Goal: Task Accomplishment & Management: Manage account settings

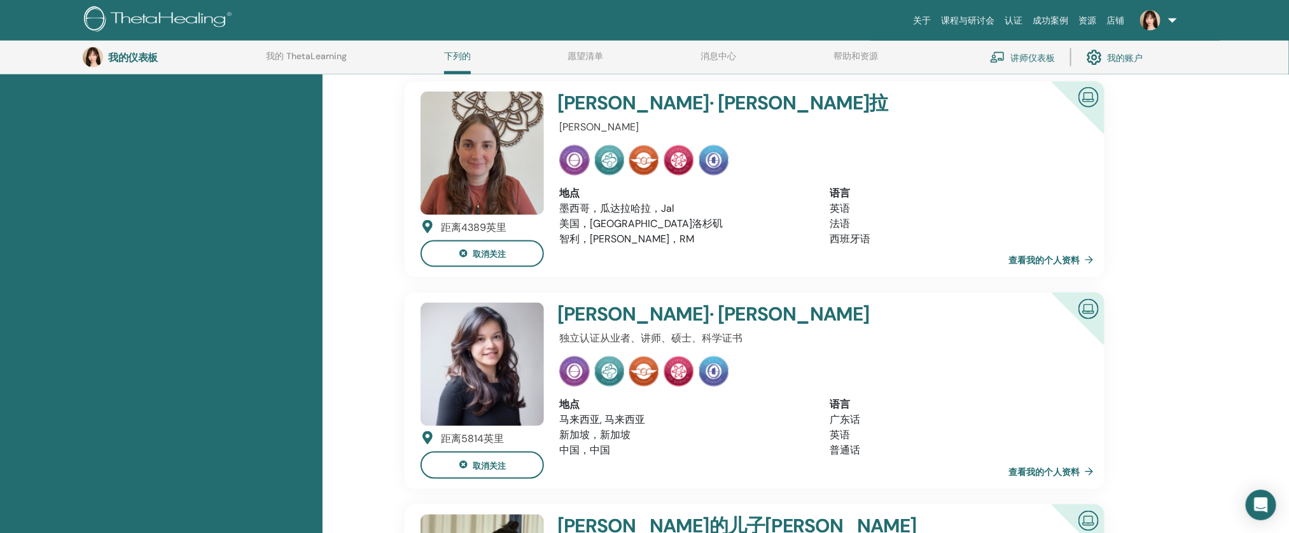
scroll to position [799, 0]
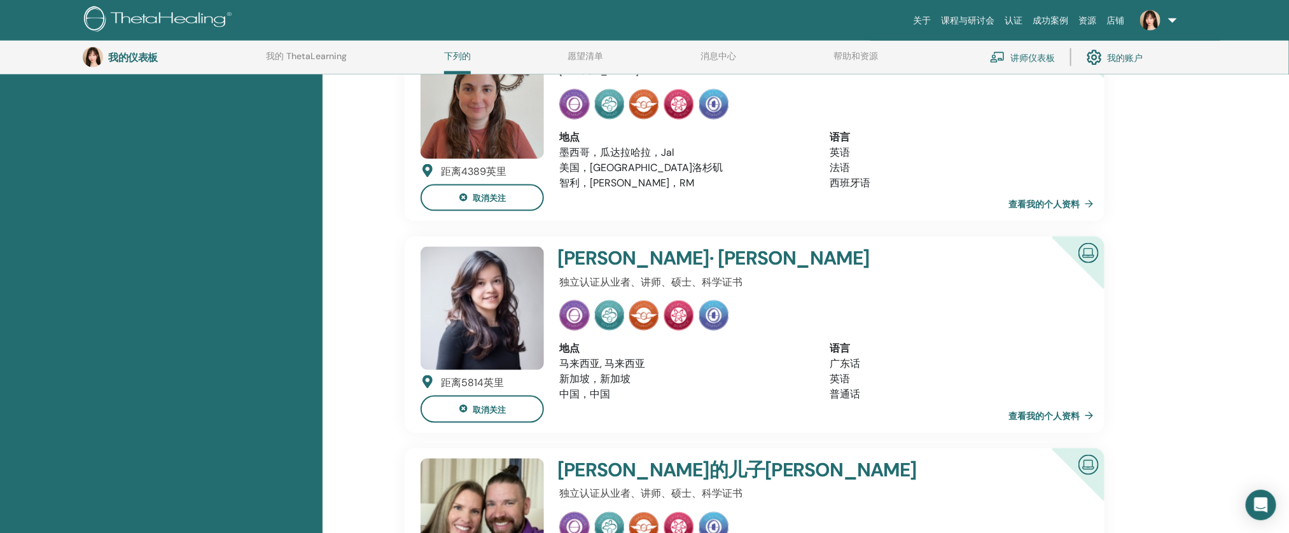
click at [1049, 64] on link "讲师仪表板" at bounding box center [1022, 57] width 65 height 28
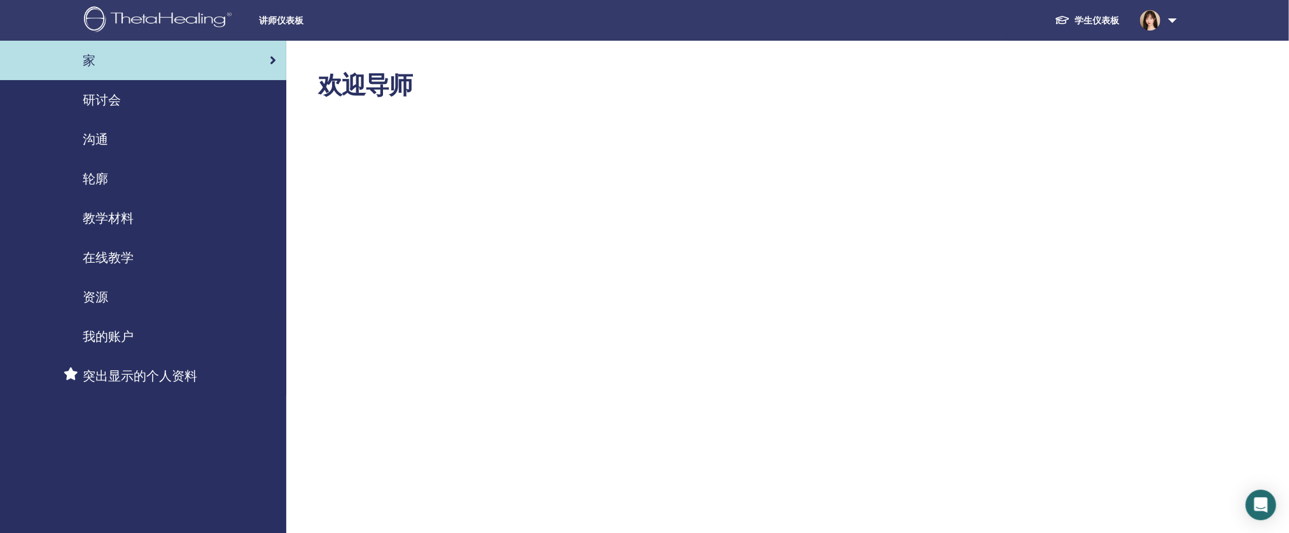
click at [165, 105] on div "研讨会" at bounding box center [143, 99] width 266 height 19
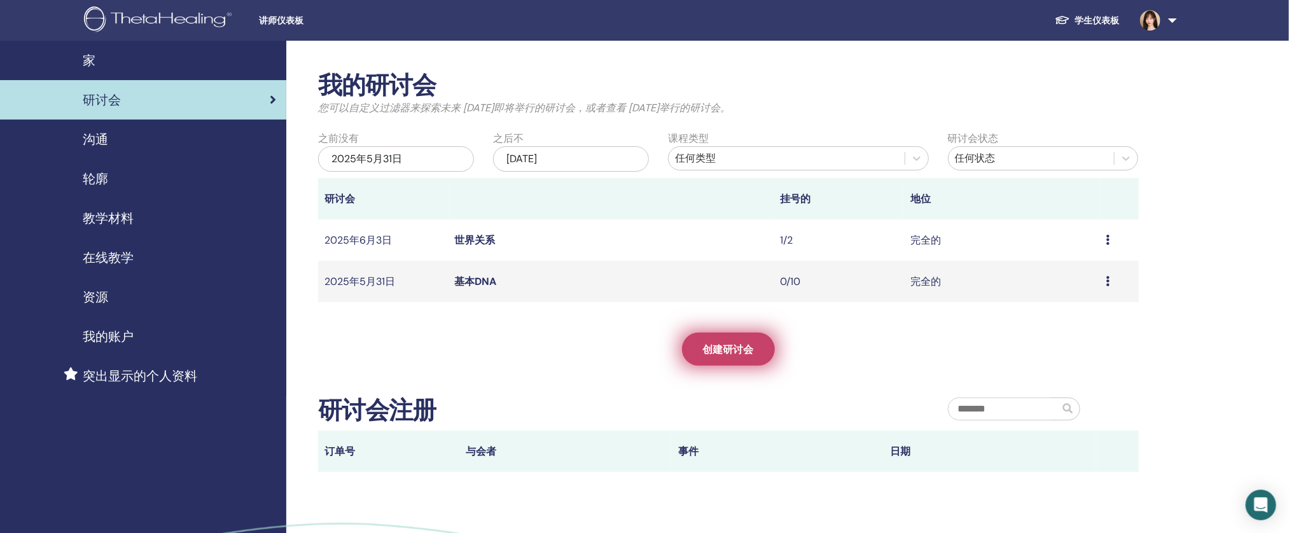
click at [759, 353] on link "创建研讨会" at bounding box center [728, 349] width 93 height 33
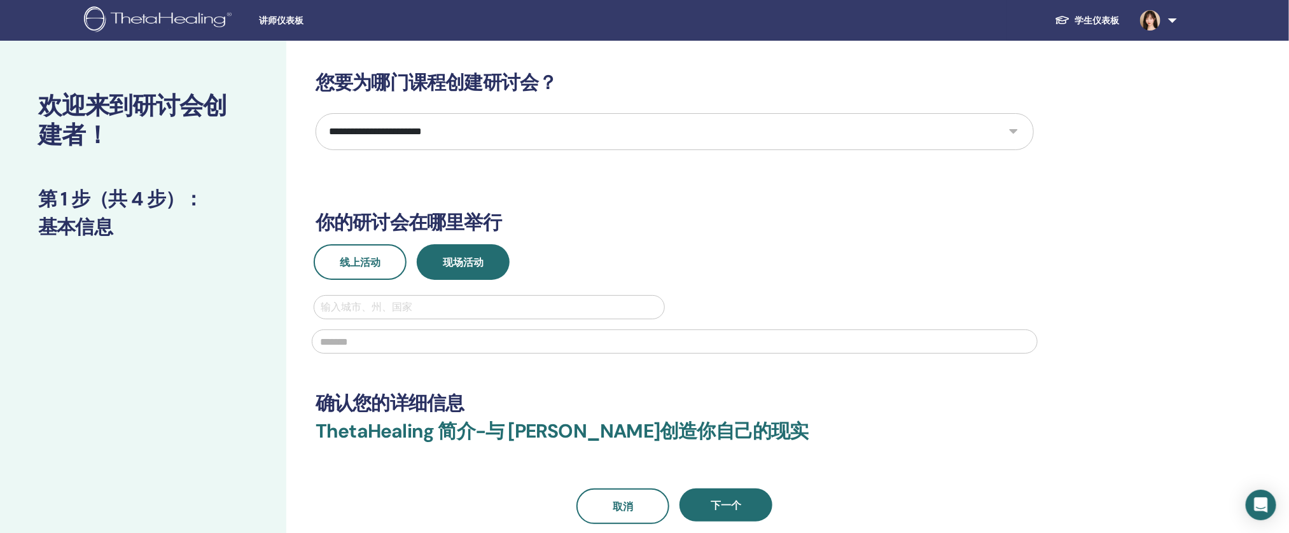
click at [499, 138] on select "**********" at bounding box center [675, 131] width 719 height 37
select select "****"
click at [316, 113] on select "**********" at bounding box center [675, 131] width 719 height 37
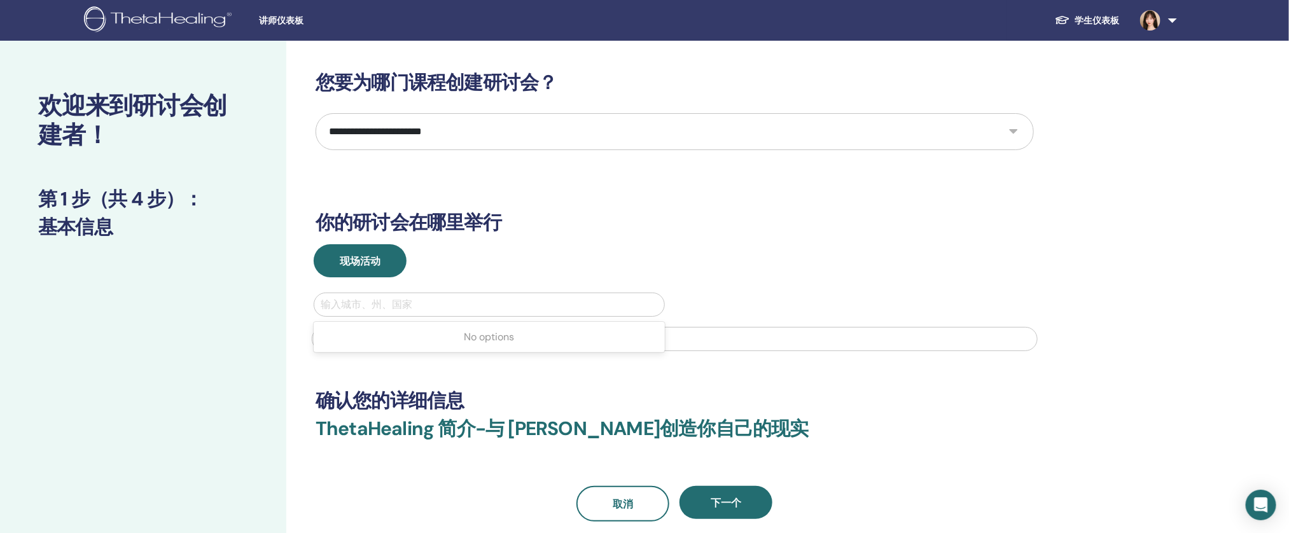
click at [375, 302] on div at bounding box center [489, 305] width 337 height 18
click at [481, 306] on div at bounding box center [489, 305] width 337 height 18
type input "*****"
click at [563, 269] on div "现场活动" at bounding box center [675, 260] width 738 height 33
click at [521, 329] on input "text" at bounding box center [675, 339] width 726 height 24
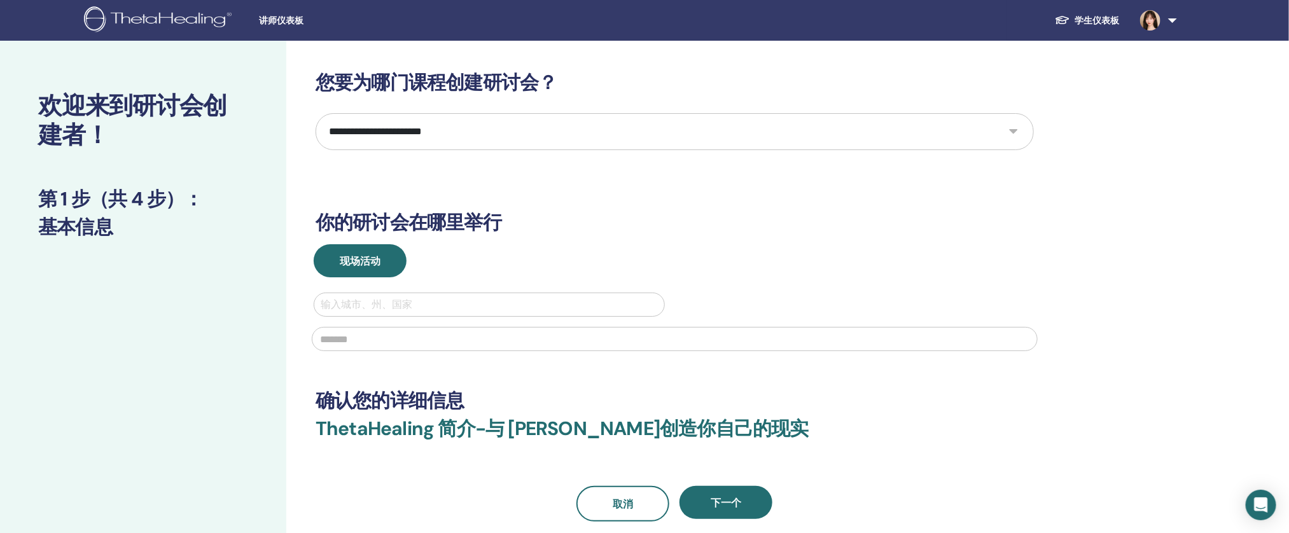
type input "*********"
type input "********"
type input "**********"
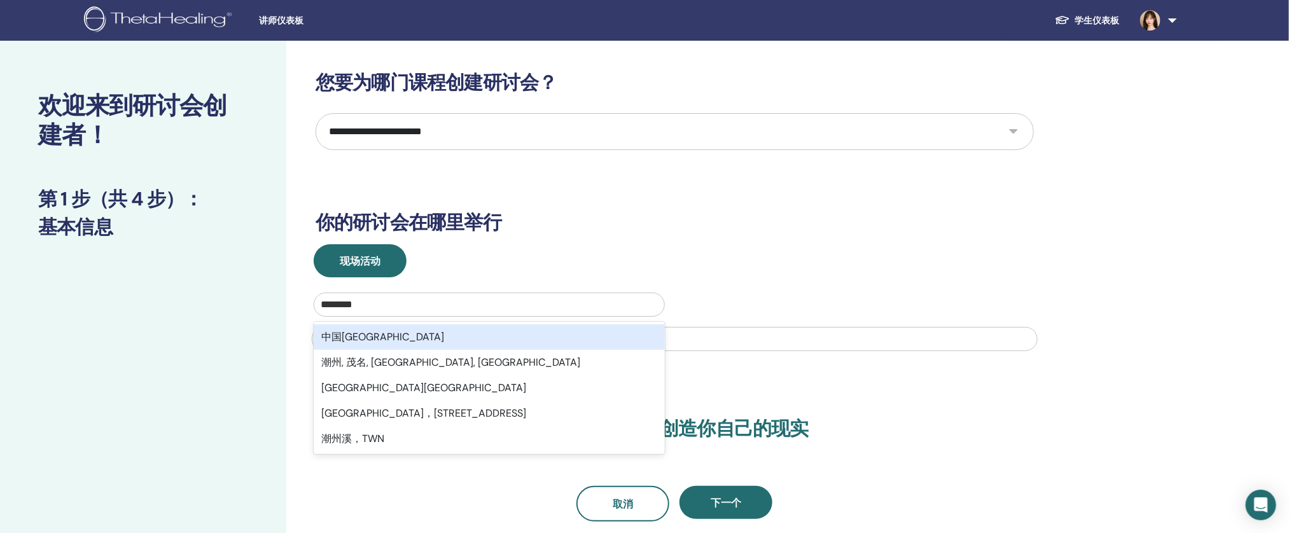
click at [609, 328] on div "中国广东潮州" at bounding box center [489, 337] width 351 height 25
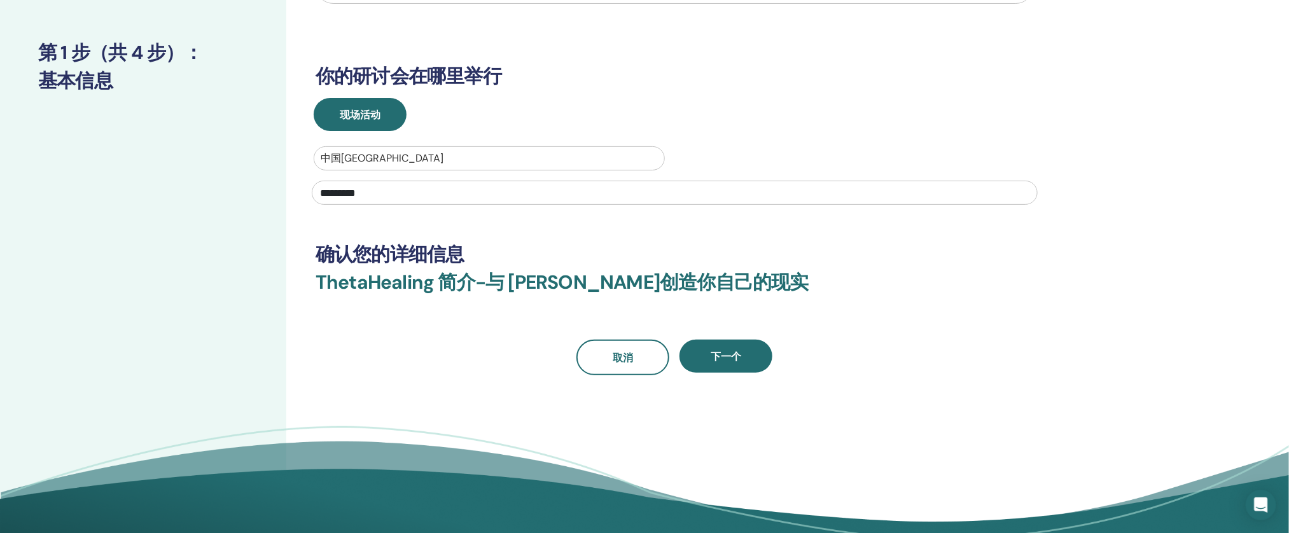
scroll to position [155, 0]
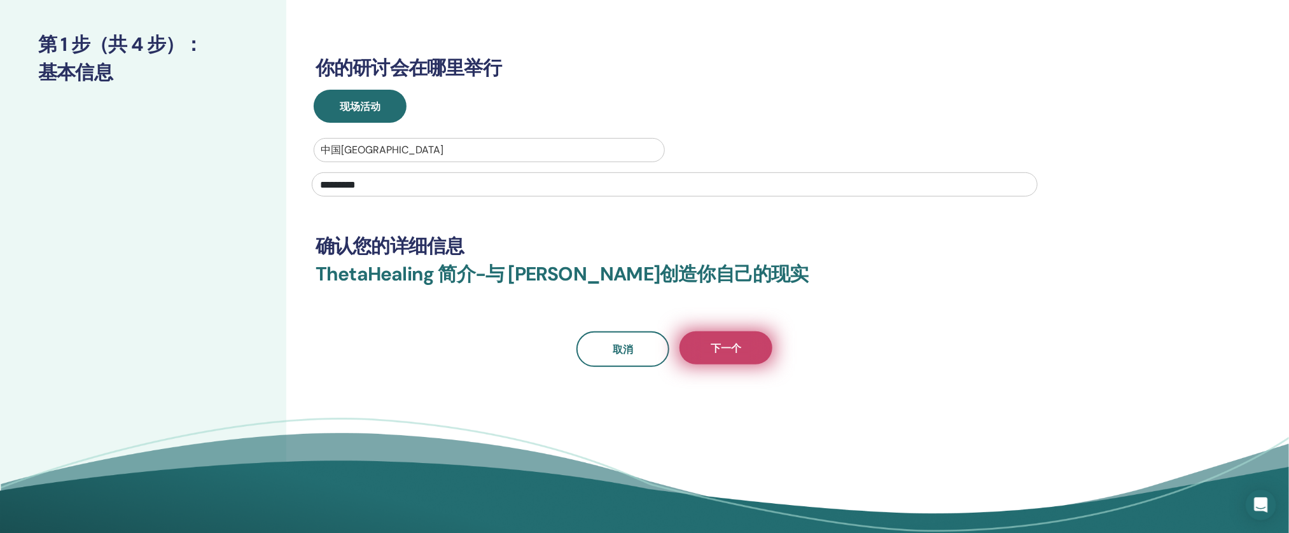
click at [747, 360] on button "下一个" at bounding box center [726, 348] width 93 height 33
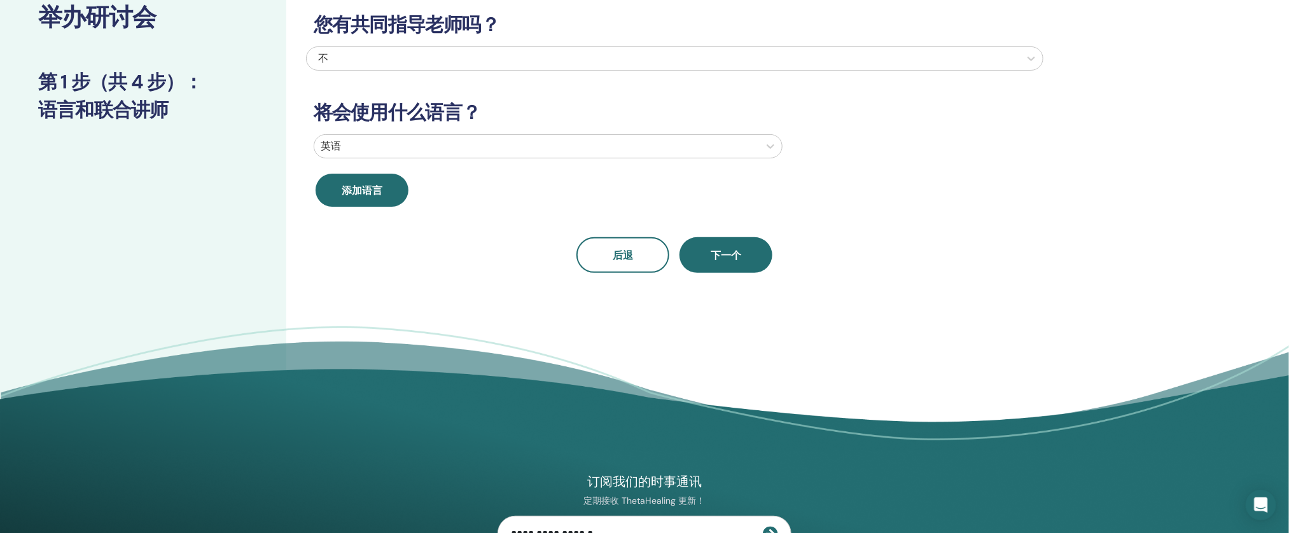
scroll to position [0, 0]
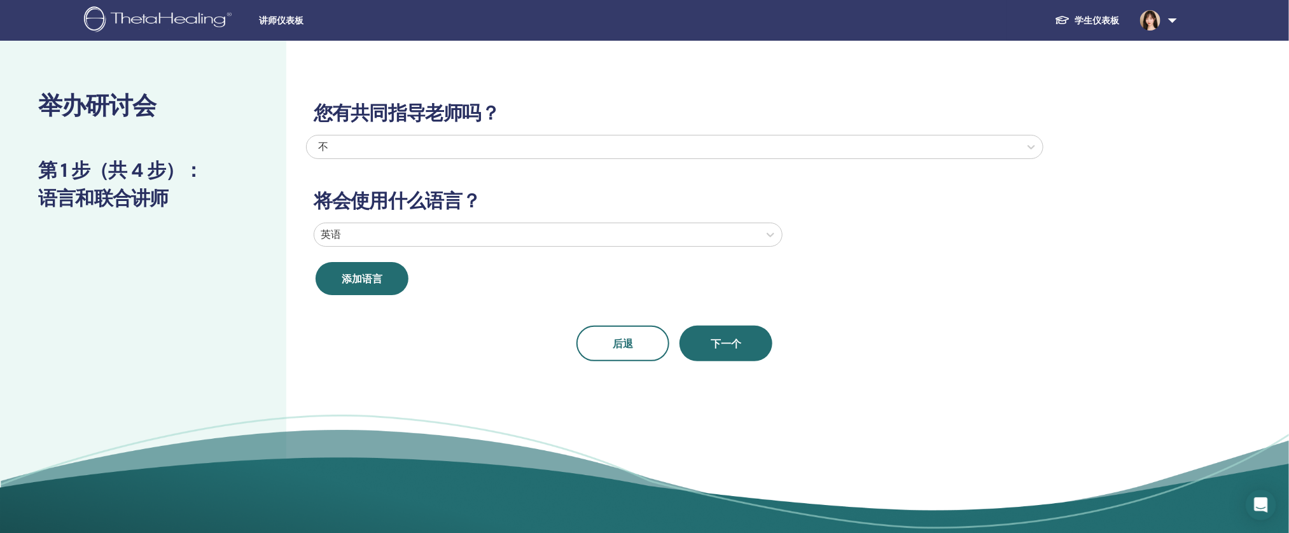
click at [344, 155] on div at bounding box center [663, 147] width 701 height 18
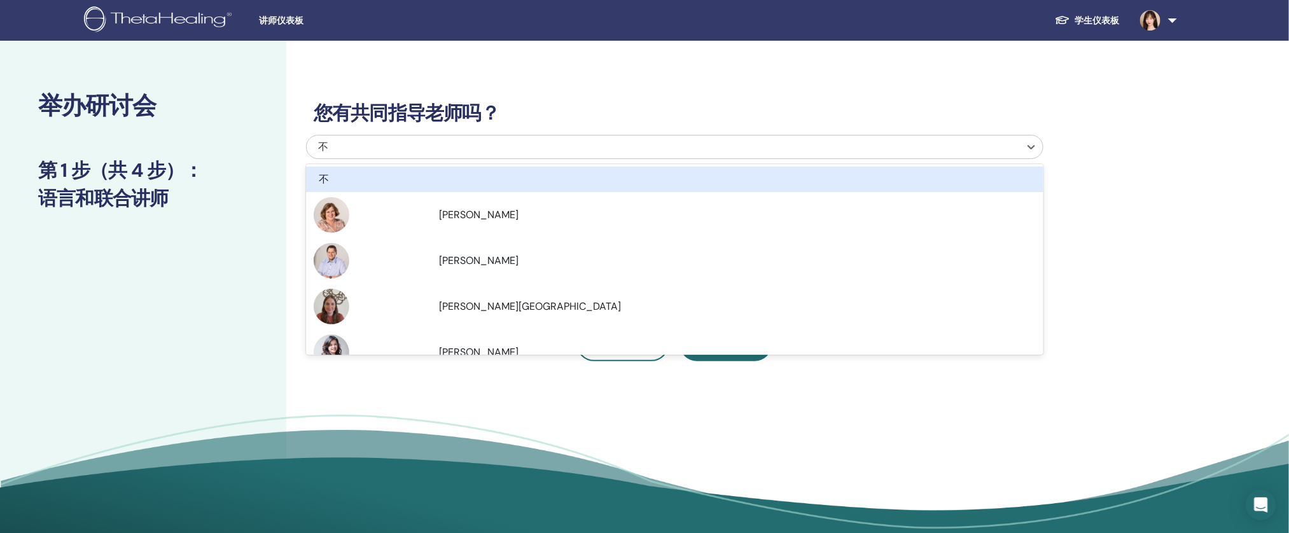
click at [346, 153] on div "不" at bounding box center [607, 146] width 579 height 15
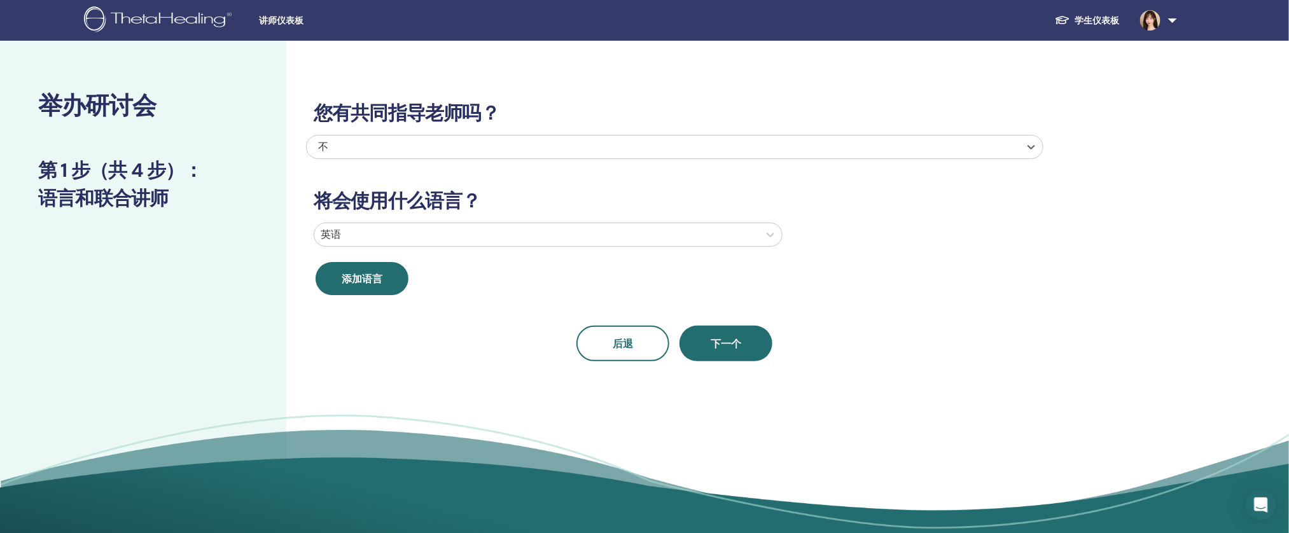
click at [577, 244] on div "英语" at bounding box center [536, 234] width 445 height 23
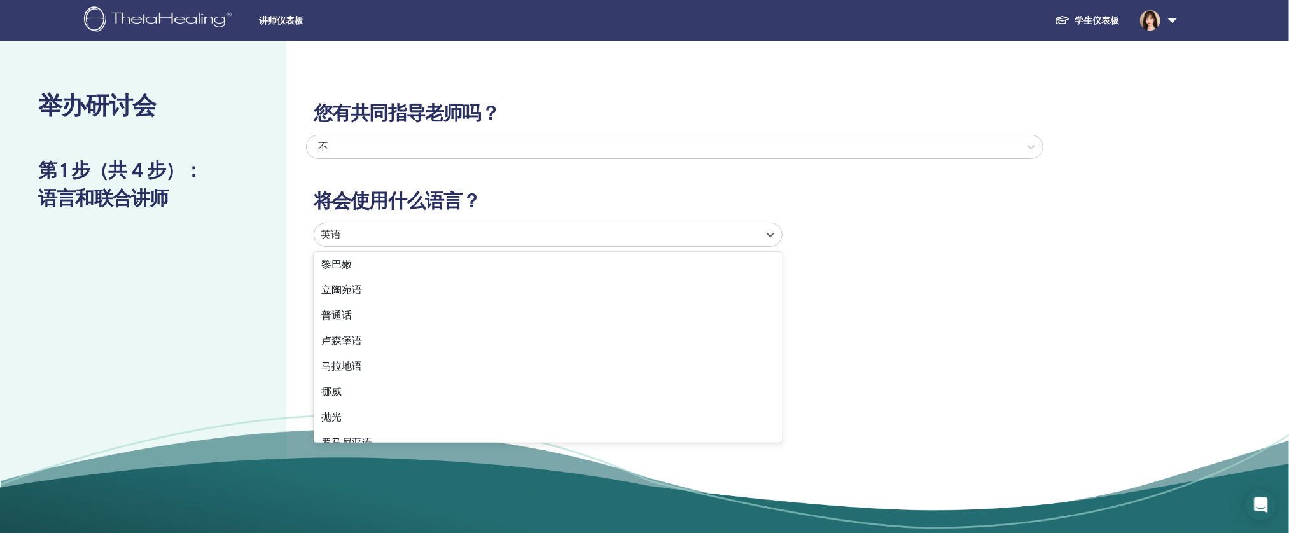
scroll to position [703, 0]
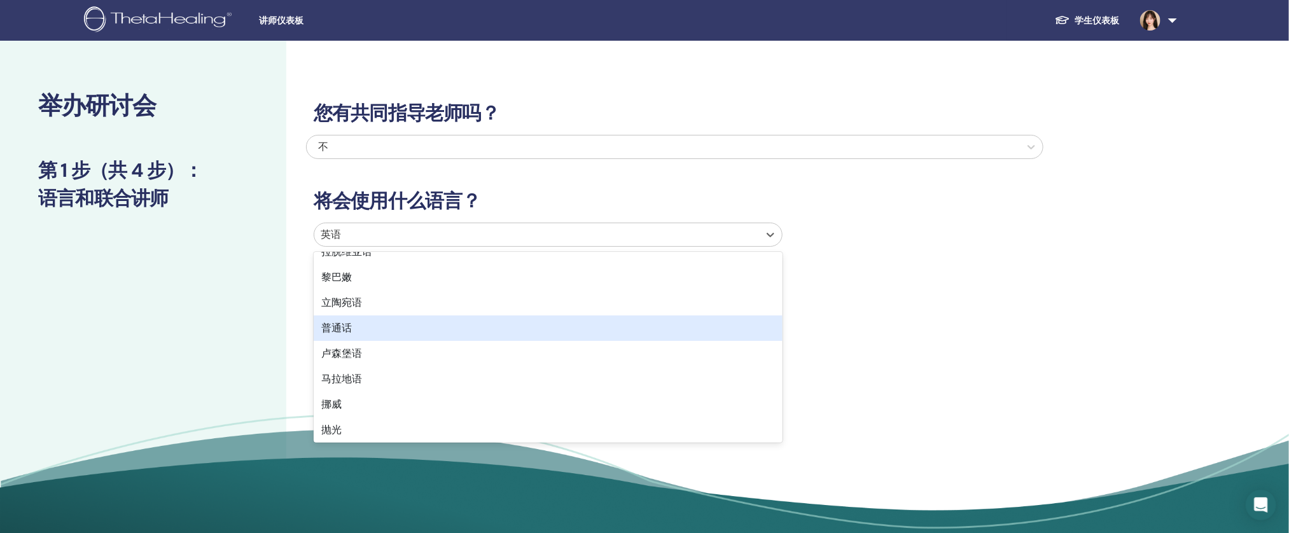
click at [541, 325] on div "普通话" at bounding box center [548, 328] width 469 height 25
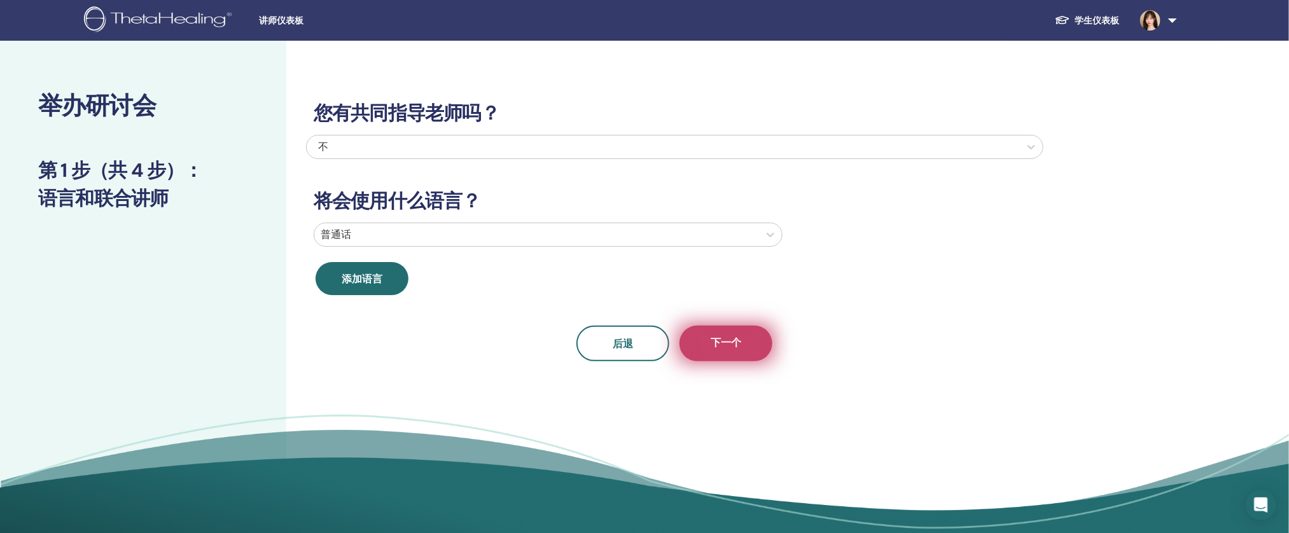
click at [729, 342] on font "下一个" at bounding box center [726, 342] width 31 height 13
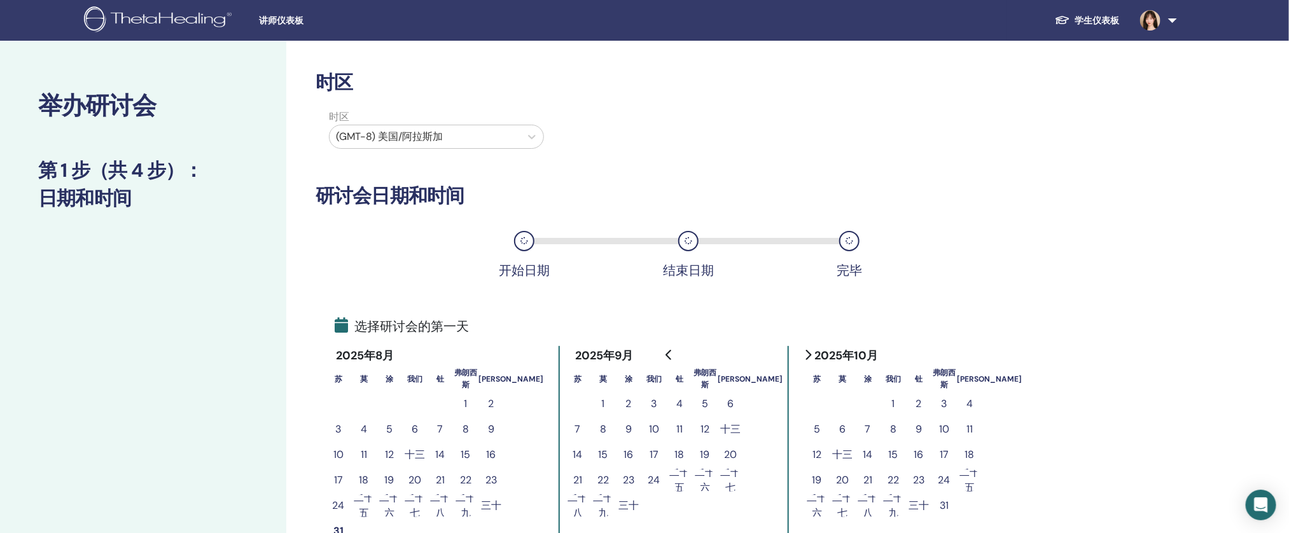
click at [490, 144] on div at bounding box center [425, 137] width 178 height 18
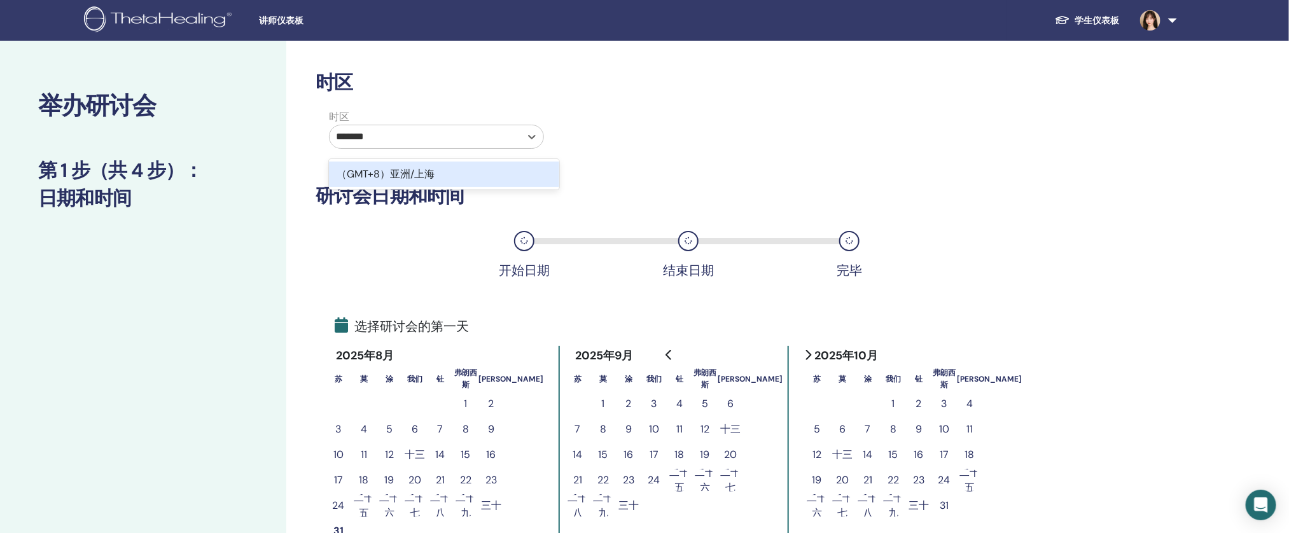
type input "********"
click at [485, 169] on div "（GMT+8）亚洲/上海" at bounding box center [444, 174] width 230 height 25
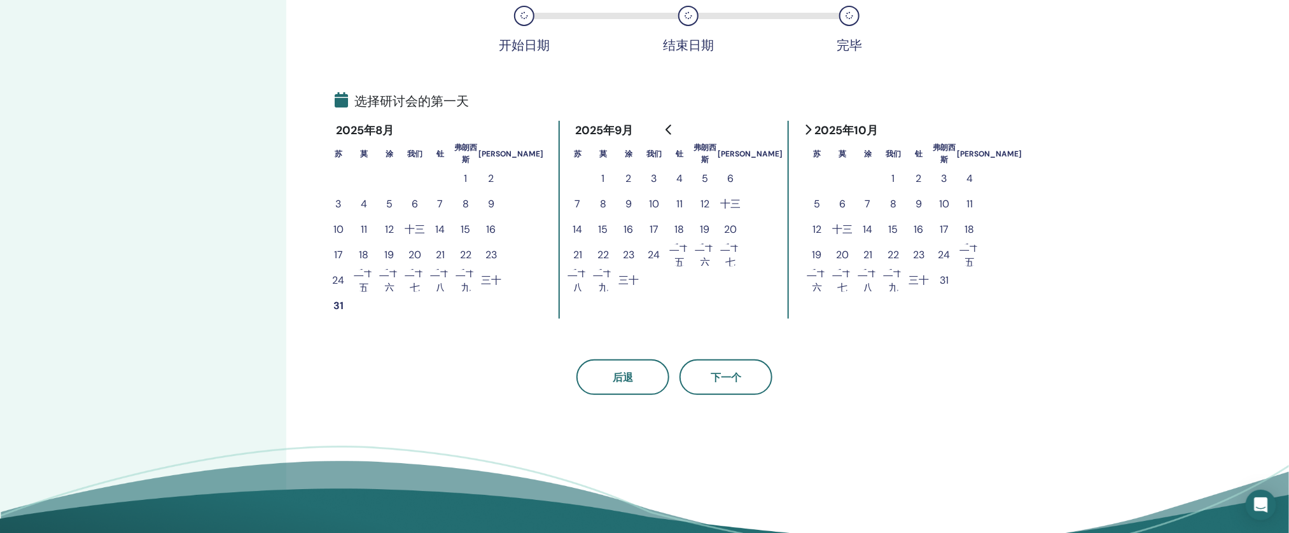
scroll to position [197, 0]
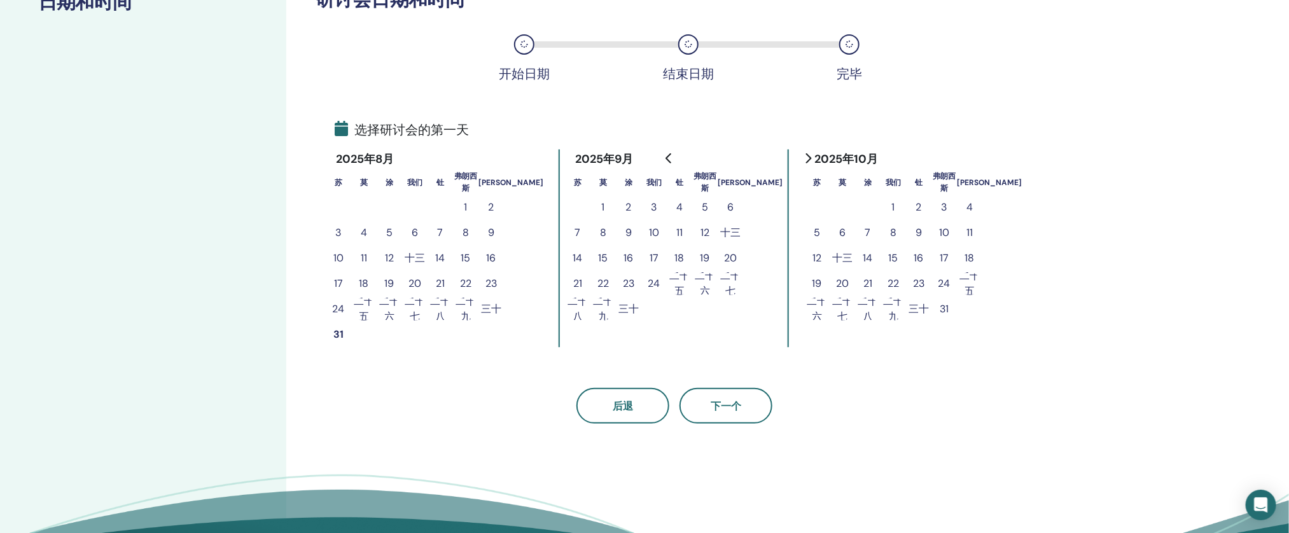
click at [602, 205] on font "1" at bounding box center [603, 206] width 3 height 13
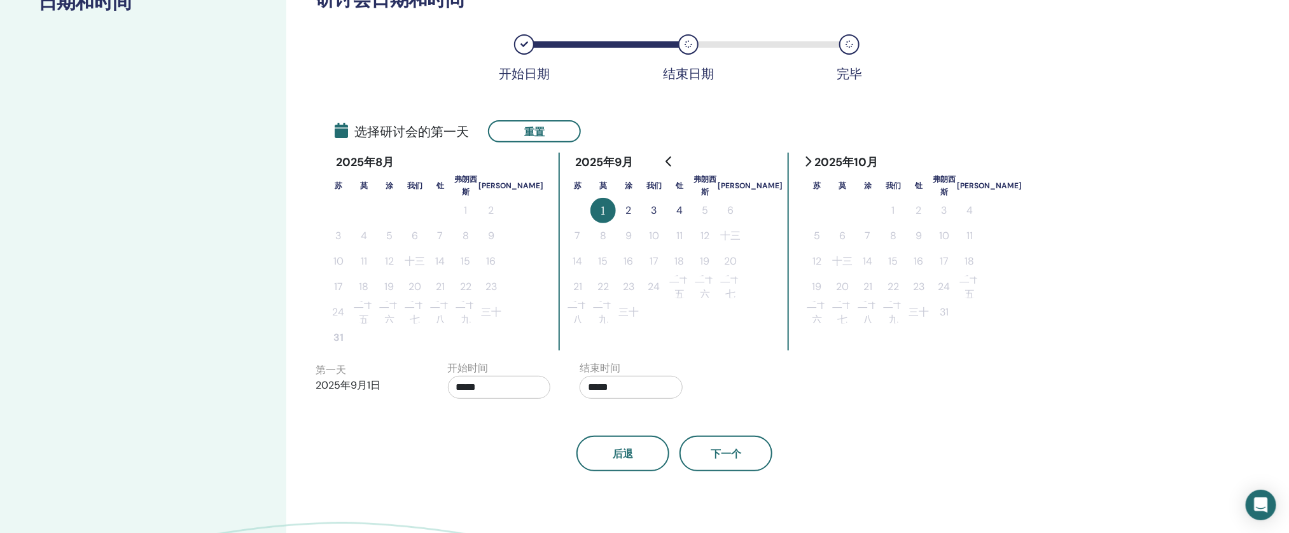
click at [626, 211] on font "2" at bounding box center [629, 210] width 6 height 13
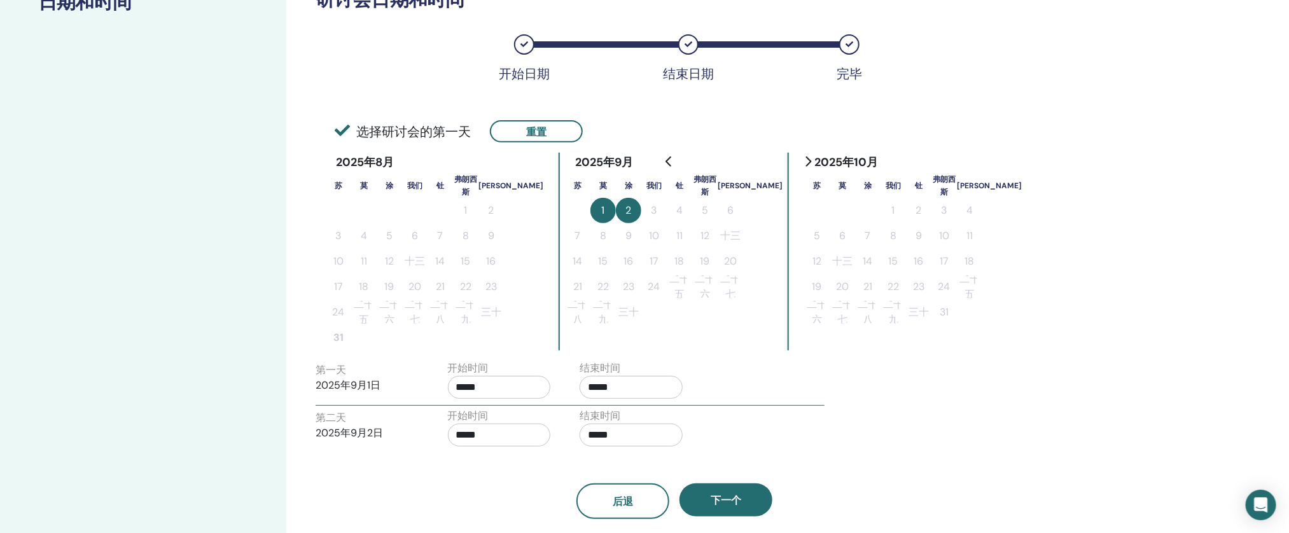
click at [472, 372] on font "开始时间" at bounding box center [468, 368] width 41 height 13
click at [473, 391] on input "*****" at bounding box center [499, 387] width 103 height 23
click at [509, 455] on font "▼" at bounding box center [509, 458] width 8 height 12
click at [507, 425] on font "▲" at bounding box center [509, 420] width 8 height 12
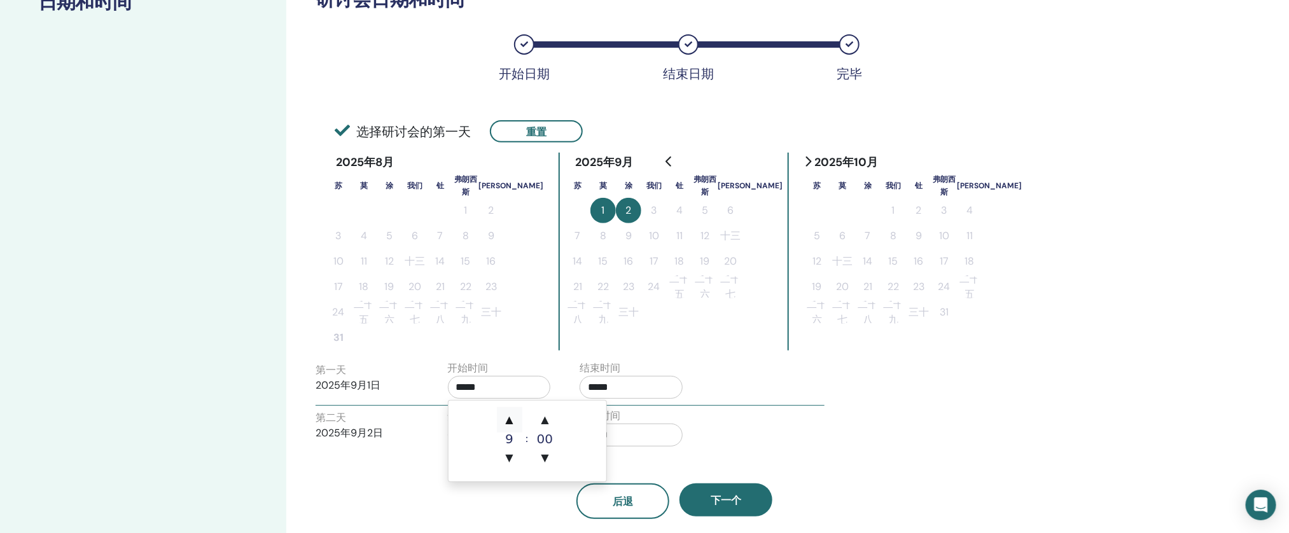
click at [504, 412] on span "▲" at bounding box center [509, 419] width 25 height 25
click at [519, 458] on span "▼" at bounding box center [509, 458] width 25 height 25
type input "*****"
click at [592, 385] on input "*****" at bounding box center [631, 387] width 103 height 23
click at [680, 454] on font "▼" at bounding box center [677, 458] width 8 height 12
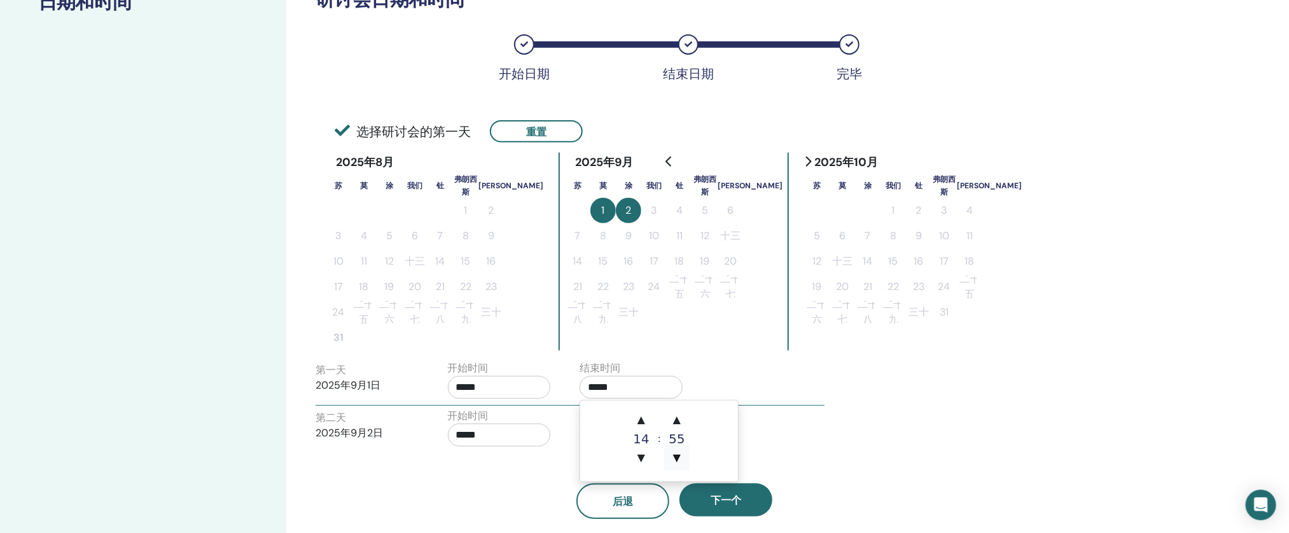
click at [680, 456] on font "▼" at bounding box center [677, 458] width 8 height 12
click at [653, 429] on span "▲" at bounding box center [641, 419] width 25 height 25
click at [678, 426] on font "▲" at bounding box center [677, 420] width 8 height 12
click at [685, 423] on span "▲" at bounding box center [676, 419] width 25 height 25
click at [687, 425] on span "▲" at bounding box center [676, 419] width 25 height 25
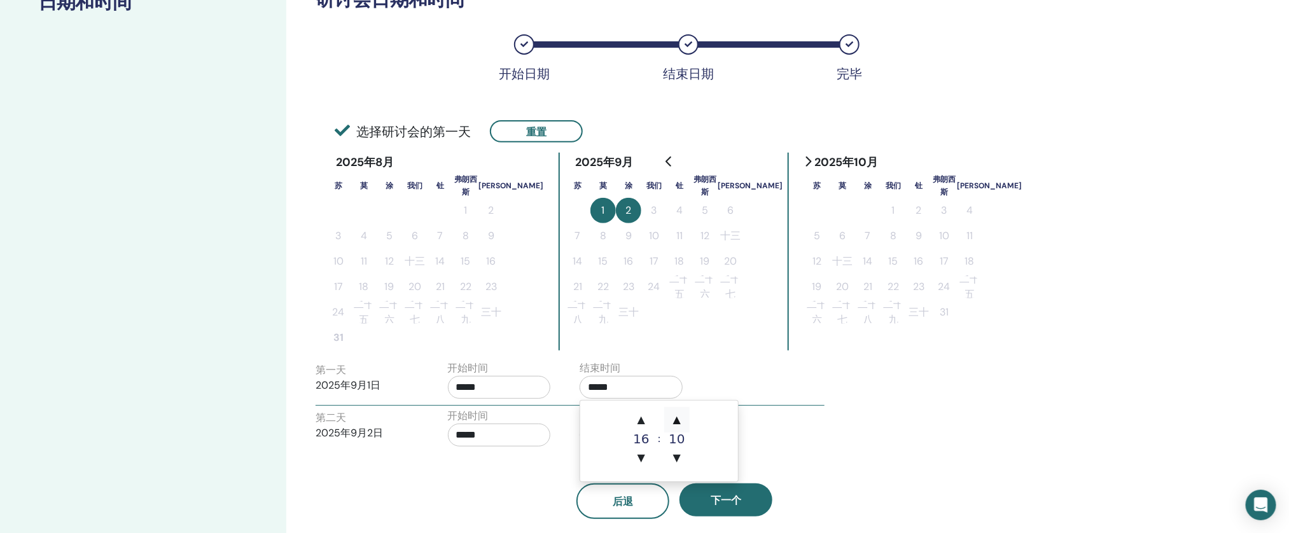
click at [680, 419] on font "▲" at bounding box center [677, 420] width 8 height 12
click at [681, 426] on font "▲" at bounding box center [677, 420] width 8 height 12
click at [681, 419] on font "▲" at bounding box center [677, 420] width 8 height 12
click at [678, 421] on font "▲" at bounding box center [677, 420] width 8 height 12
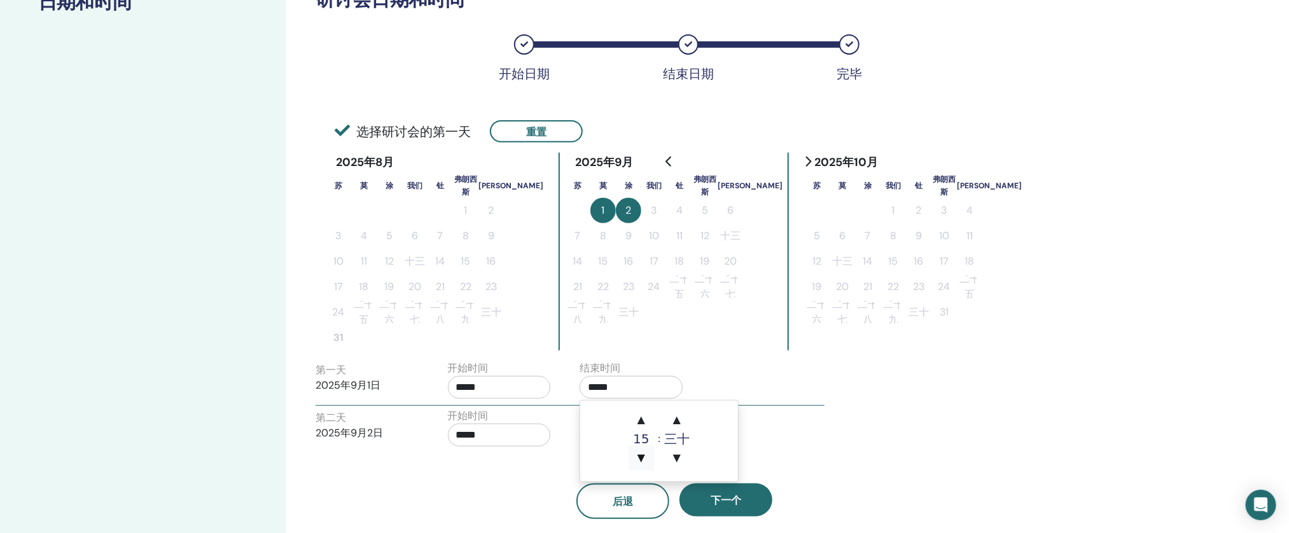
click at [645, 461] on font "▼" at bounding box center [642, 458] width 8 height 12
type input "*****"
click at [782, 453] on div "后退 下一个" at bounding box center [675, 486] width 738 height 66
click at [530, 440] on input "*****" at bounding box center [499, 435] width 103 height 23
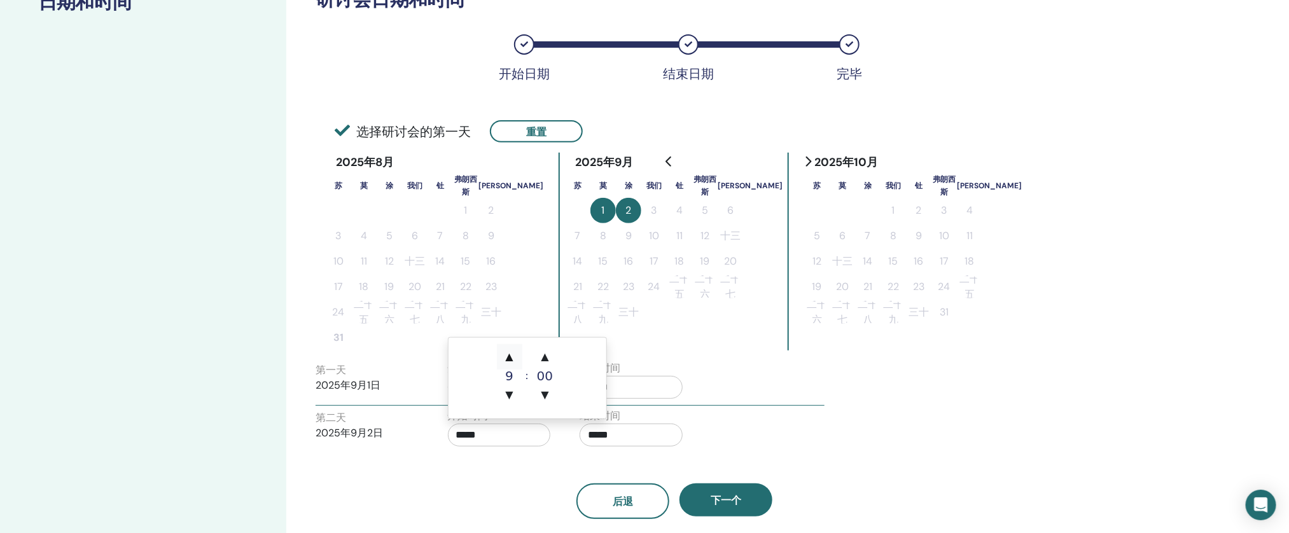
click at [519, 361] on span "▲" at bounding box center [509, 356] width 25 height 25
type input "*****"
click at [665, 441] on input "*****" at bounding box center [631, 435] width 103 height 23
click at [685, 405] on span "▼" at bounding box center [676, 395] width 25 height 25
click at [681, 356] on font "▲" at bounding box center [677, 357] width 8 height 12
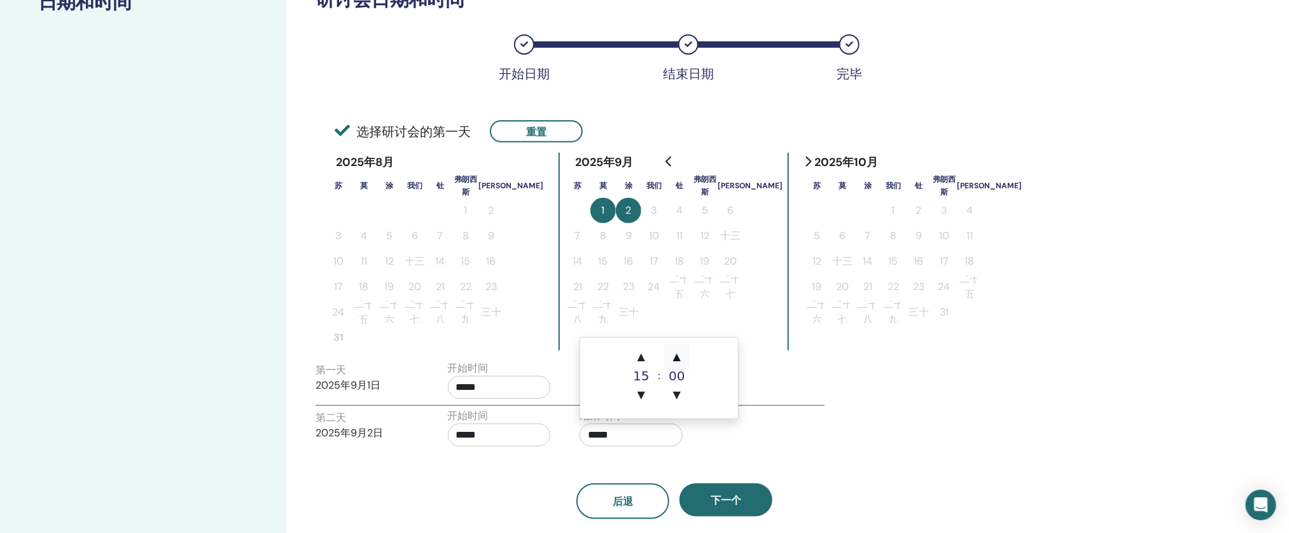
click at [681, 356] on font "▲" at bounding box center [677, 357] width 8 height 12
click at [685, 358] on span "▲" at bounding box center [676, 356] width 25 height 25
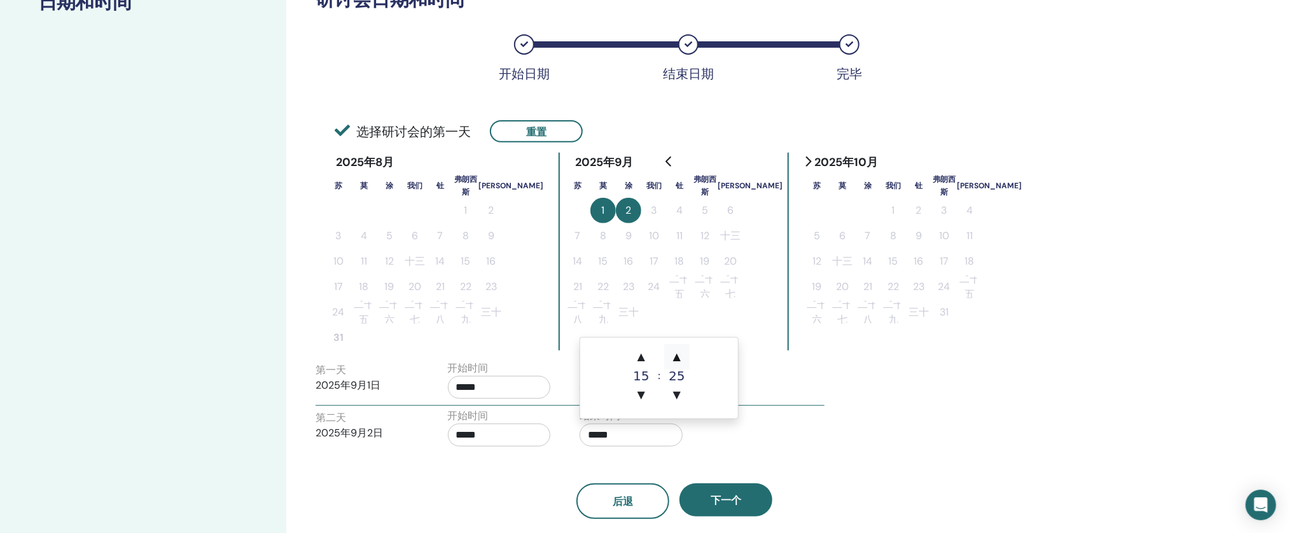
click at [685, 358] on span "▲" at bounding box center [676, 356] width 25 height 25
click at [684, 360] on span "▲" at bounding box center [676, 356] width 25 height 25
click at [678, 405] on span "▼" at bounding box center [676, 395] width 25 height 25
type input "*****"
click at [719, 449] on div "第二天 ​ ​ 2025年9月2日 开始时间 ***** 结束时间 *****" at bounding box center [570, 431] width 528 height 45
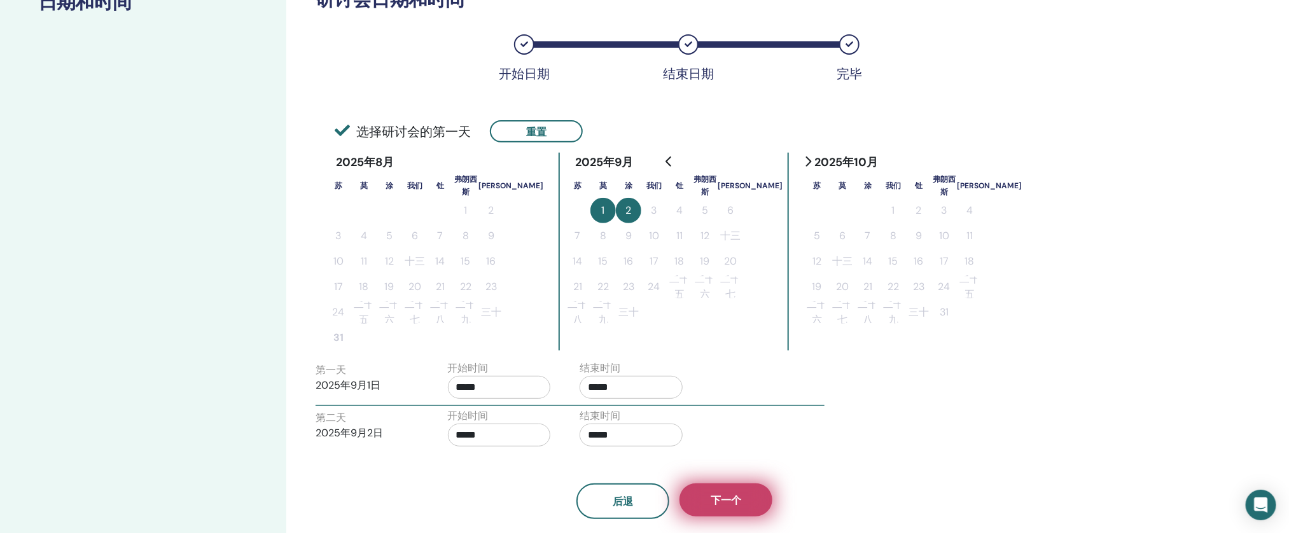
click at [713, 498] on font "下一个" at bounding box center [726, 500] width 31 height 13
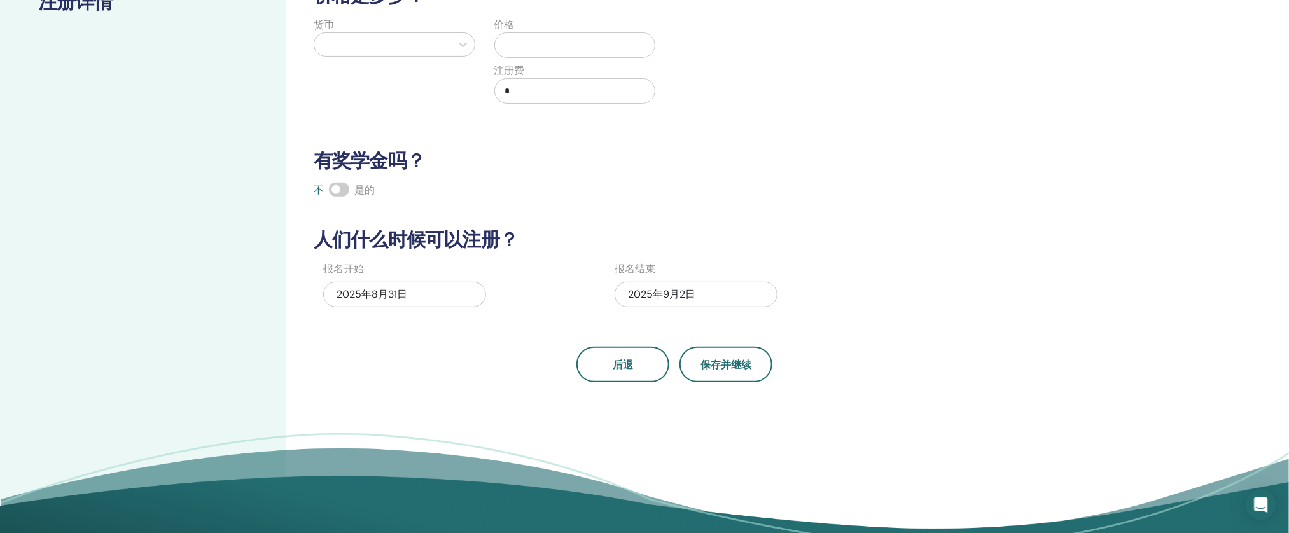
drag, startPoint x: 1198, startPoint y: 270, endPoint x: 1279, endPoint y: 250, distance: 83.4
click at [1214, 224] on div "举办研讨会 第 1 步（共 4 步） ： 注册详情 有多少人可以参加？ 席位数量 * 价格是多少？ 货币 价格 注册费 * 有奖学金吗？ 不 是的 人们什么时…" at bounding box center [644, 202] width 1289 height 717
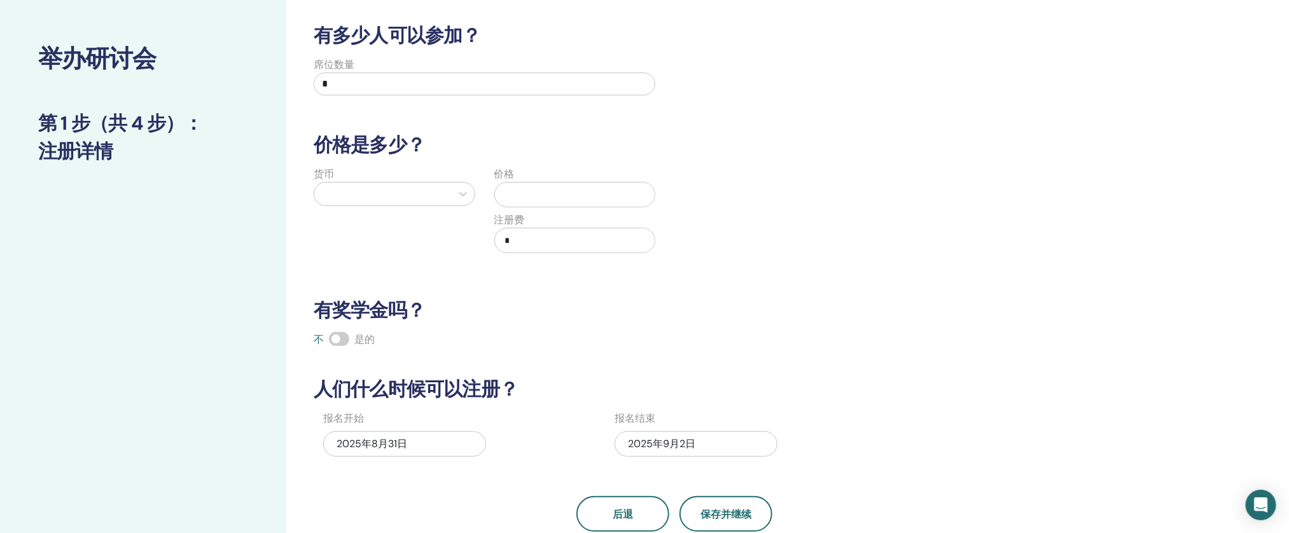
scroll to position [9, 0]
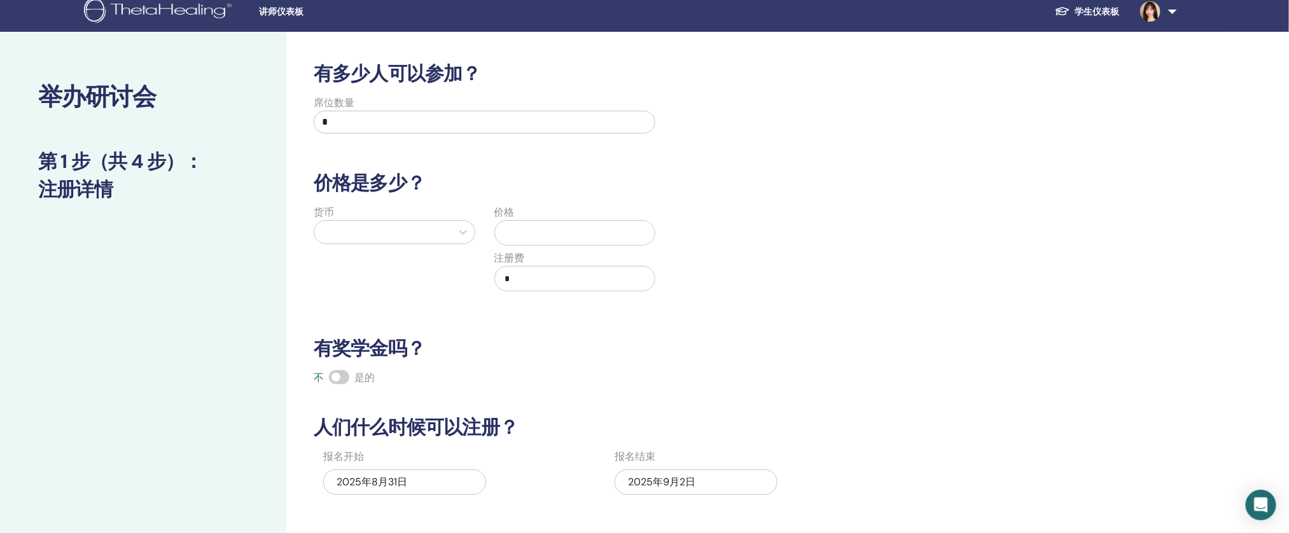
click at [458, 108] on div "席位数量 *" at bounding box center [485, 118] width 342 height 46
click at [381, 241] on div at bounding box center [383, 232] width 125 height 18
drag, startPoint x: 425, startPoint y: 120, endPoint x: 294, endPoint y: 143, distance: 132.5
click at [227, 116] on div "举办研讨会 第 1 步（共 4 步） ： 注册详情 有多少人可以参加？ 席位数量 * 价格是多少？ 货币 价格 注册费 * 有奖学金吗？ 不 是的 人们什么时…" at bounding box center [644, 390] width 1289 height 717
type input "*"
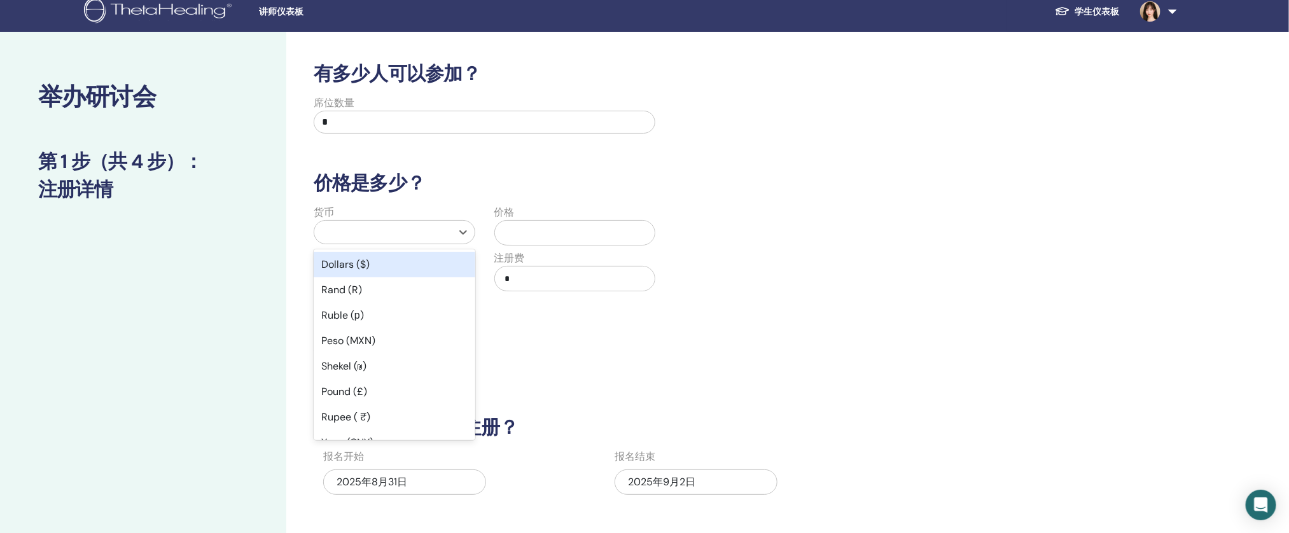
click at [401, 235] on div at bounding box center [383, 232] width 125 height 18
click at [441, 271] on div "美元 ($)" at bounding box center [395, 264] width 162 height 25
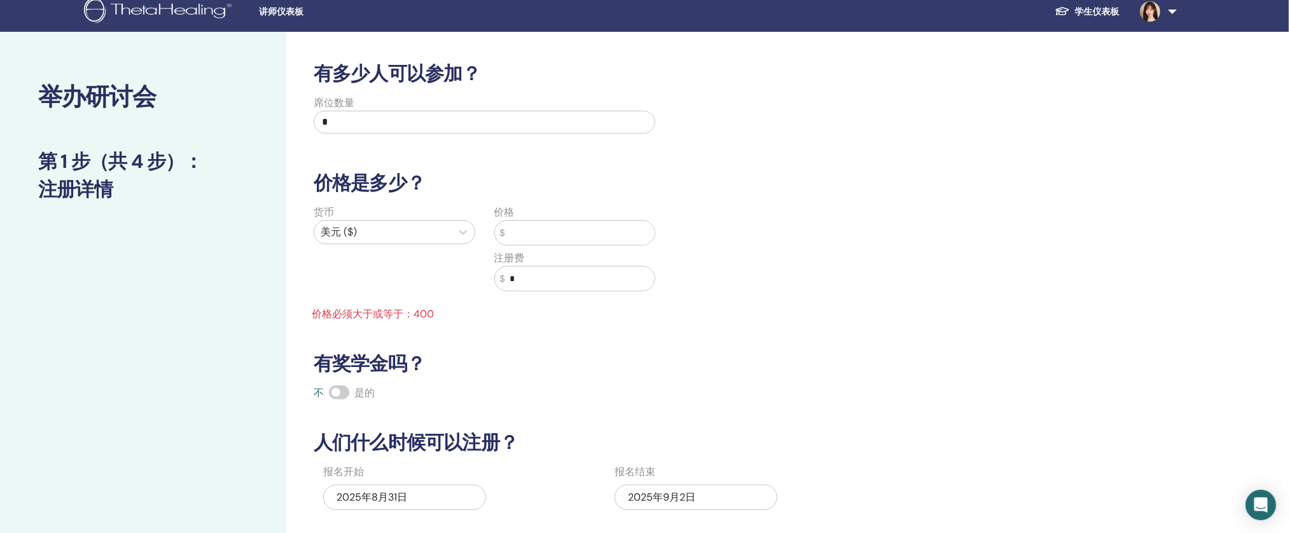
click at [541, 236] on input "text" at bounding box center [580, 233] width 150 height 24
type input "***"
drag, startPoint x: 536, startPoint y: 281, endPoint x: 444, endPoint y: 276, distance: 91.8
click at [444, 276] on div "货币 美元 ($) 价格 $ *** 注册费 $ * 价格必须大于或等于：400" at bounding box center [484, 263] width 361 height 117
type input "***"
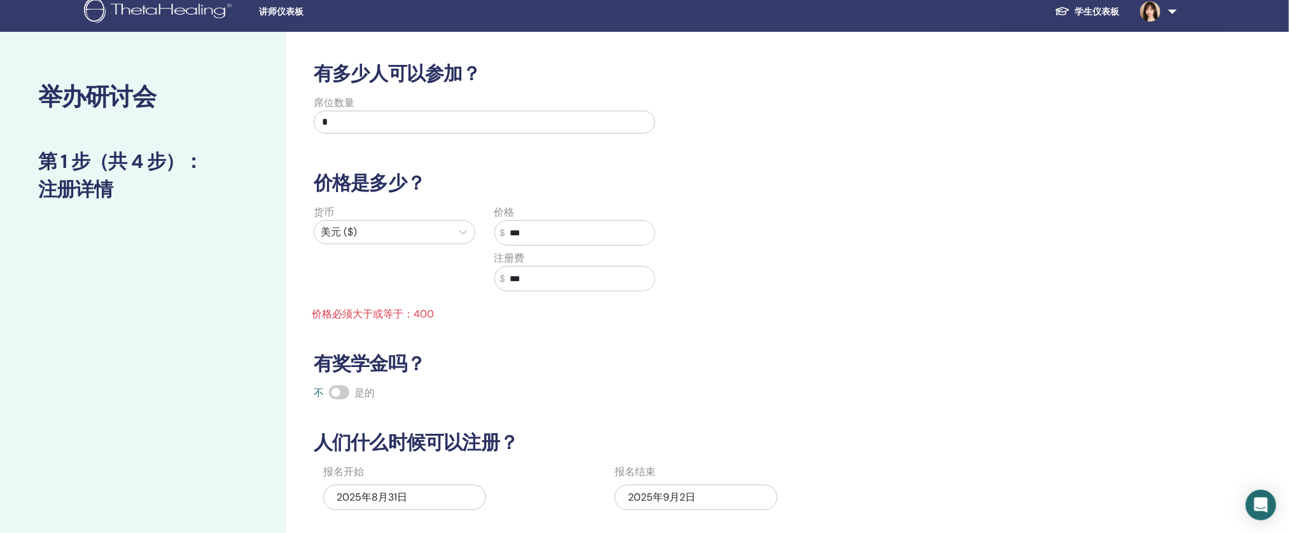
click at [516, 362] on h3 "有奖学金吗？" at bounding box center [675, 364] width 738 height 23
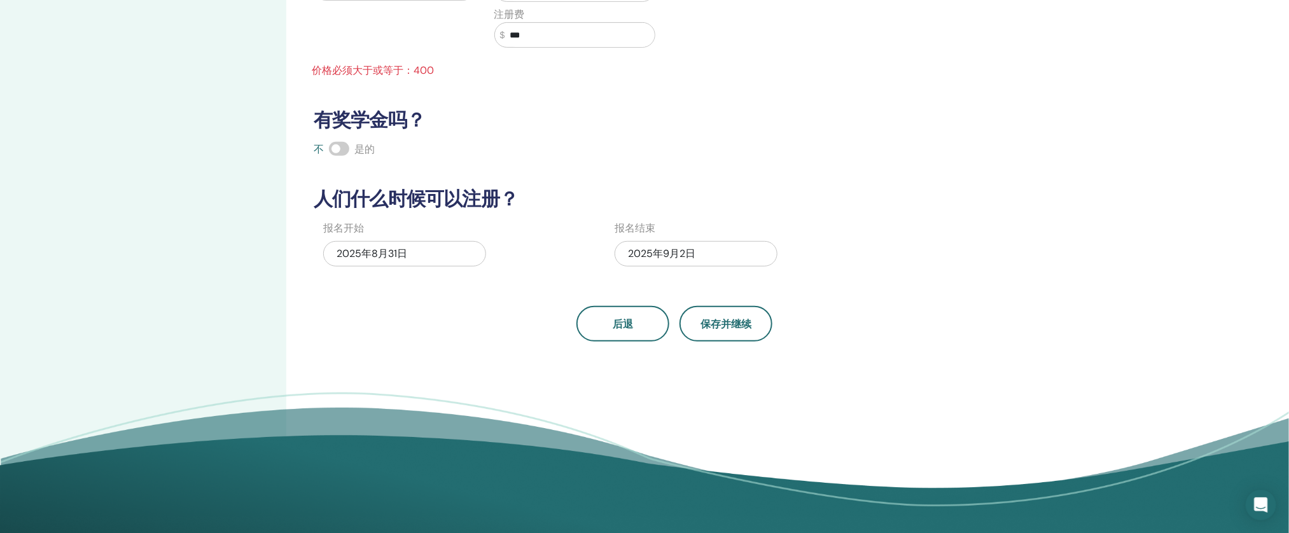
scroll to position [255, 0]
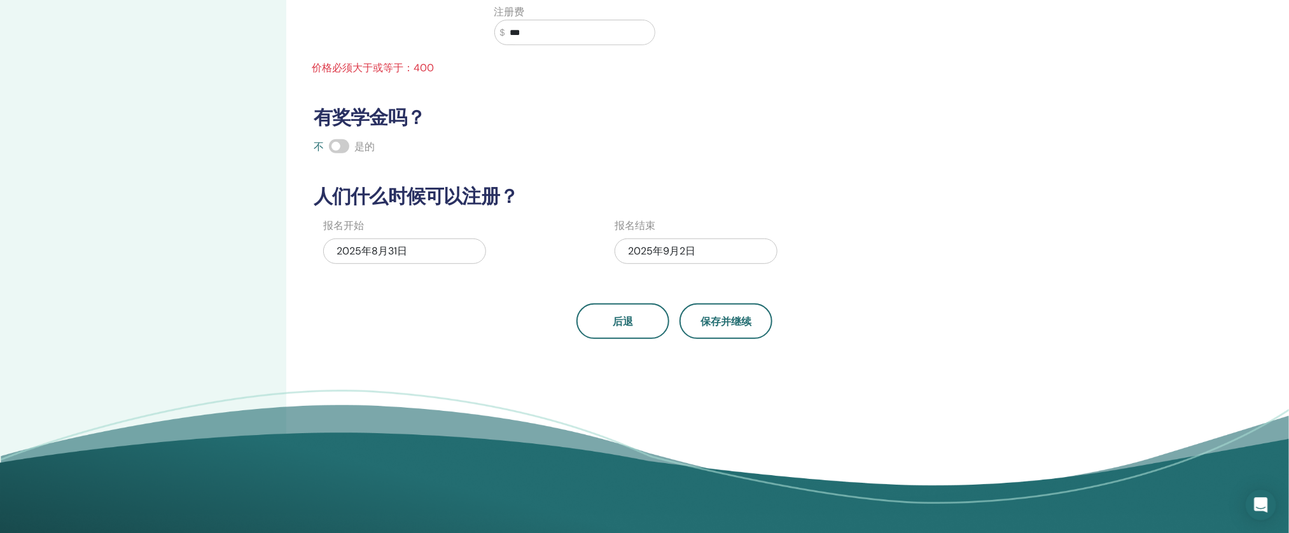
click at [644, 243] on div "2025年9月2日" at bounding box center [696, 251] width 163 height 25
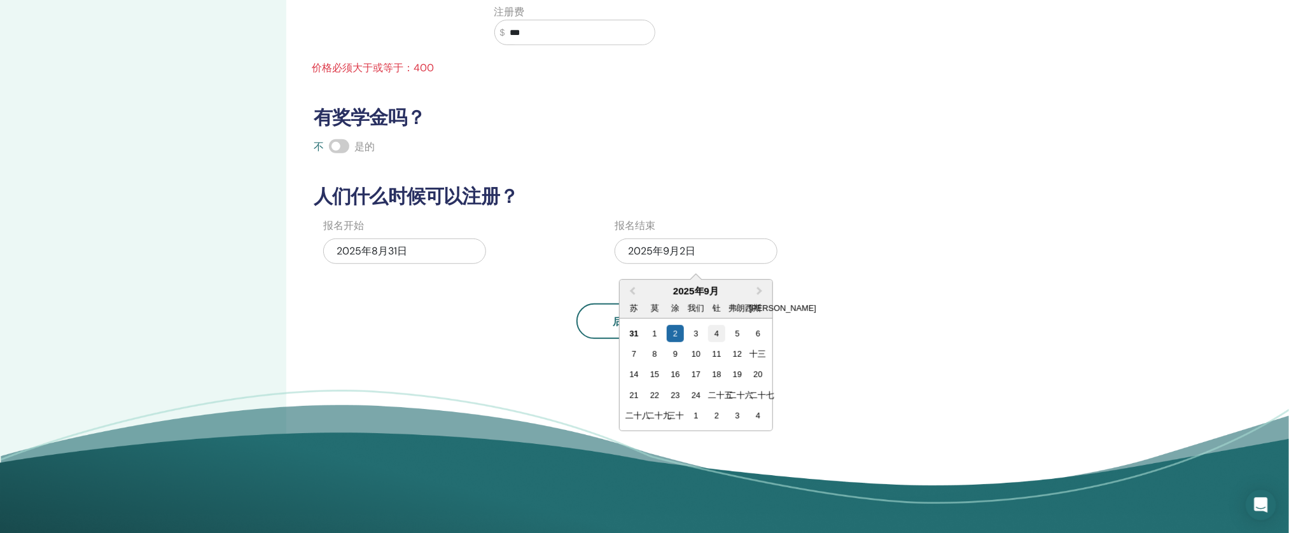
click at [717, 334] on font "4" at bounding box center [717, 334] width 4 height 10
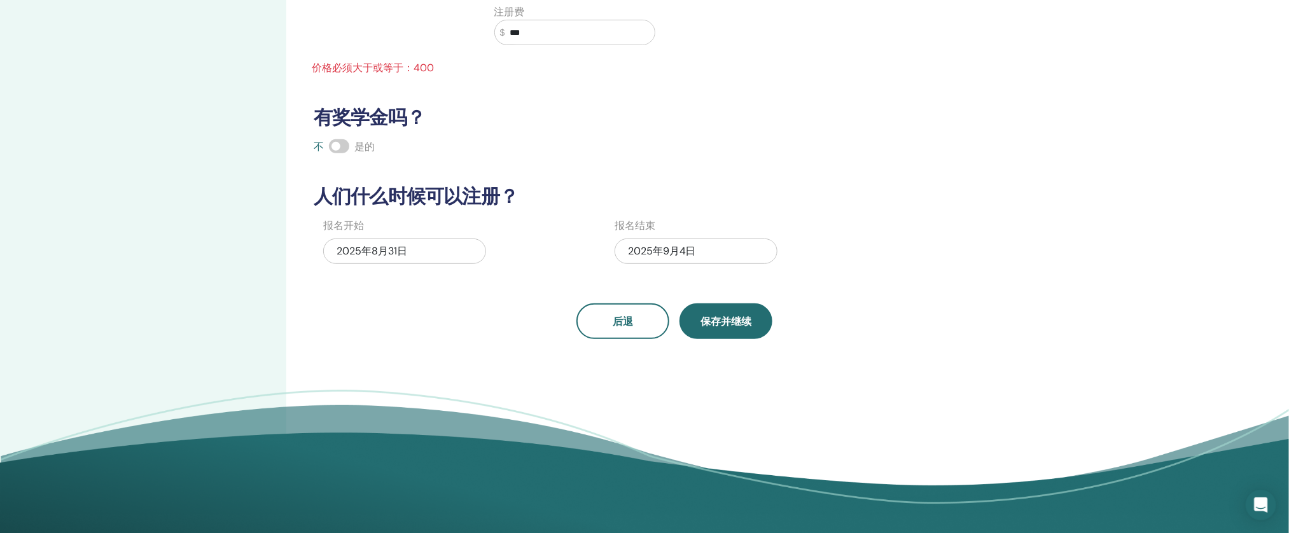
click at [731, 326] on font "保存并继续" at bounding box center [726, 321] width 51 height 13
click at [717, 322] on font "保存并继续" at bounding box center [726, 321] width 51 height 13
click at [684, 256] on font "2025年9月4日" at bounding box center [662, 250] width 68 height 13
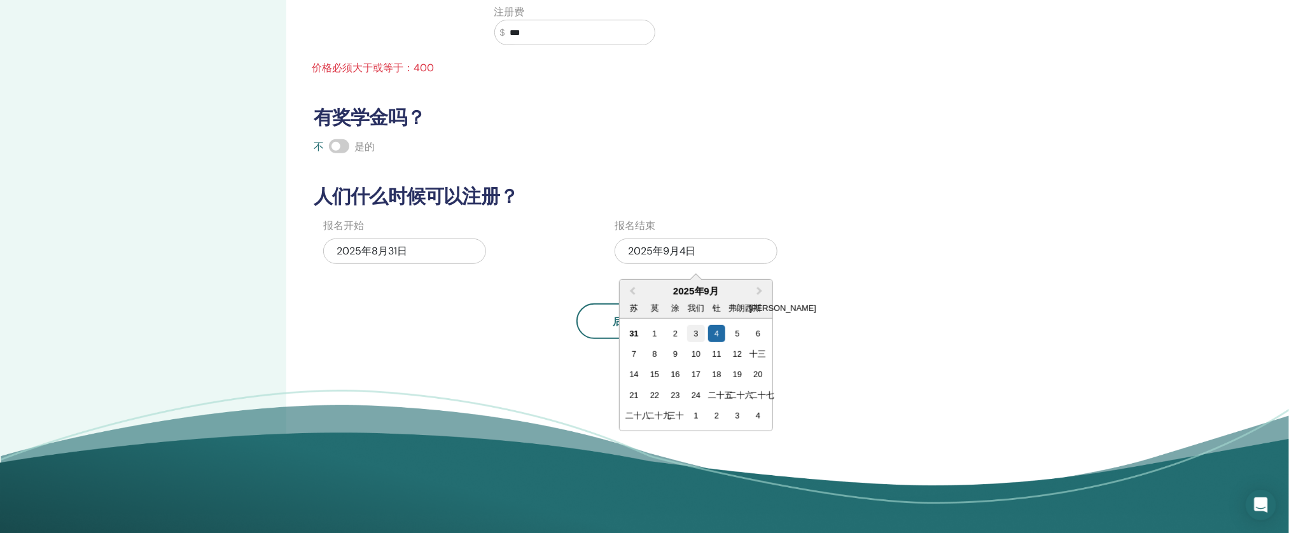
click at [692, 329] on div "3" at bounding box center [695, 333] width 17 height 17
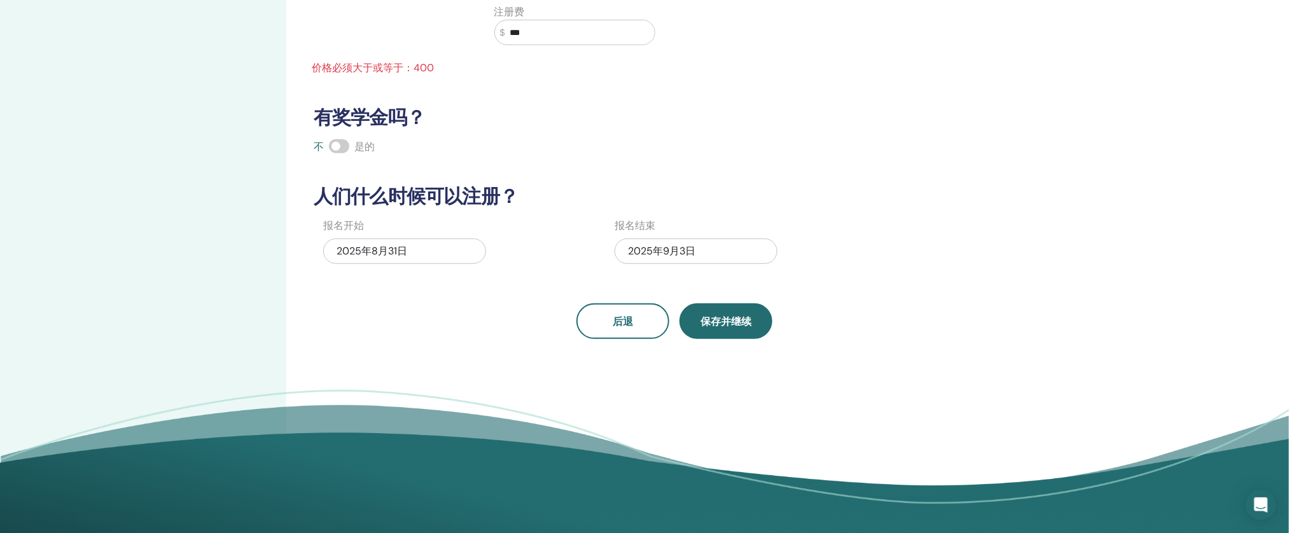
click at [703, 314] on button "保存并继续" at bounding box center [726, 322] width 93 height 36
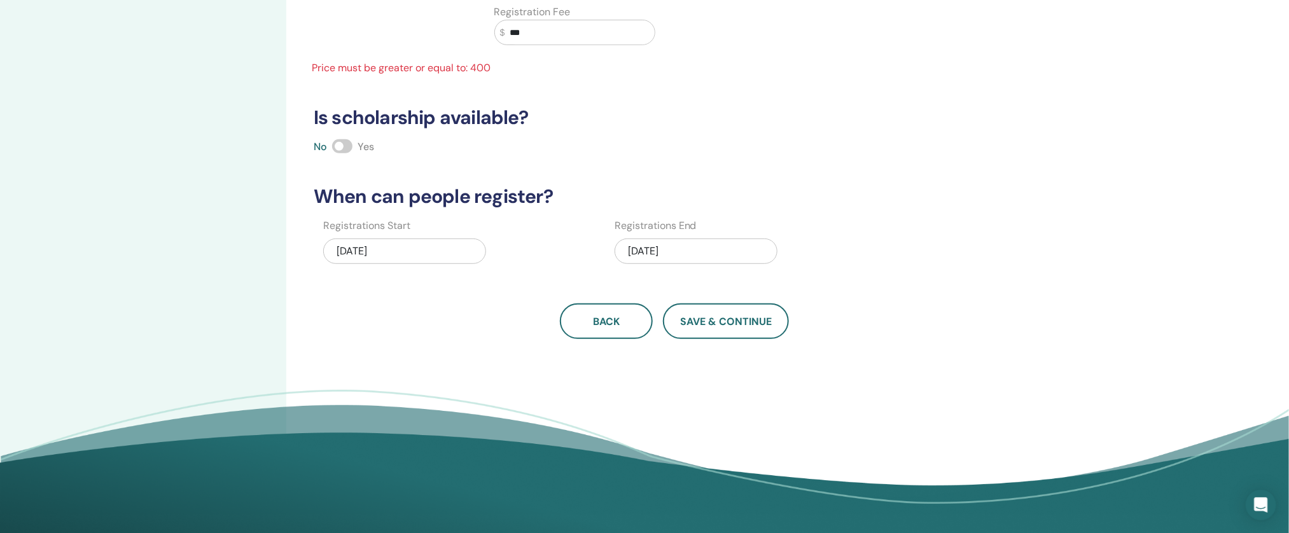
click at [640, 248] on div "09/03/2025" at bounding box center [696, 251] width 163 height 25
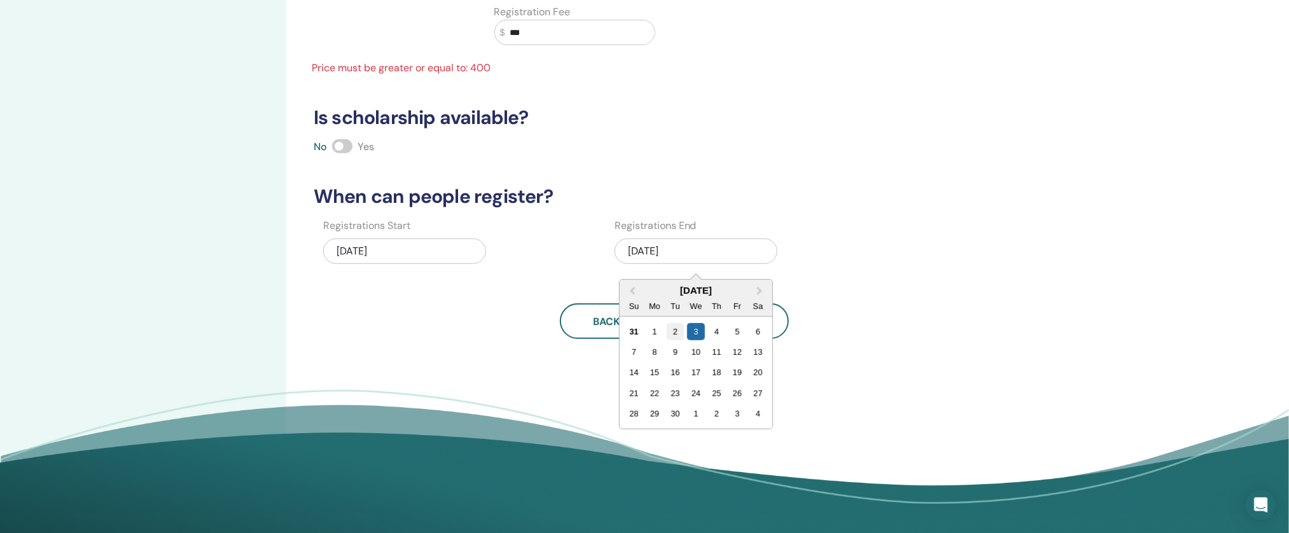
click at [675, 332] on div "2" at bounding box center [675, 331] width 17 height 17
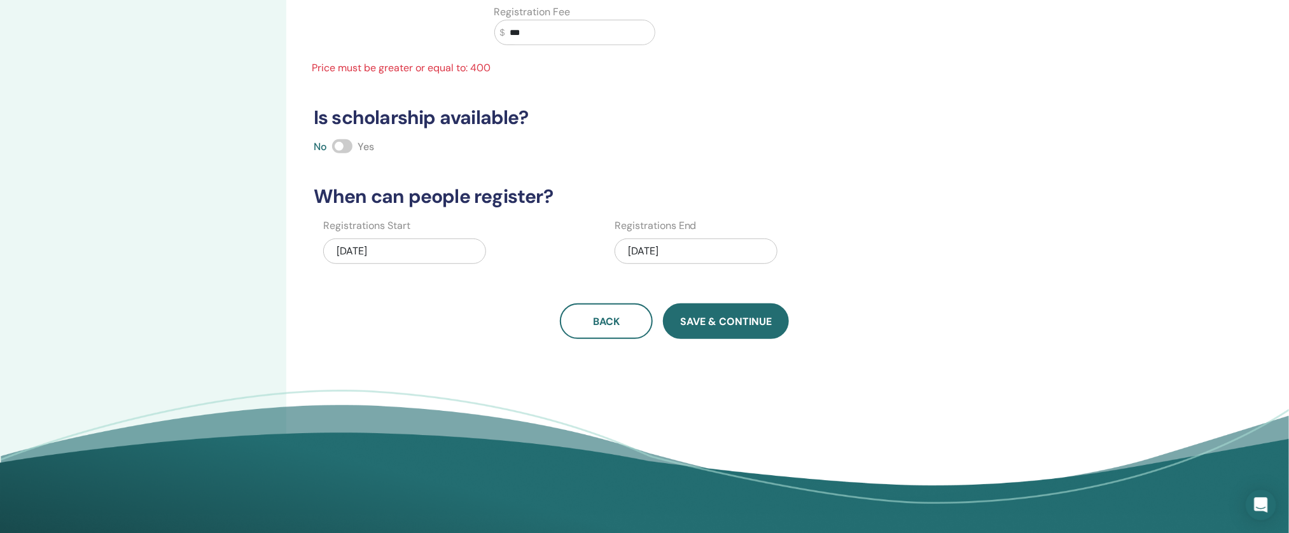
click at [726, 329] on button "Save & Continue" at bounding box center [726, 322] width 126 height 36
click at [705, 269] on div "09/02/2025" at bounding box center [696, 253] width 163 height 39
click at [708, 258] on div "09/02/2025" at bounding box center [696, 251] width 163 height 25
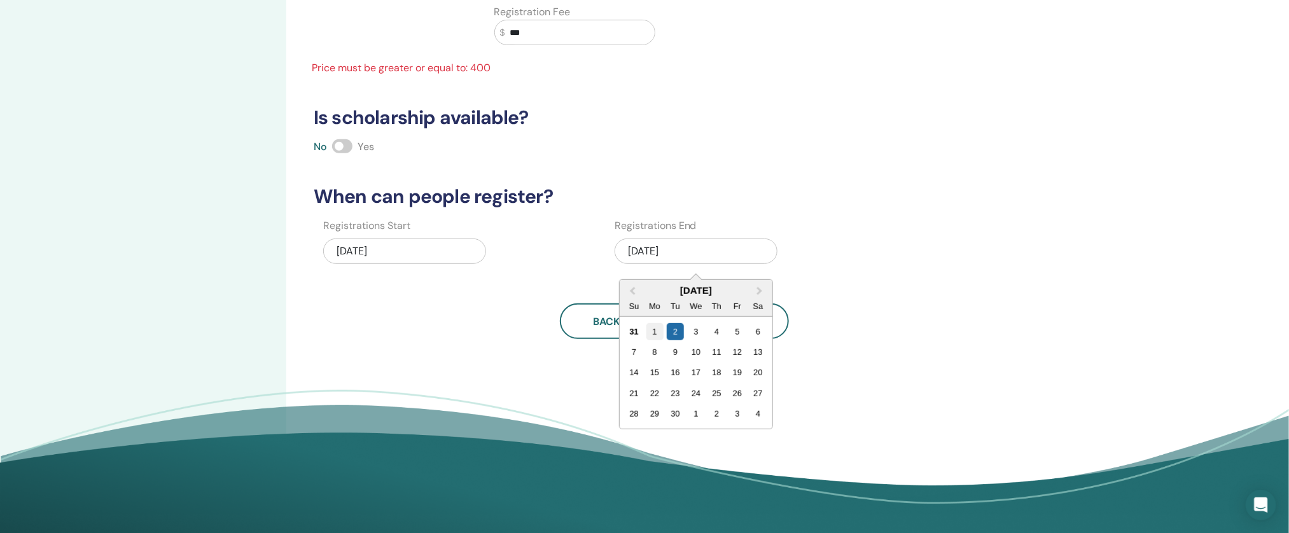
click at [652, 329] on div "1" at bounding box center [654, 331] width 17 height 17
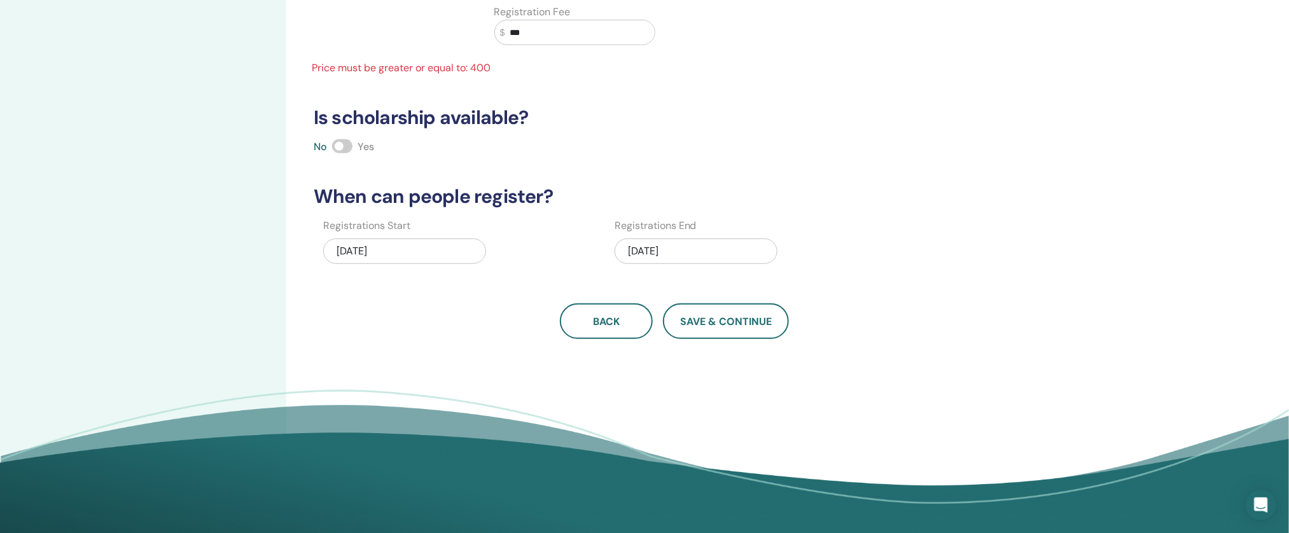
click at [432, 240] on div "08/31/2025" at bounding box center [404, 251] width 163 height 25
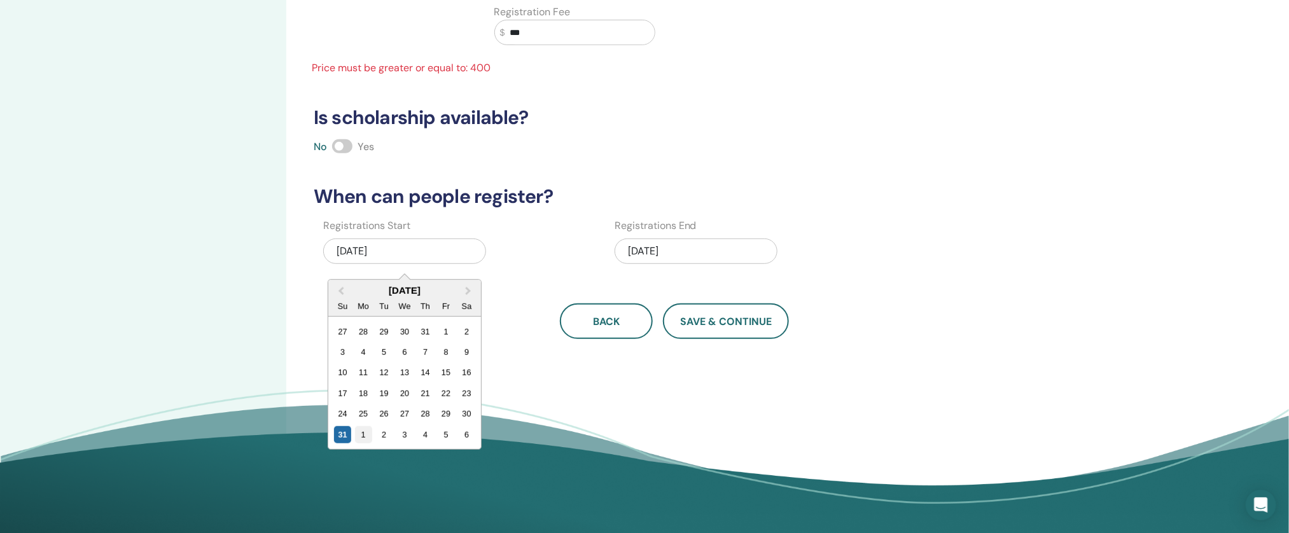
click at [365, 440] on div "1" at bounding box center [363, 434] width 17 height 17
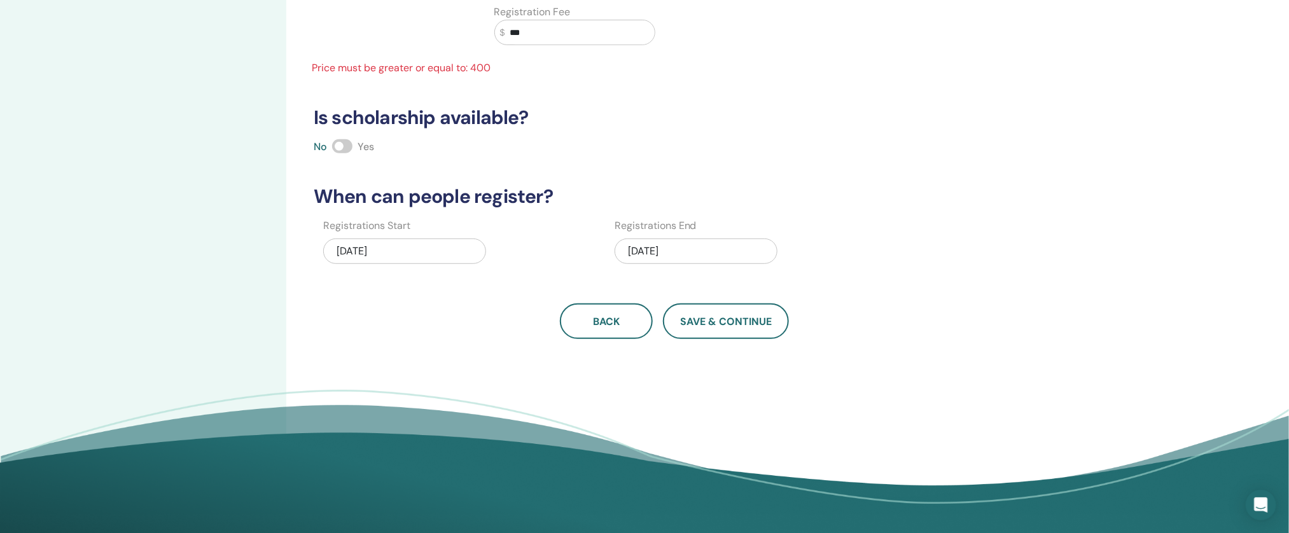
click at [430, 251] on div "09/01/2025" at bounding box center [404, 251] width 163 height 25
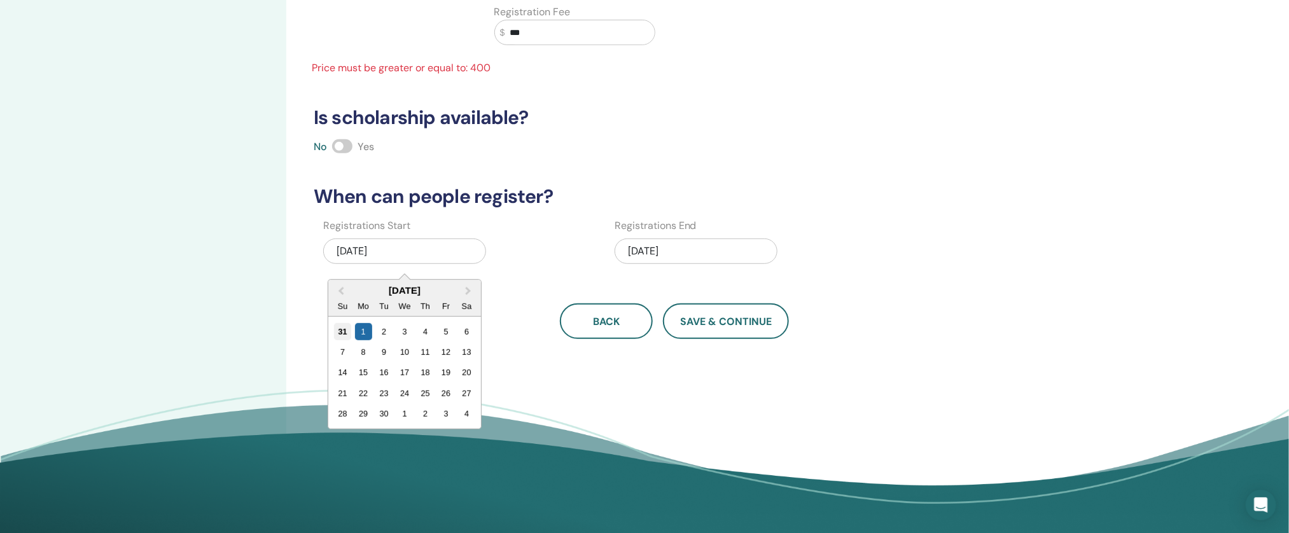
click at [347, 330] on div "31" at bounding box center [342, 331] width 17 height 17
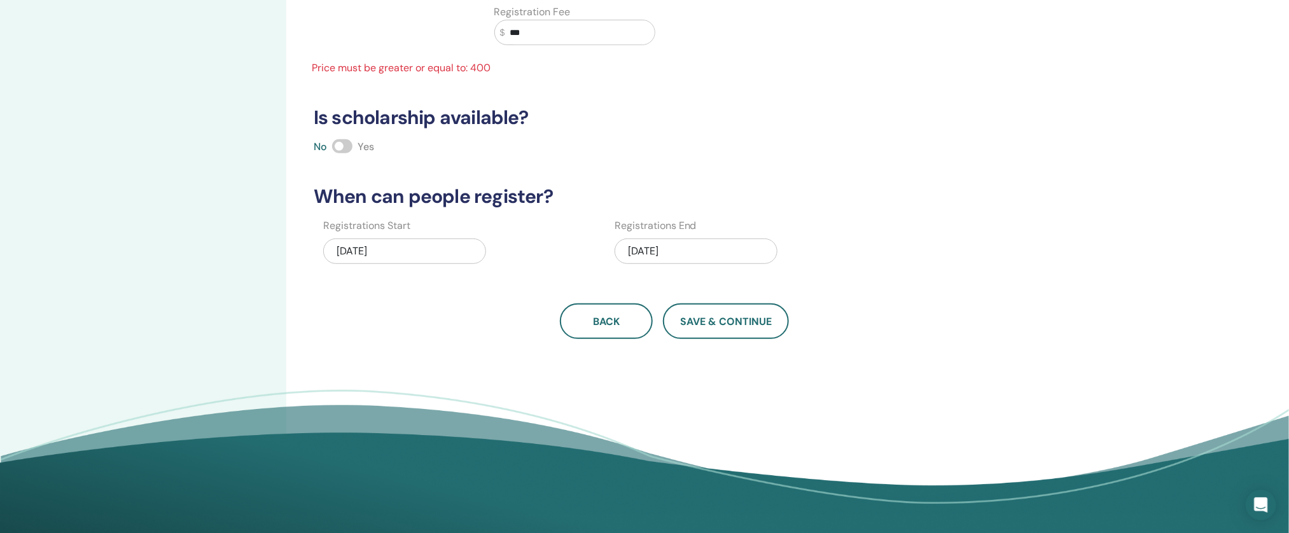
click at [703, 249] on div "09/01/2025" at bounding box center [696, 251] width 163 height 25
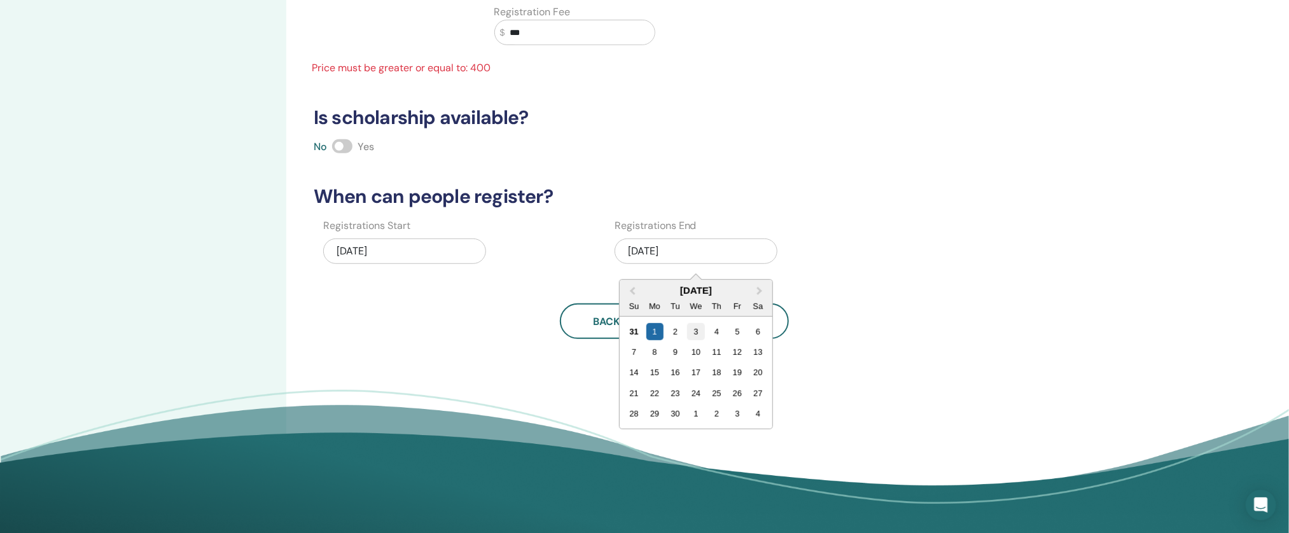
click at [703, 328] on div "3" at bounding box center [695, 331] width 17 height 17
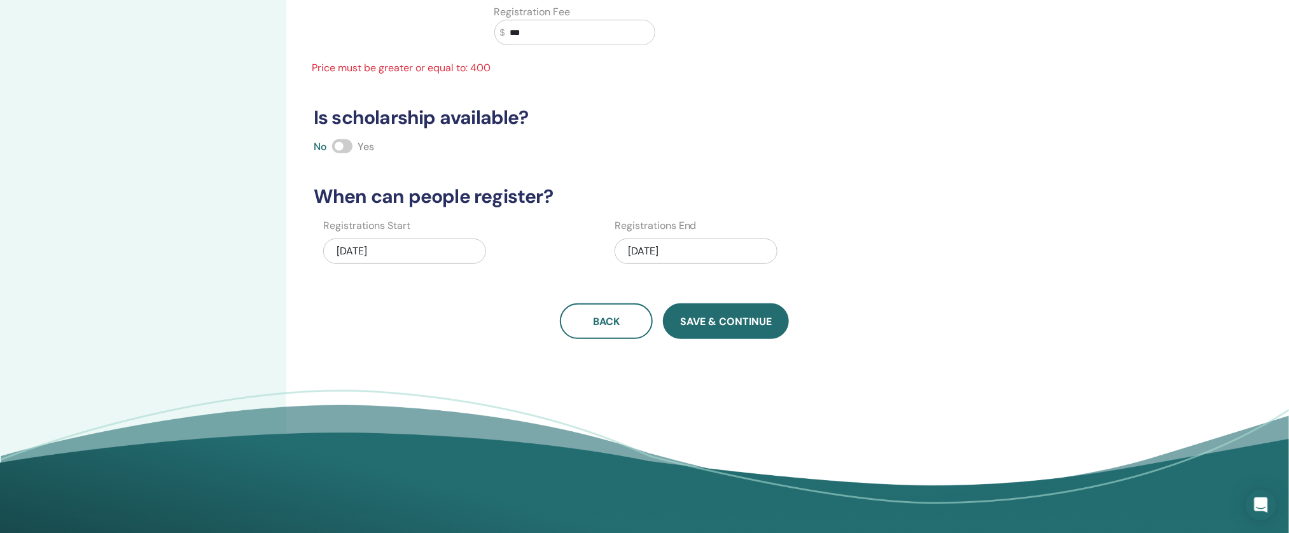
click at [706, 324] on span "Save & Continue" at bounding box center [726, 321] width 92 height 13
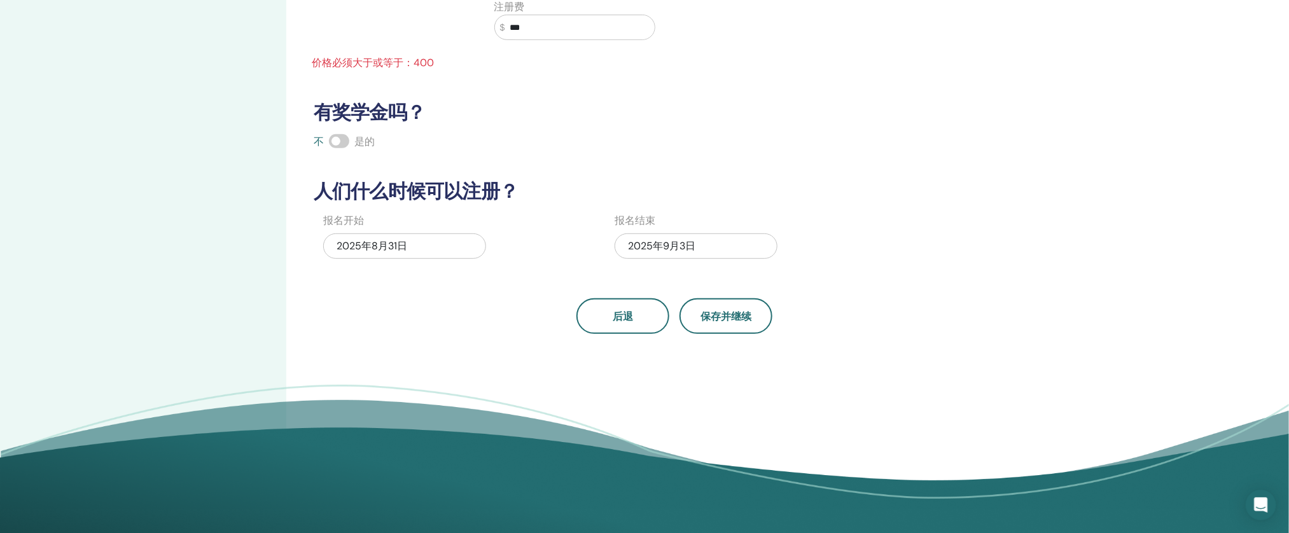
scroll to position [205, 0]
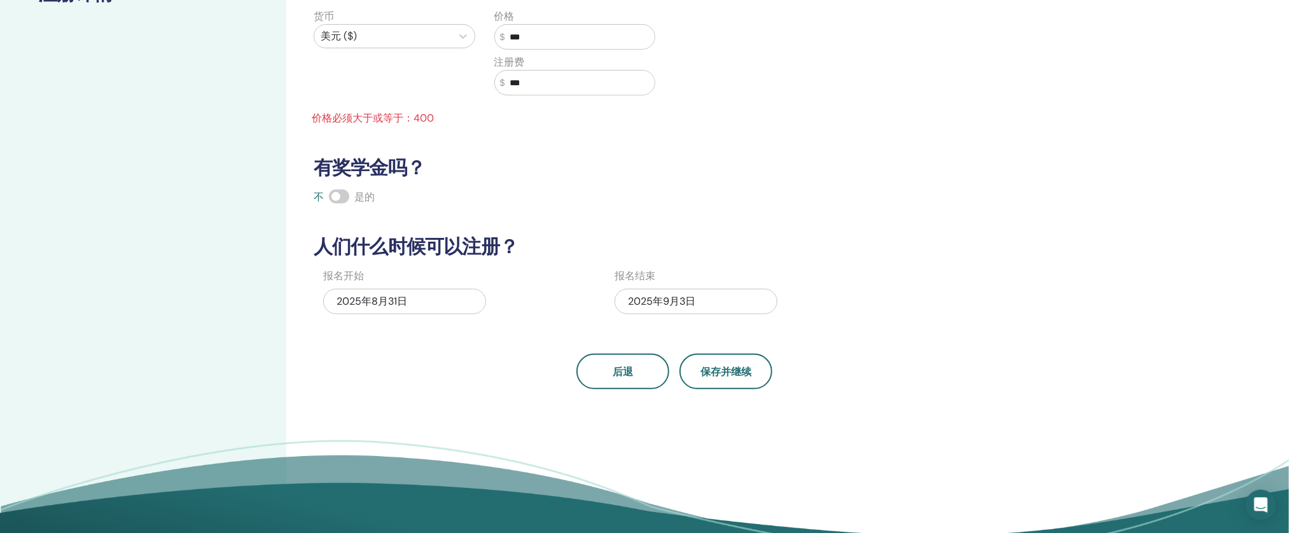
click at [402, 302] on font "2025年8月31日" at bounding box center [372, 301] width 71 height 13
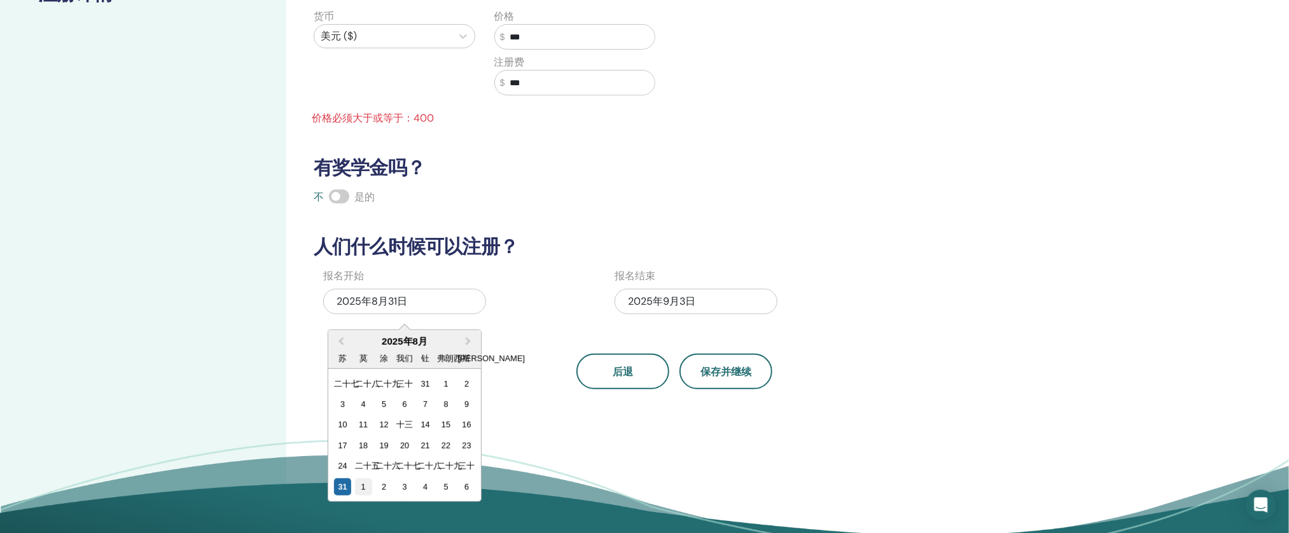
click at [369, 489] on div "1" at bounding box center [363, 487] width 17 height 17
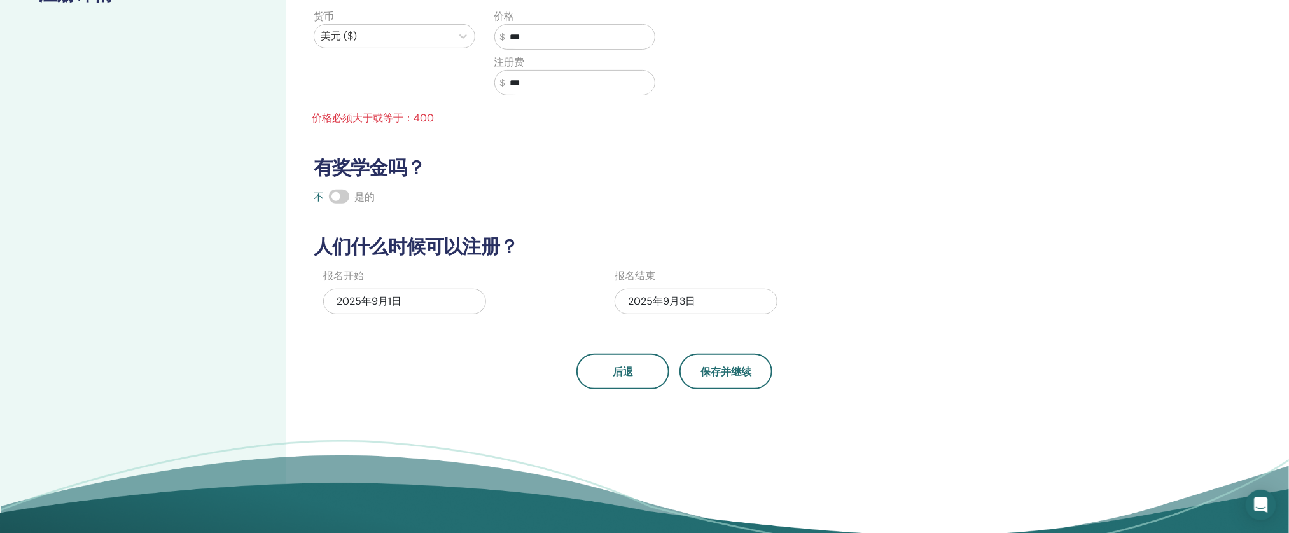
click at [668, 307] on font "2025年9月3日" at bounding box center [661, 301] width 67 height 13
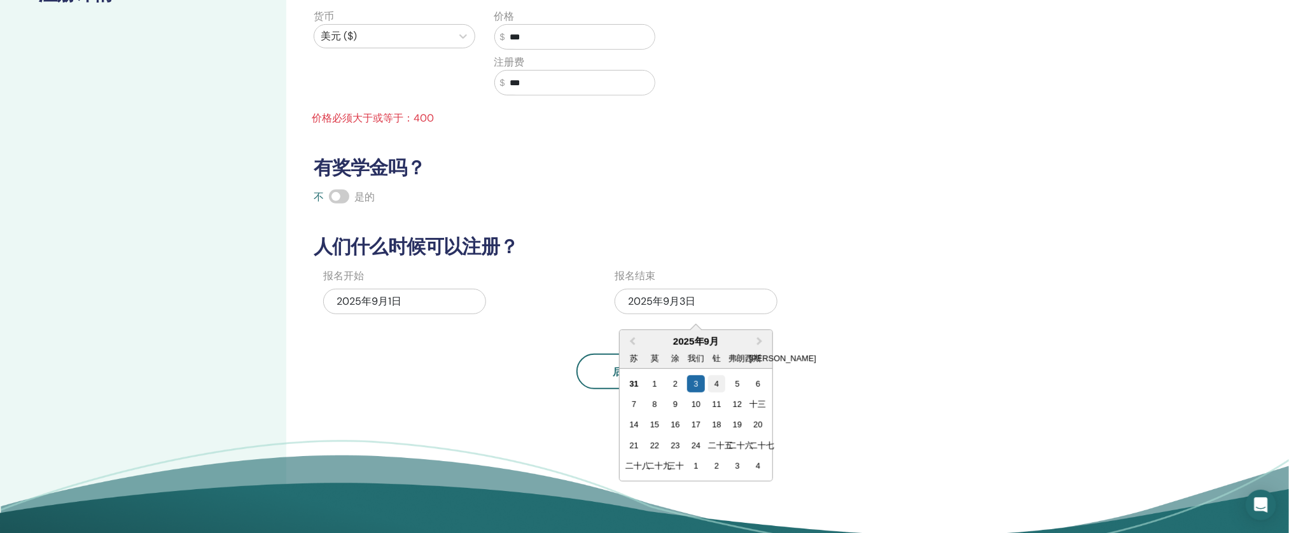
click at [719, 387] on div "4" at bounding box center [716, 384] width 17 height 17
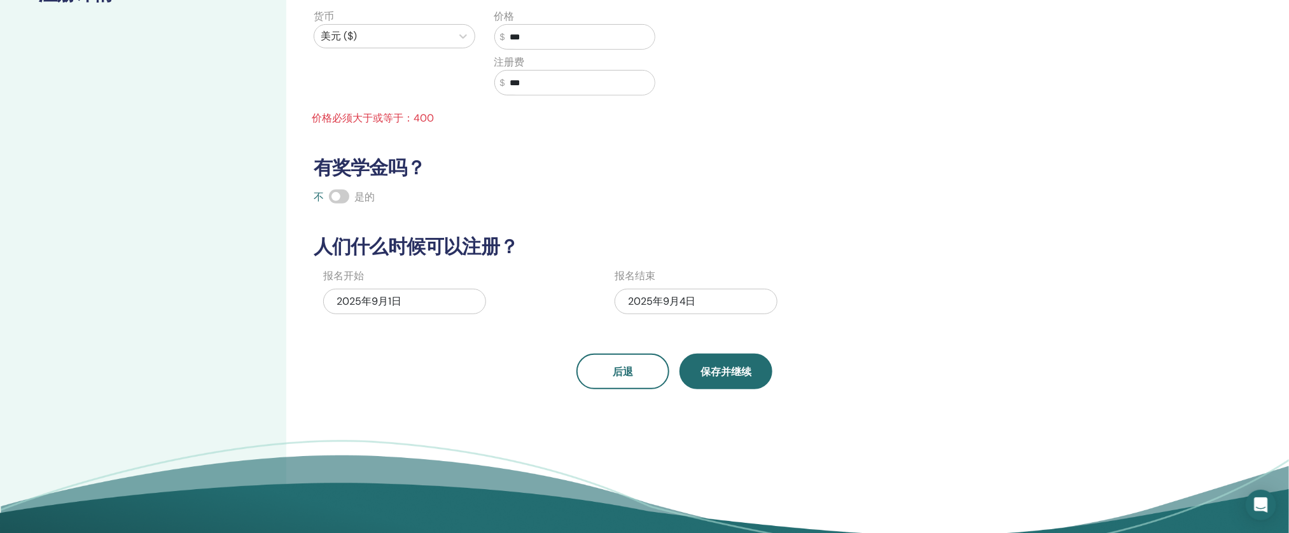
click at [718, 379] on button "保存并继续" at bounding box center [726, 372] width 93 height 36
click at [447, 302] on div "2025年9月1日" at bounding box center [404, 301] width 163 height 25
click at [621, 223] on div "有多少人可以参加？ 席位数量 * 价格是多少？ 货币 美元 ($) 价格 $ *** 注册费 $ *** 价格必须大于或等于：400 有奖学金吗？ 不 是的 …" at bounding box center [675, 127] width 738 height 523
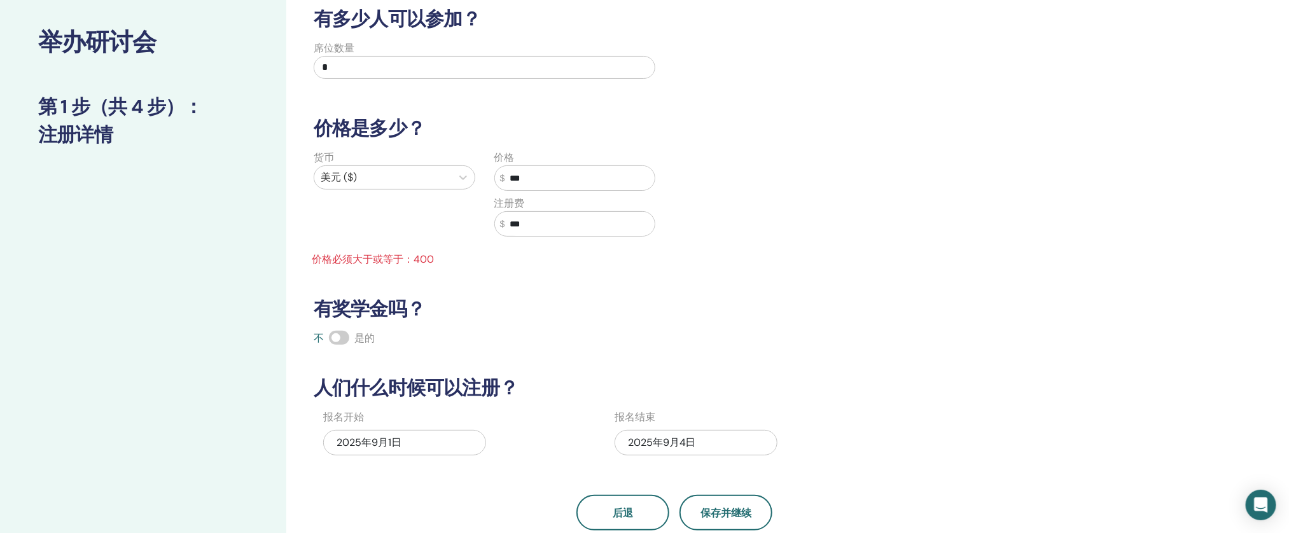
scroll to position [130, 0]
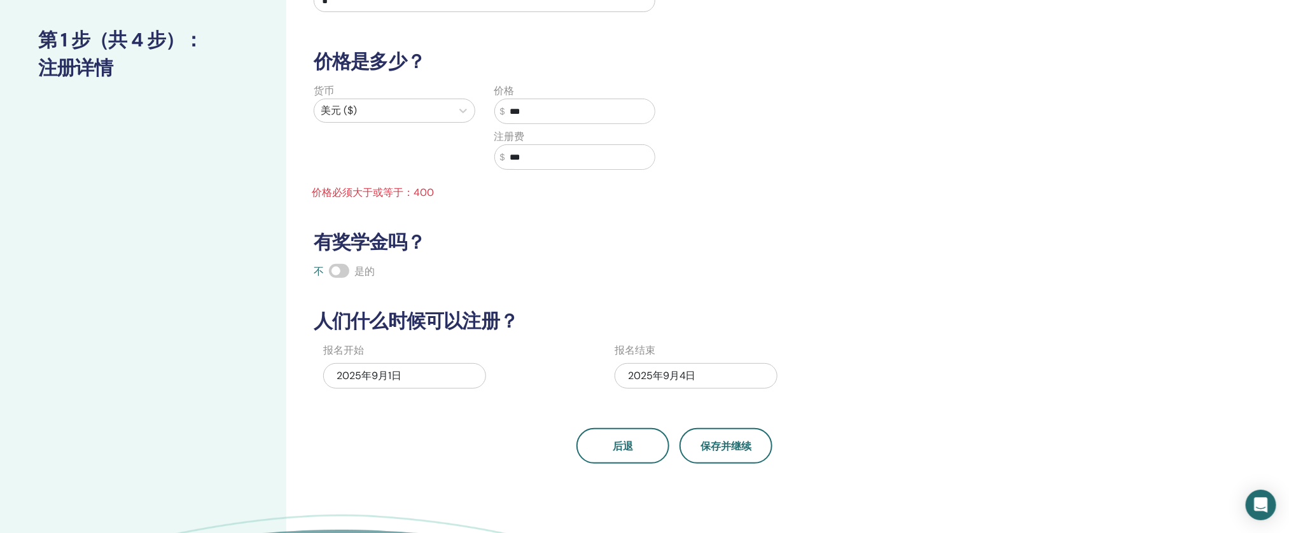
click at [429, 378] on div "2025年9月1日" at bounding box center [404, 375] width 163 height 25
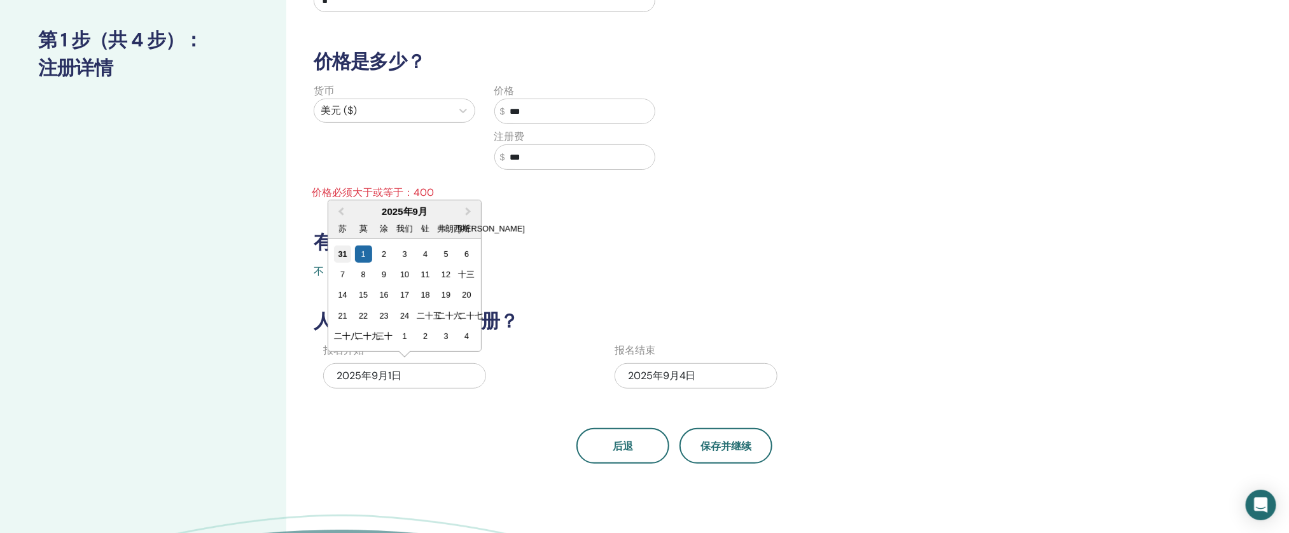
click at [342, 250] on font "31" at bounding box center [343, 254] width 9 height 10
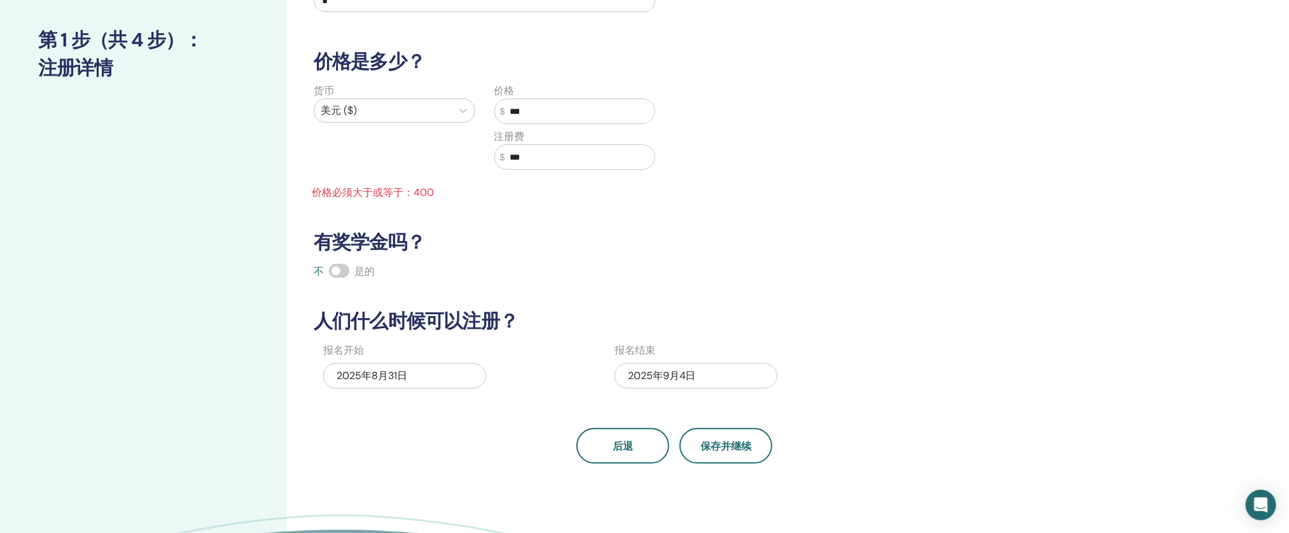
click at [739, 388] on div "2025年9月4日" at bounding box center [696, 375] width 163 height 25
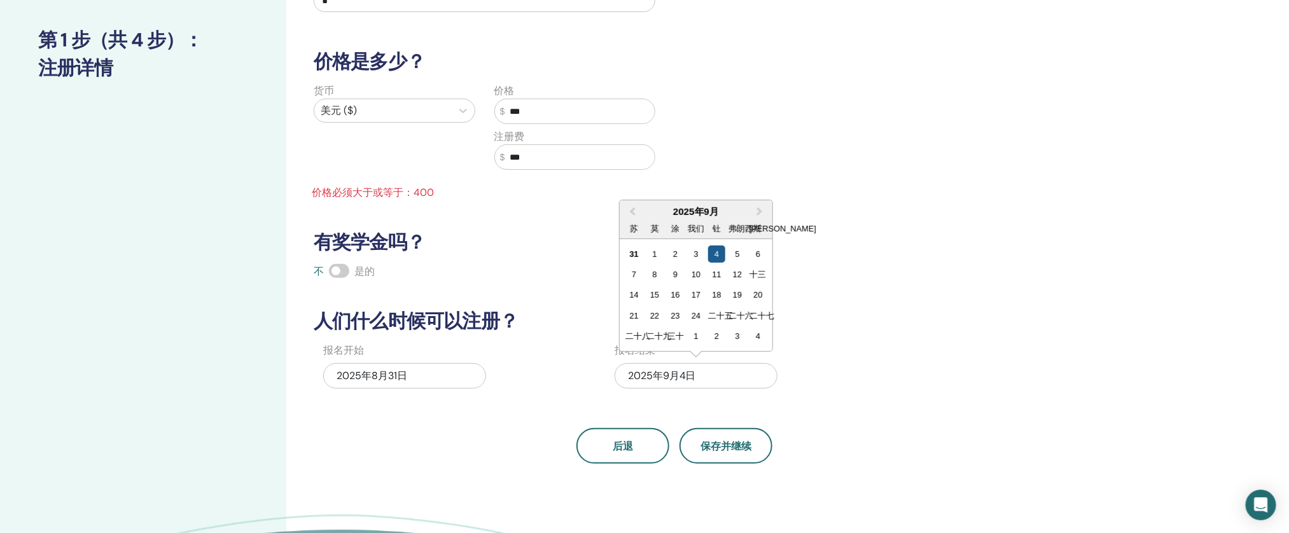
click at [721, 250] on div "4" at bounding box center [716, 254] width 17 height 17
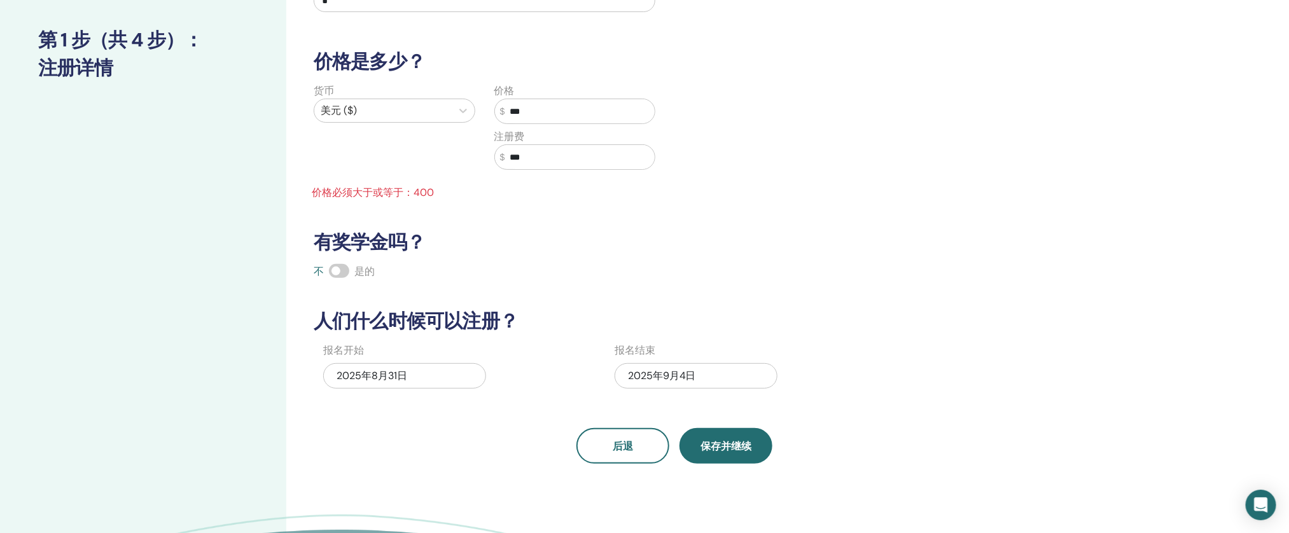
click at [740, 454] on button "保存并继续" at bounding box center [726, 446] width 93 height 36
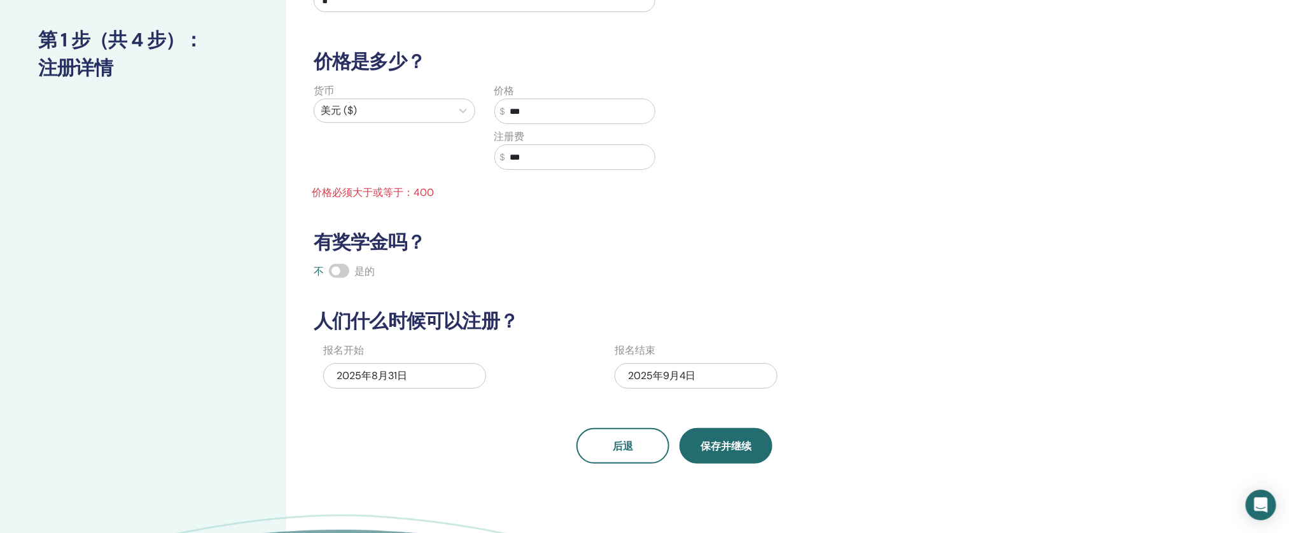
click at [740, 454] on button "保存并继续" at bounding box center [726, 446] width 93 height 36
click at [708, 432] on button "保存并继续" at bounding box center [726, 446] width 93 height 36
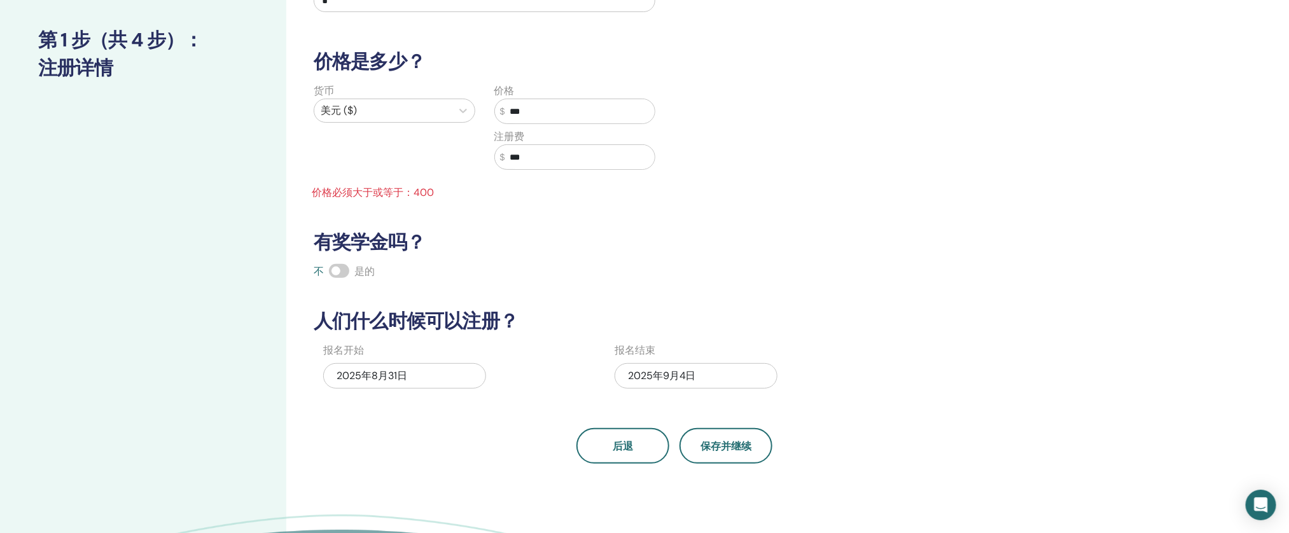
click at [702, 385] on div "2025年9月4日" at bounding box center [696, 375] width 163 height 25
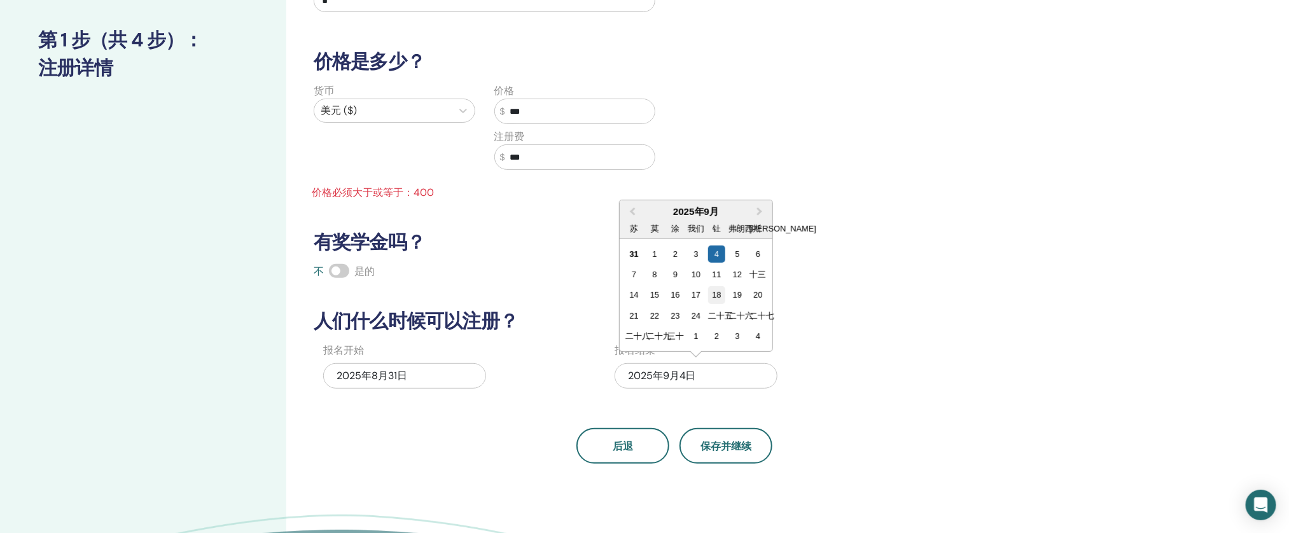
click at [711, 295] on div "18" at bounding box center [716, 294] width 17 height 17
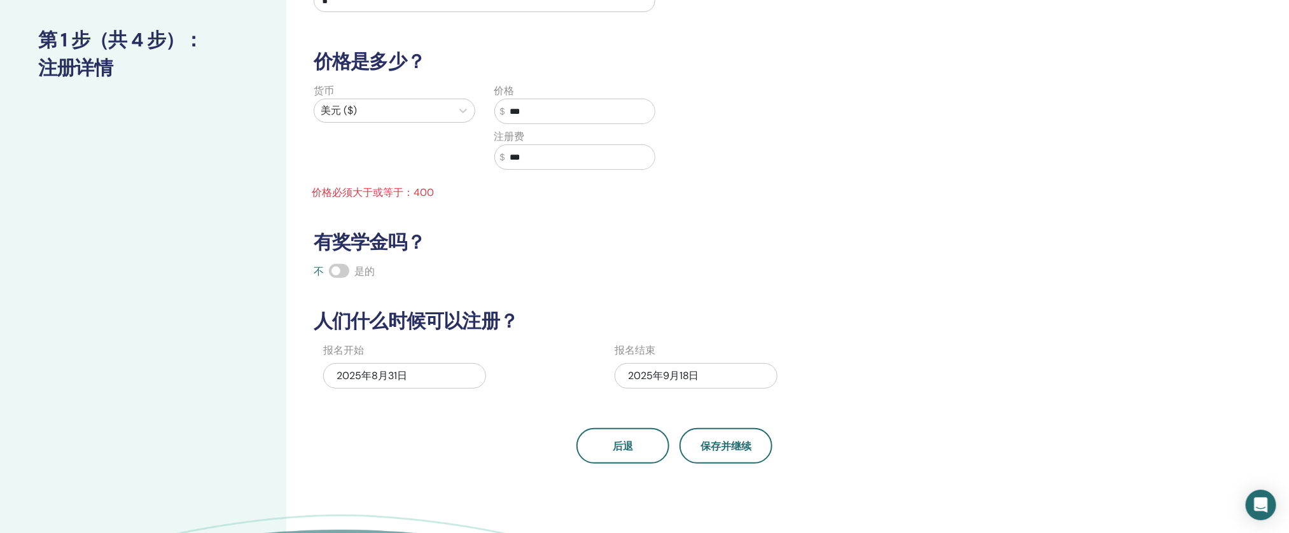
click at [744, 427] on div "有多少人可以参加？ 席位数量 * 价格是多少？ 货币 美元 ($) 价格 $ *** 注册费 $ *** 价格必须大于或等于：400 有奖学金吗？ 不 是的 …" at bounding box center [675, 202] width 738 height 523
click at [743, 440] on font "保存并继续" at bounding box center [726, 446] width 51 height 13
click at [442, 369] on div "2025年8月31日" at bounding box center [404, 375] width 163 height 25
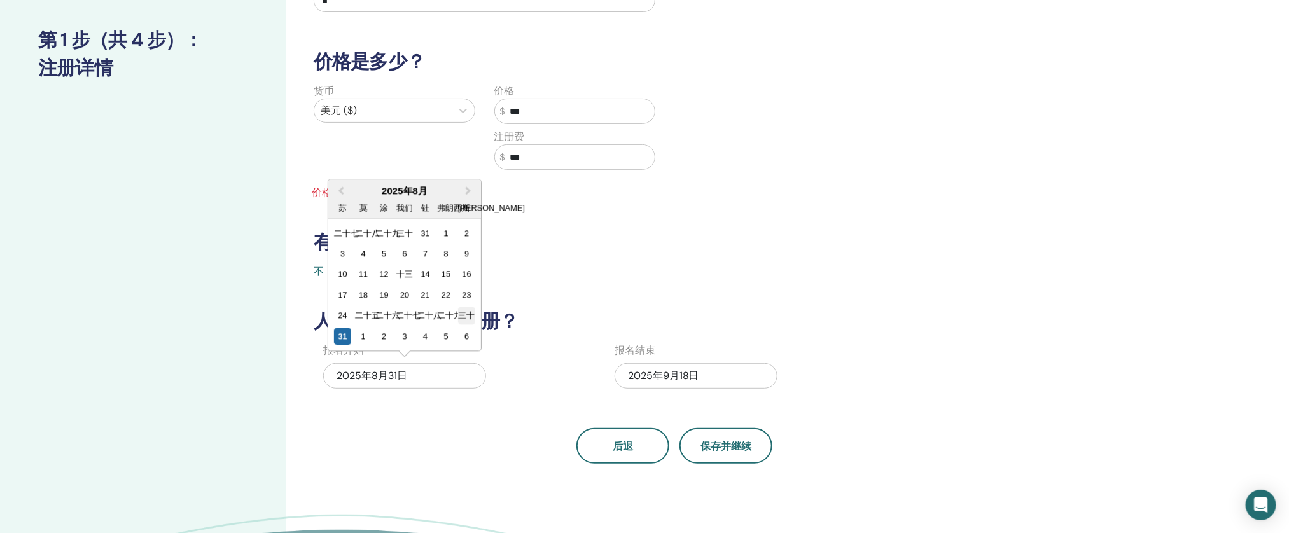
click at [465, 314] on font "三十" at bounding box center [466, 316] width 17 height 10
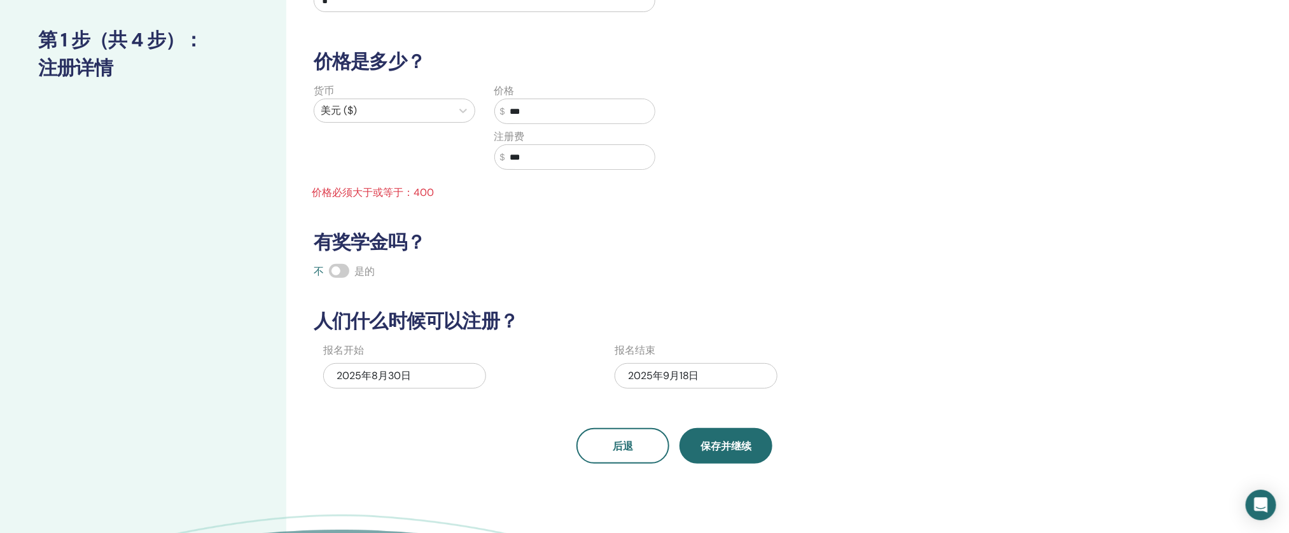
click at [726, 457] on button "保存并继续" at bounding box center [726, 446] width 93 height 36
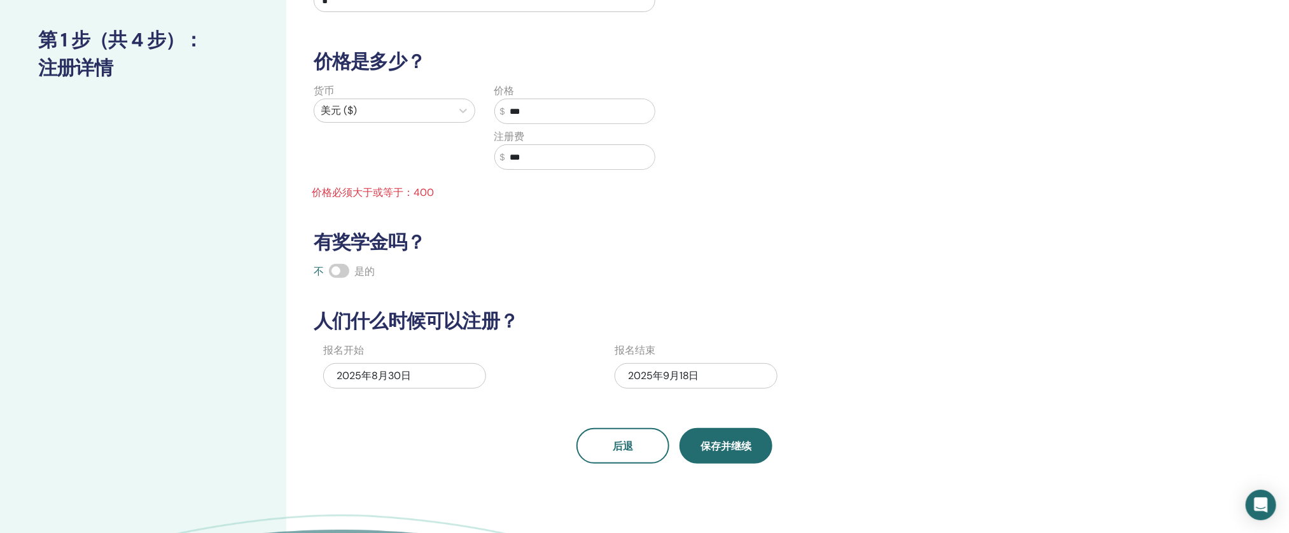
click at [726, 457] on button "保存并继续" at bounding box center [726, 446] width 93 height 36
click at [521, 362] on div "报名开始 2025年8月30日" at bounding box center [459, 370] width 272 height 55
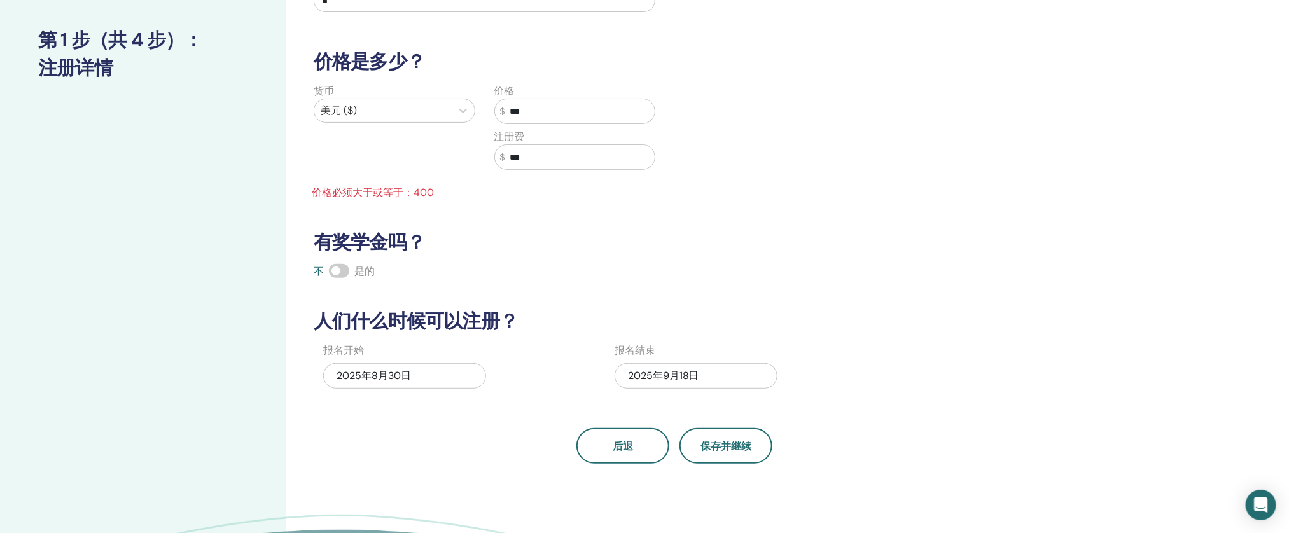
click at [339, 264] on span at bounding box center [339, 271] width 20 height 14
click at [340, 269] on span at bounding box center [339, 271] width 20 height 14
click at [754, 447] on button "保存并继续" at bounding box center [726, 446] width 93 height 36
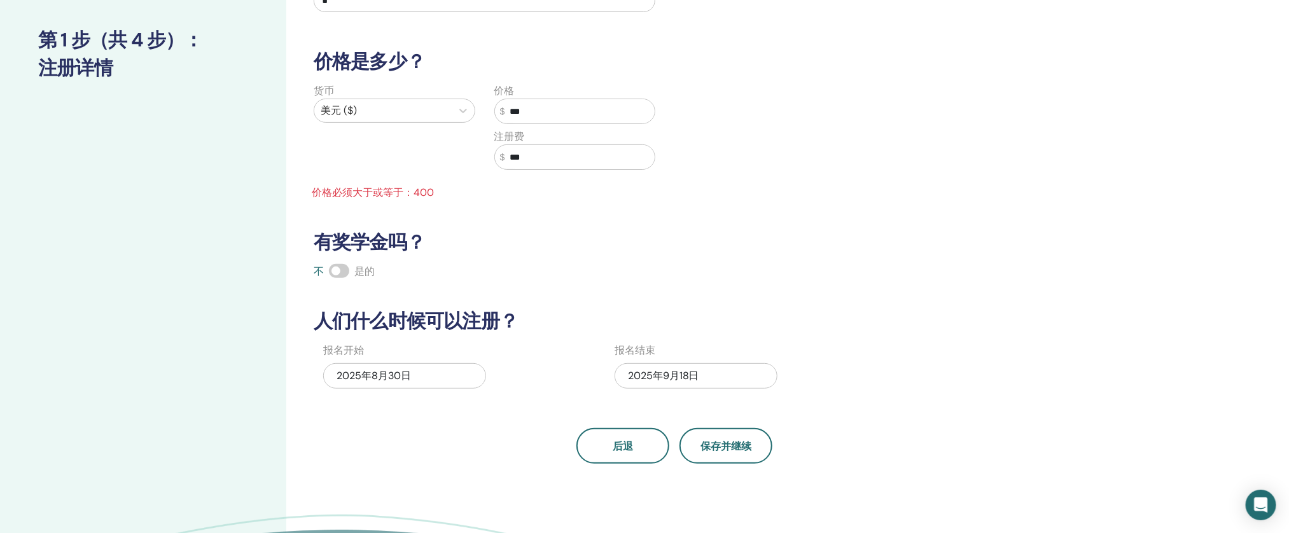
scroll to position [160, 0]
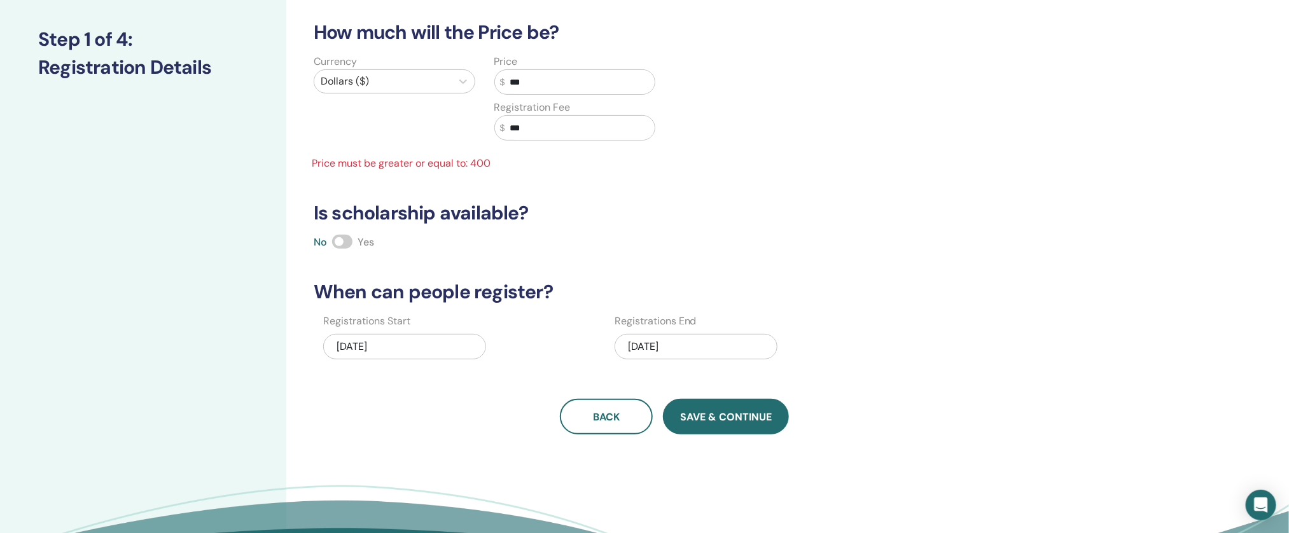
click at [707, 414] on span "Save & Continue" at bounding box center [726, 417] width 92 height 13
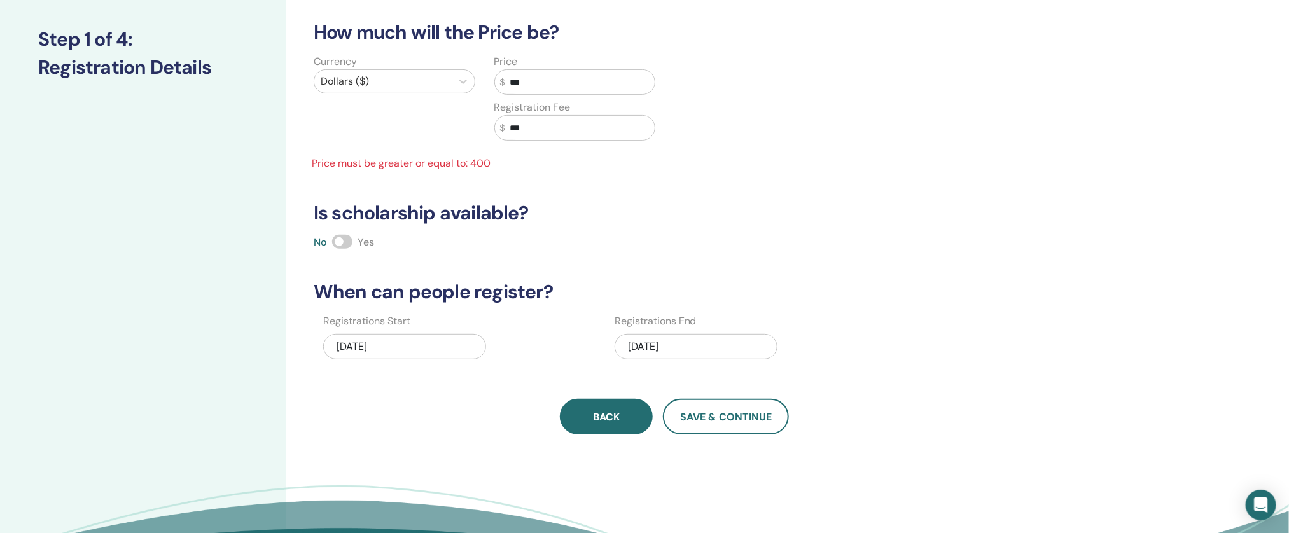
click at [584, 421] on button "Back" at bounding box center [606, 417] width 93 height 36
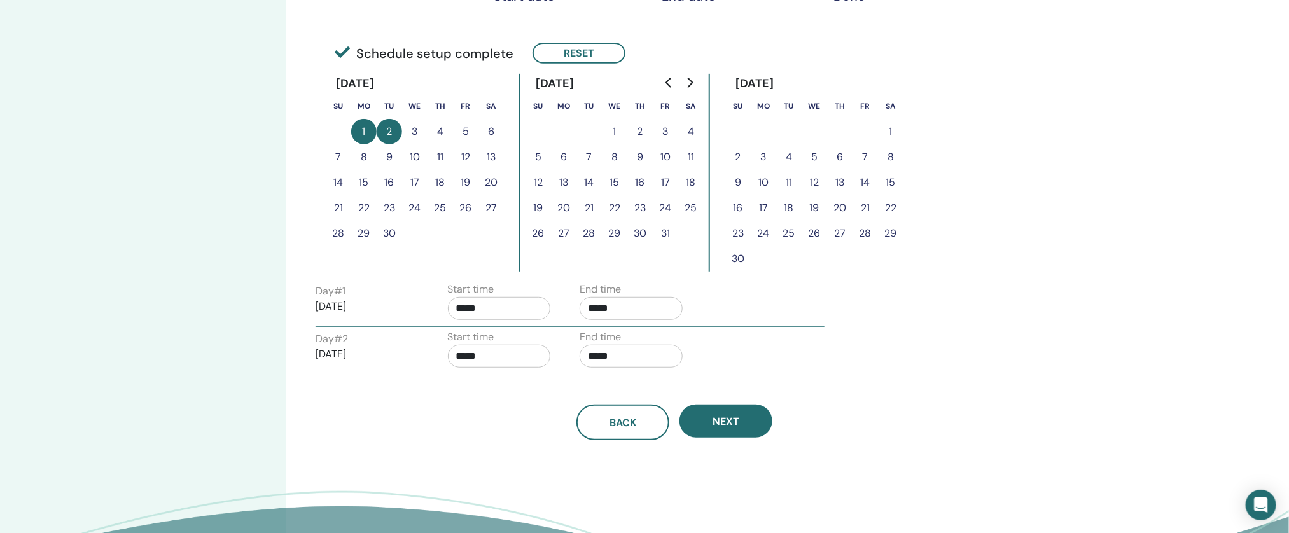
scroll to position [285, 0]
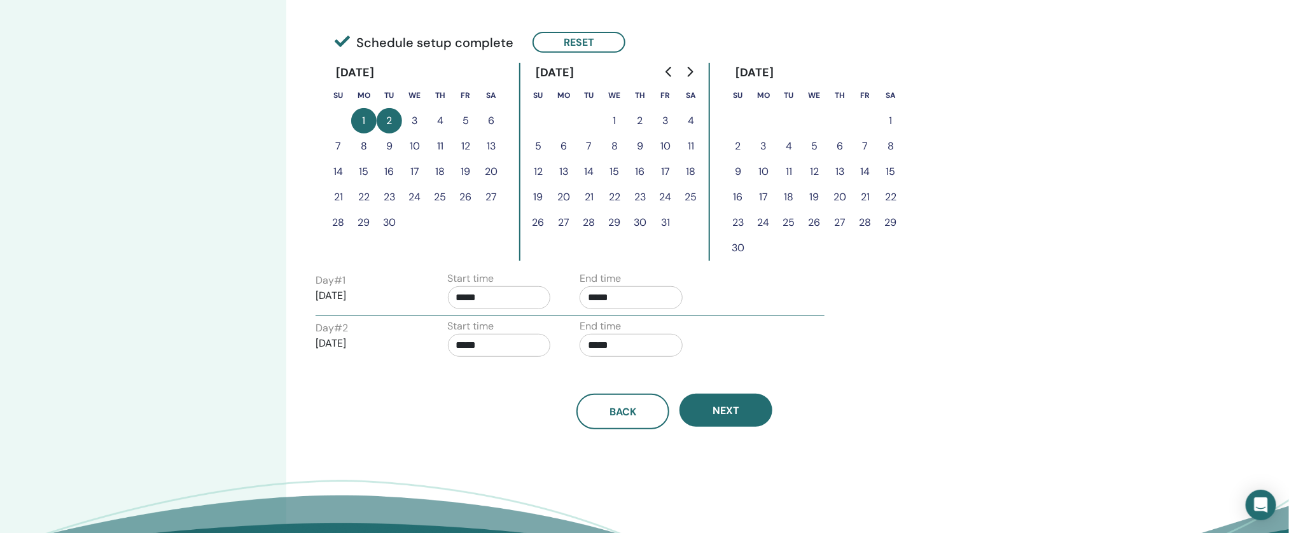
click at [386, 114] on button "2" at bounding box center [389, 120] width 25 height 25
click at [693, 403] on button "Next" at bounding box center [726, 410] width 93 height 33
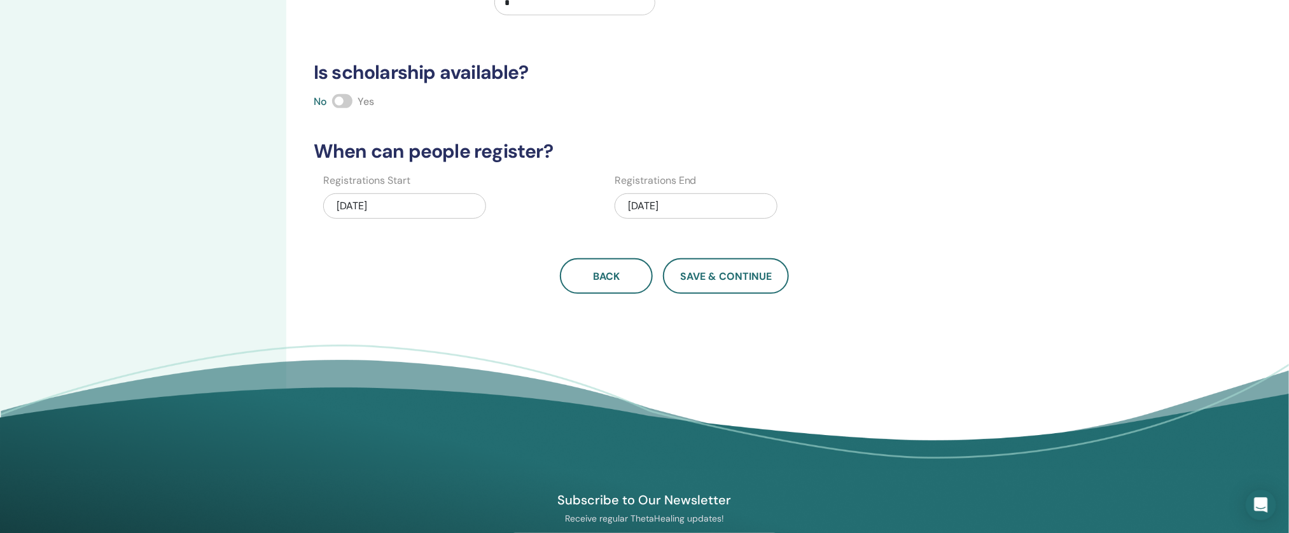
scroll to position [213, 0]
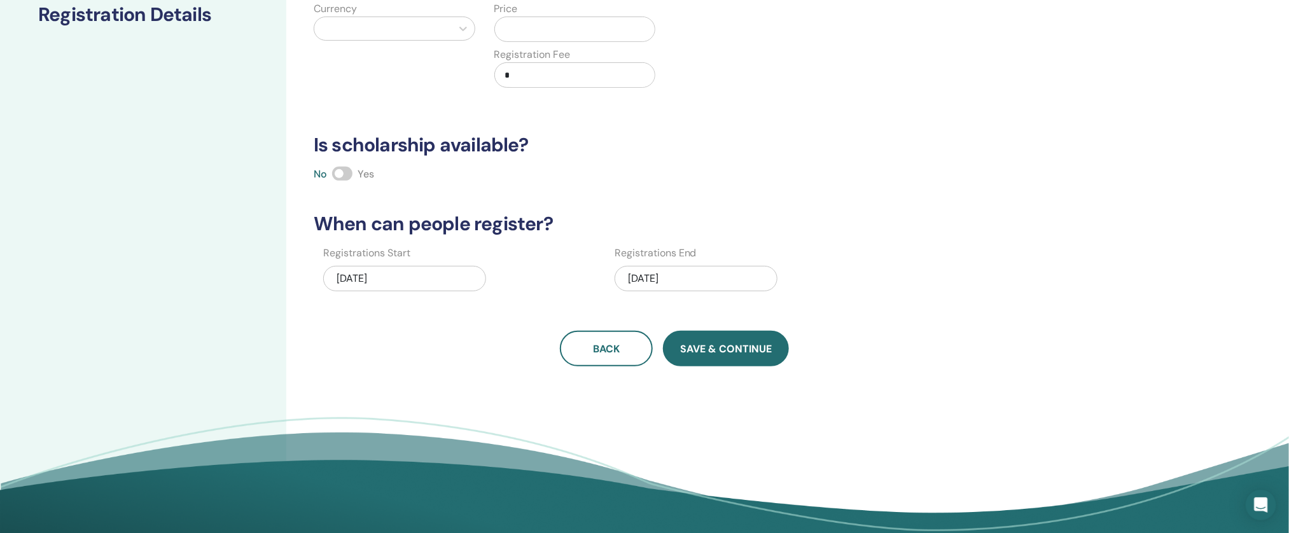
click at [713, 355] on span "Save & Continue" at bounding box center [726, 348] width 92 height 13
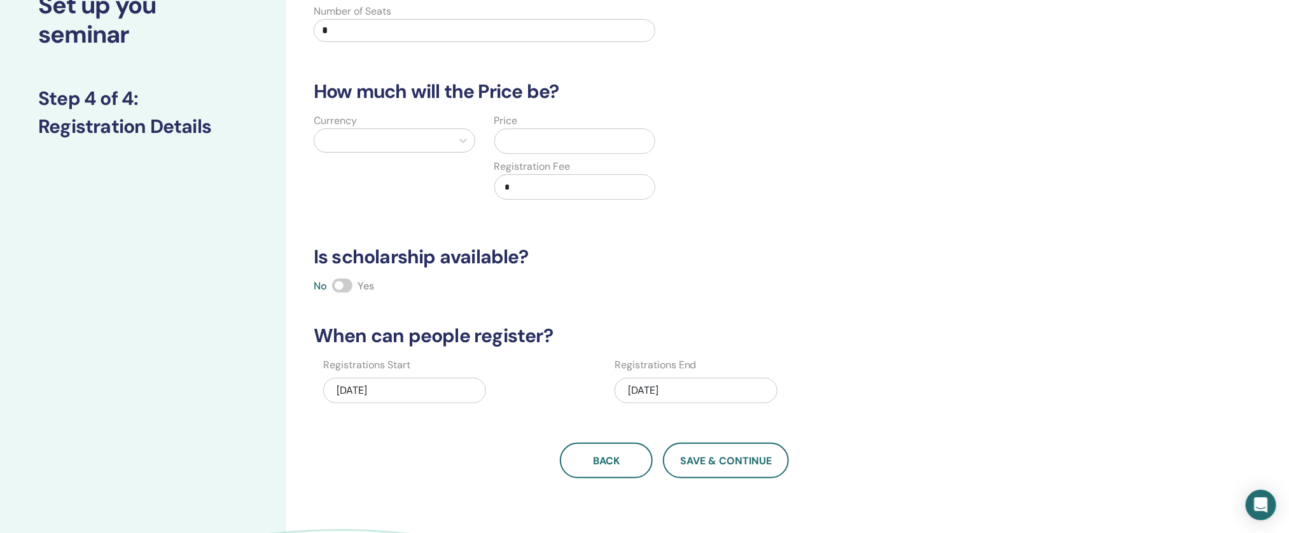
scroll to position [82, 0]
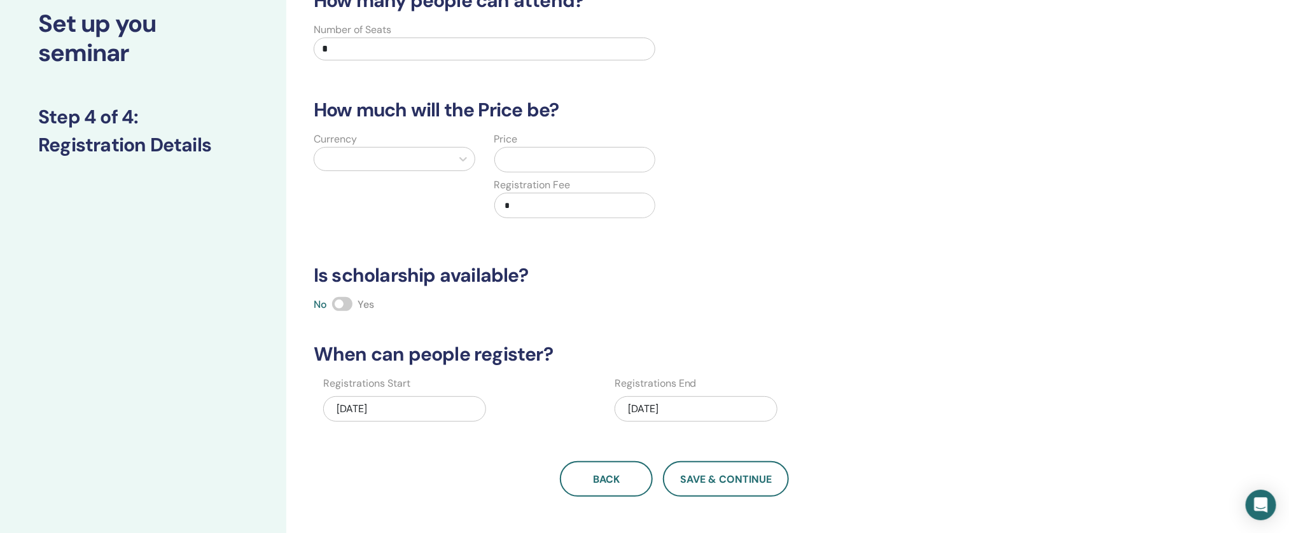
click at [353, 136] on label "Currency" at bounding box center [335, 139] width 43 height 15
click at [349, 152] on div at bounding box center [383, 159] width 125 height 18
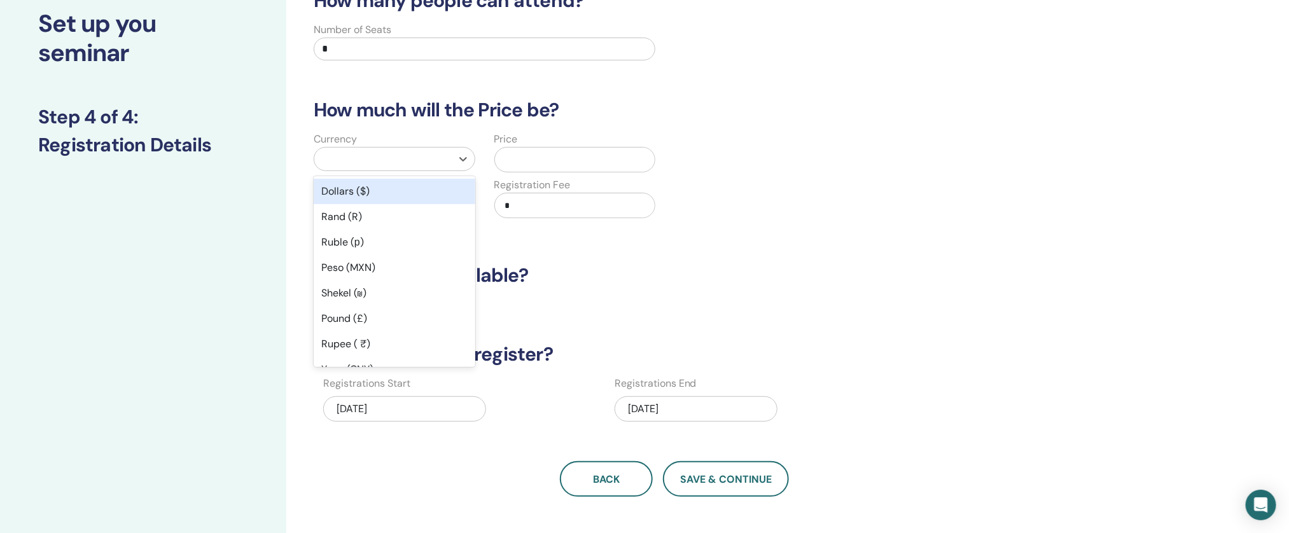
click at [355, 183] on div "Dollars ($)" at bounding box center [395, 191] width 162 height 25
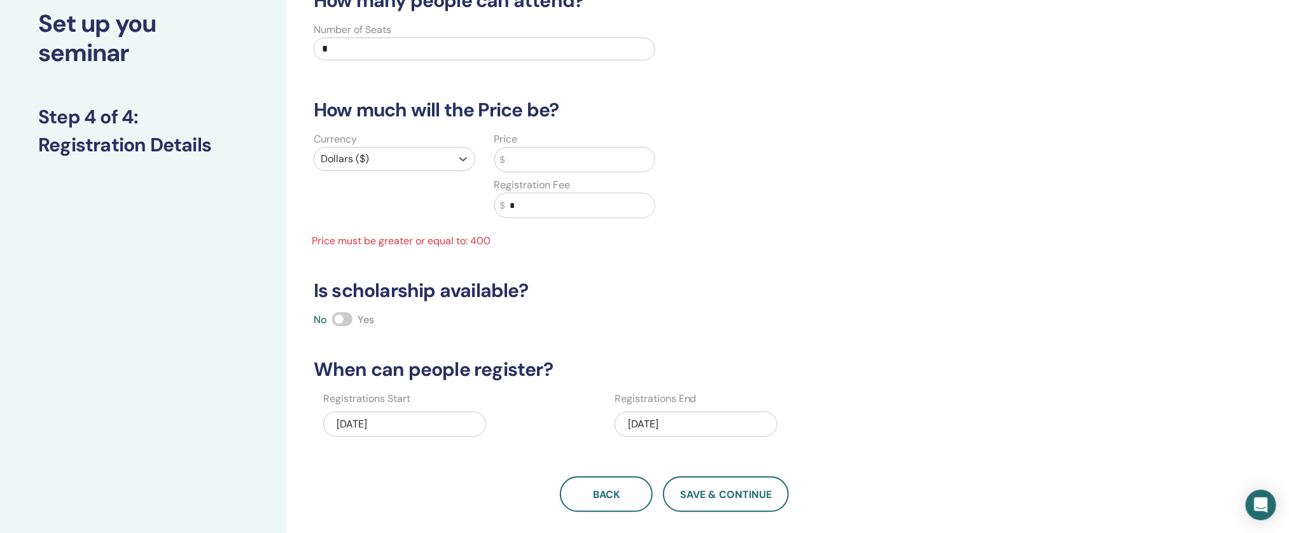
click at [537, 166] on input "text" at bounding box center [580, 160] width 150 height 24
type input "***"
drag, startPoint x: 520, startPoint y: 214, endPoint x: 424, endPoint y: 204, distance: 96.6
click at [424, 204] on div "Currency Dollars ($) Price $ *** Registration Fee $ * Price must be greater or …" at bounding box center [484, 190] width 361 height 117
click at [686, 489] on span "Save & Continue" at bounding box center [726, 494] width 92 height 13
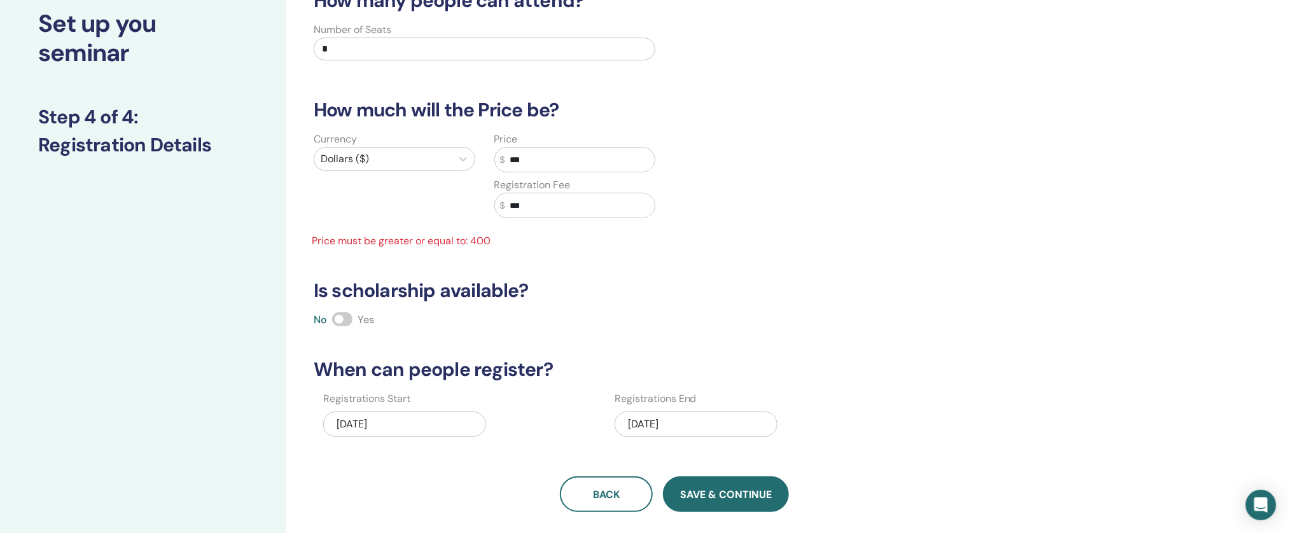
click at [686, 489] on span "Save & Continue" at bounding box center [726, 494] width 92 height 13
click at [587, 232] on div "Price $ *** Registration Fee $ ***" at bounding box center [575, 183] width 181 height 102
click at [584, 206] on input "***" at bounding box center [580, 205] width 150 height 24
click at [756, 430] on div "09/02/2025" at bounding box center [696, 424] width 163 height 25
click at [743, 465] on div "How many people can attend? Number of Seats * How much will the Price be? Curre…" at bounding box center [675, 250] width 738 height 523
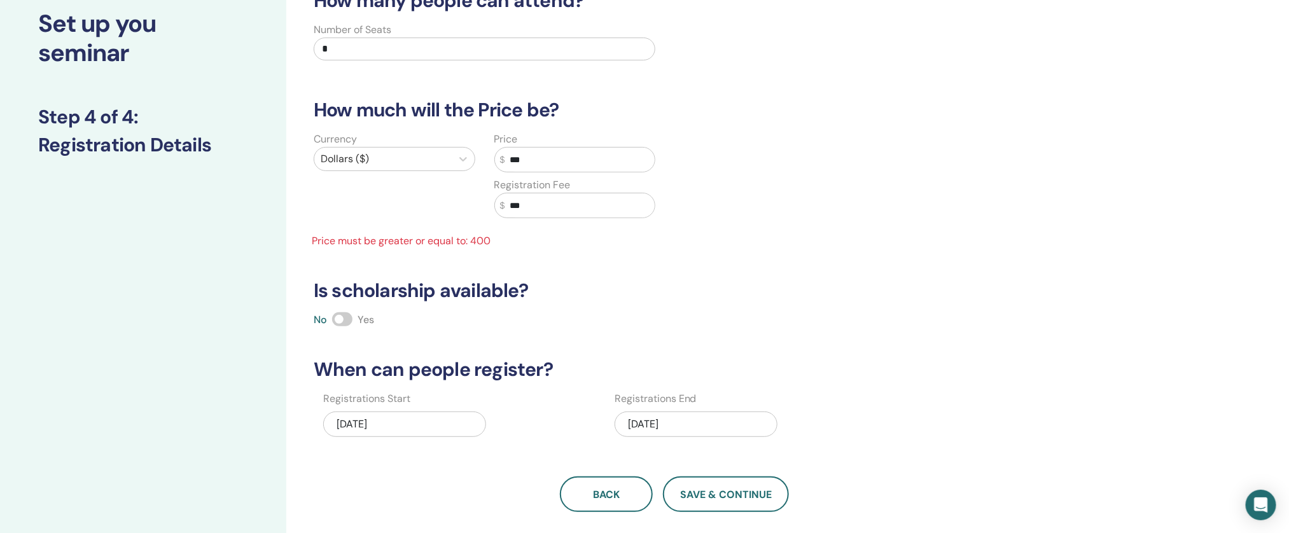
click at [734, 474] on div "How many people can attend? Number of Seats * How much will the Price be? Curre…" at bounding box center [675, 250] width 738 height 523
click at [733, 486] on button "Save & Continue" at bounding box center [726, 495] width 126 height 36
click at [733, 493] on span "Save & Continue" at bounding box center [726, 494] width 92 height 13
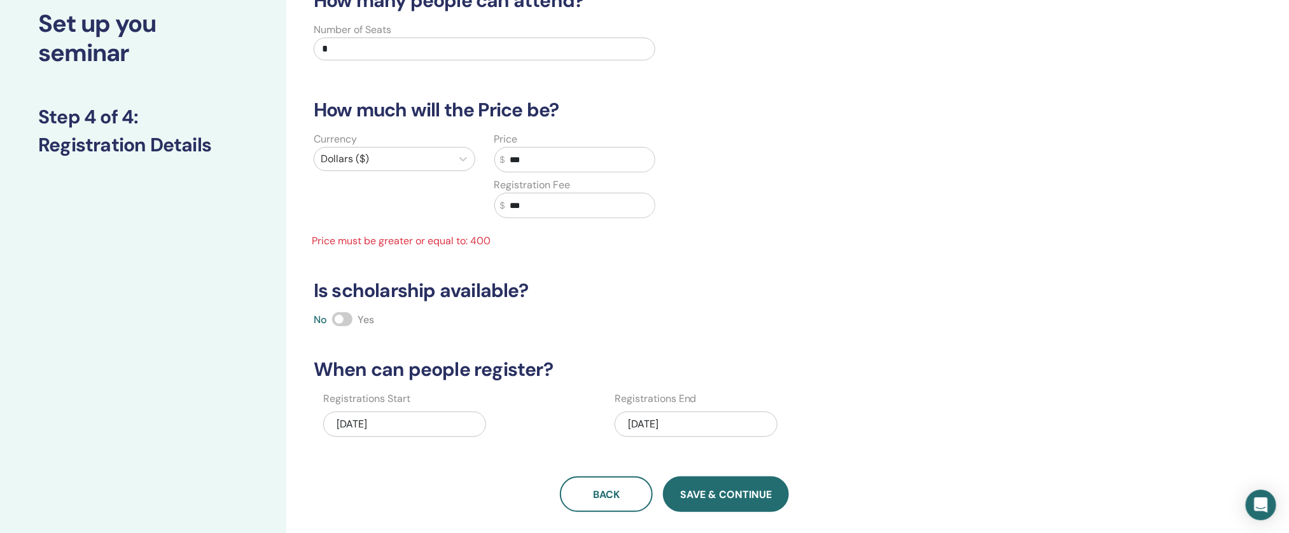
click at [733, 493] on span "Save & Continue" at bounding box center [726, 494] width 92 height 13
click at [729, 493] on span "Save & Continue" at bounding box center [726, 494] width 92 height 13
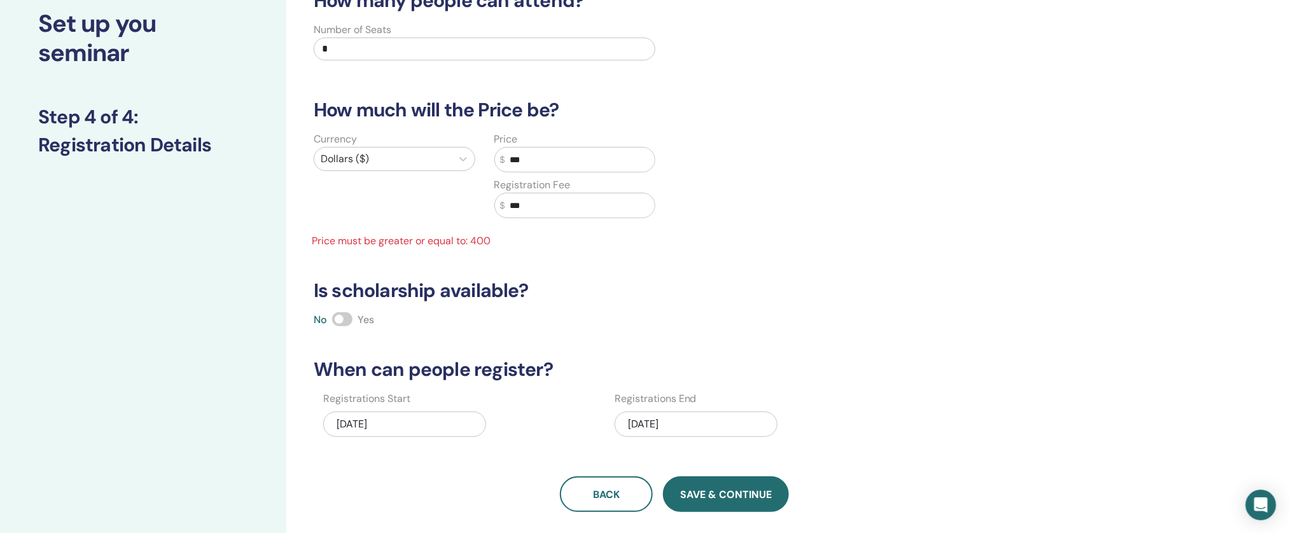
click at [729, 493] on span "Save & Continue" at bounding box center [726, 494] width 92 height 13
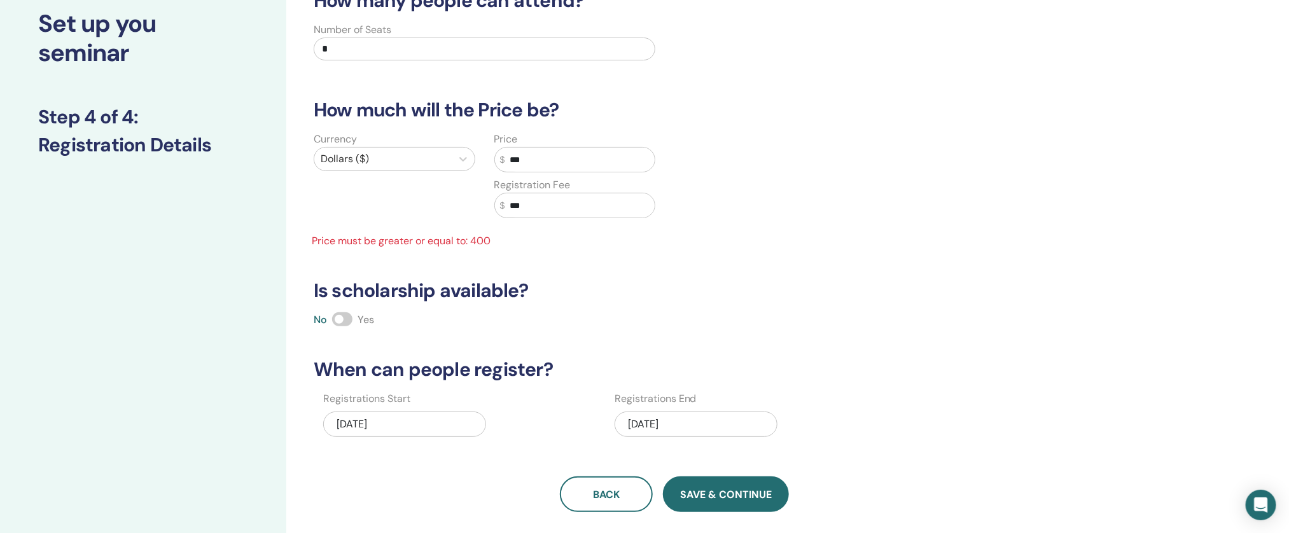
click at [729, 493] on span "Save & Continue" at bounding box center [726, 494] width 92 height 13
click at [422, 422] on div "08/31/2025" at bounding box center [404, 424] width 163 height 25
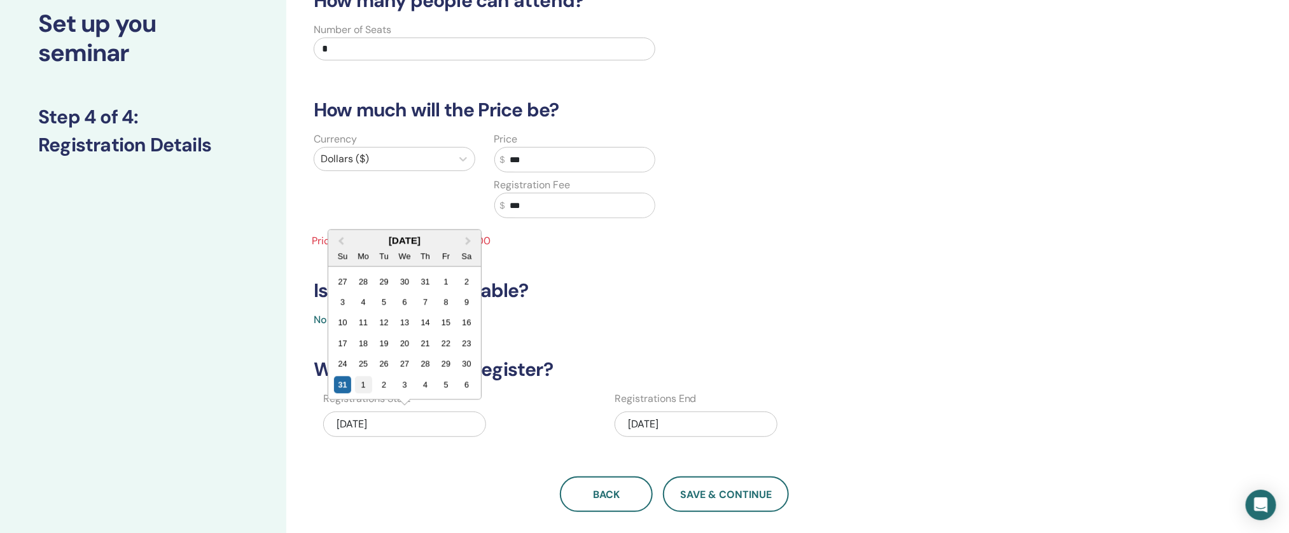
click at [360, 377] on div "1" at bounding box center [363, 384] width 17 height 17
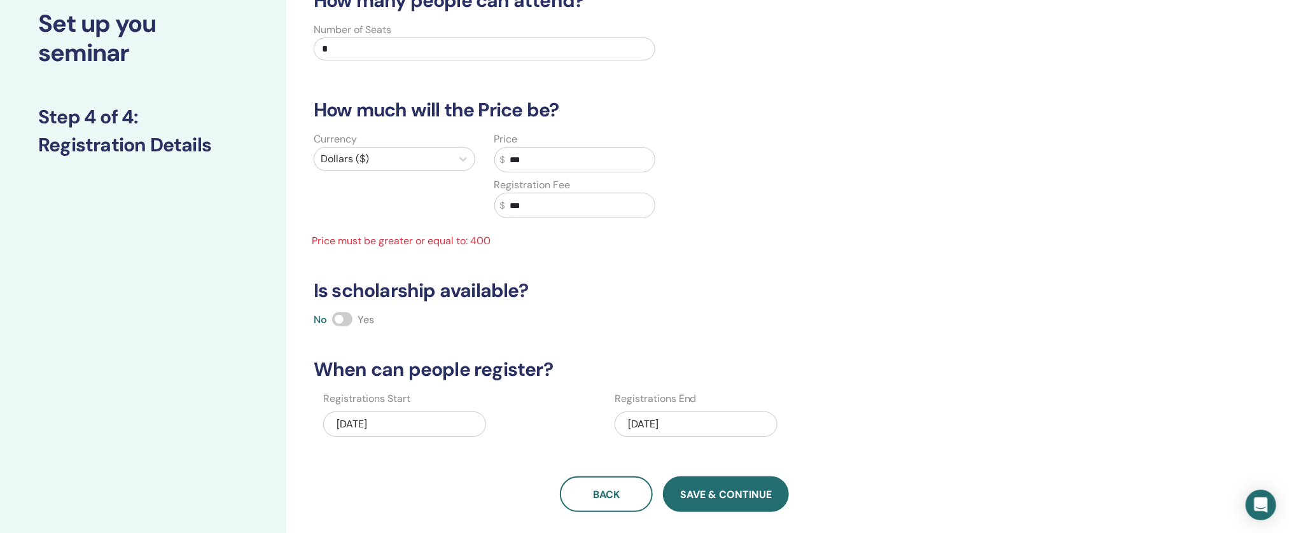
click at [717, 503] on button "Save & Continue" at bounding box center [726, 495] width 126 height 36
click at [720, 496] on span "Save & Continue" at bounding box center [726, 494] width 92 height 13
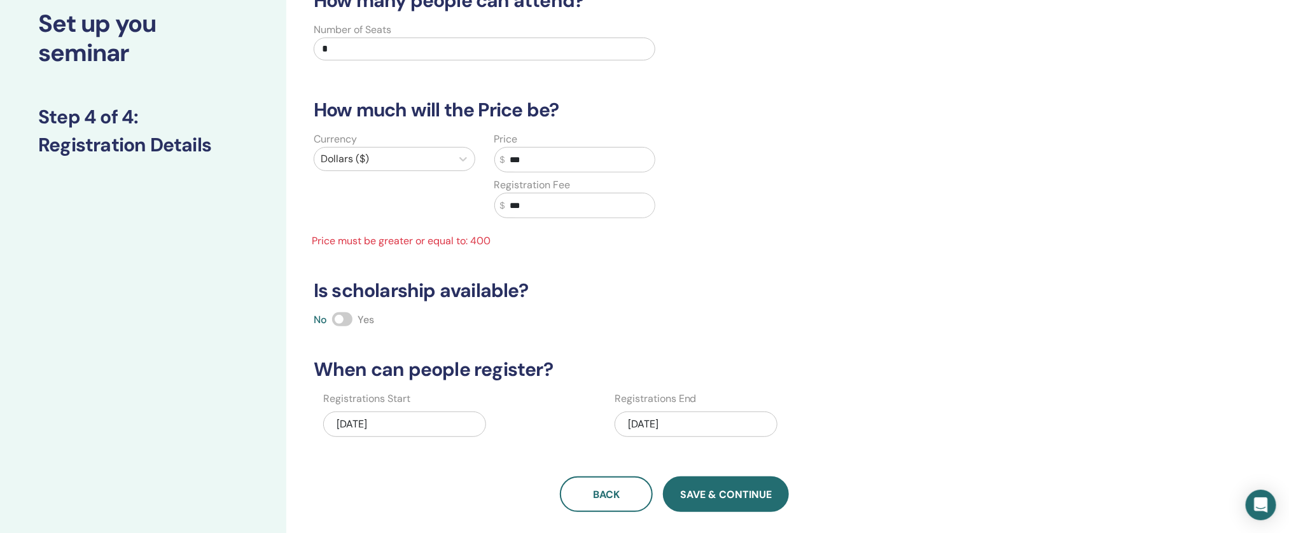
click at [720, 496] on span "Save & Continue" at bounding box center [726, 494] width 92 height 13
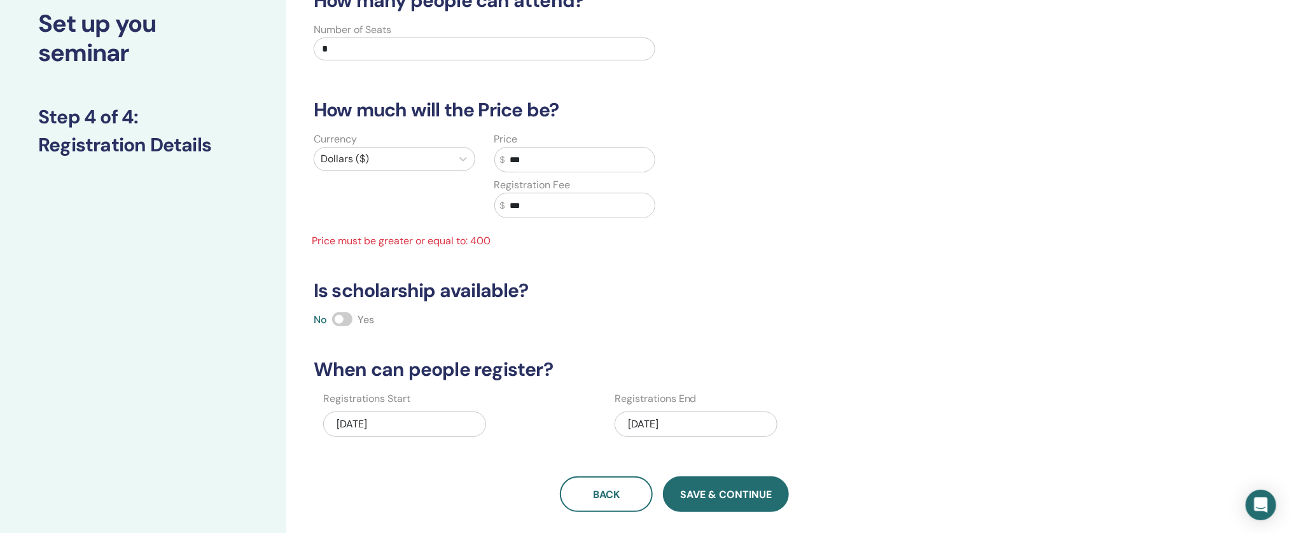
click at [720, 496] on span "Save & Continue" at bounding box center [726, 494] width 92 height 13
click at [544, 210] on input "***" at bounding box center [580, 205] width 150 height 24
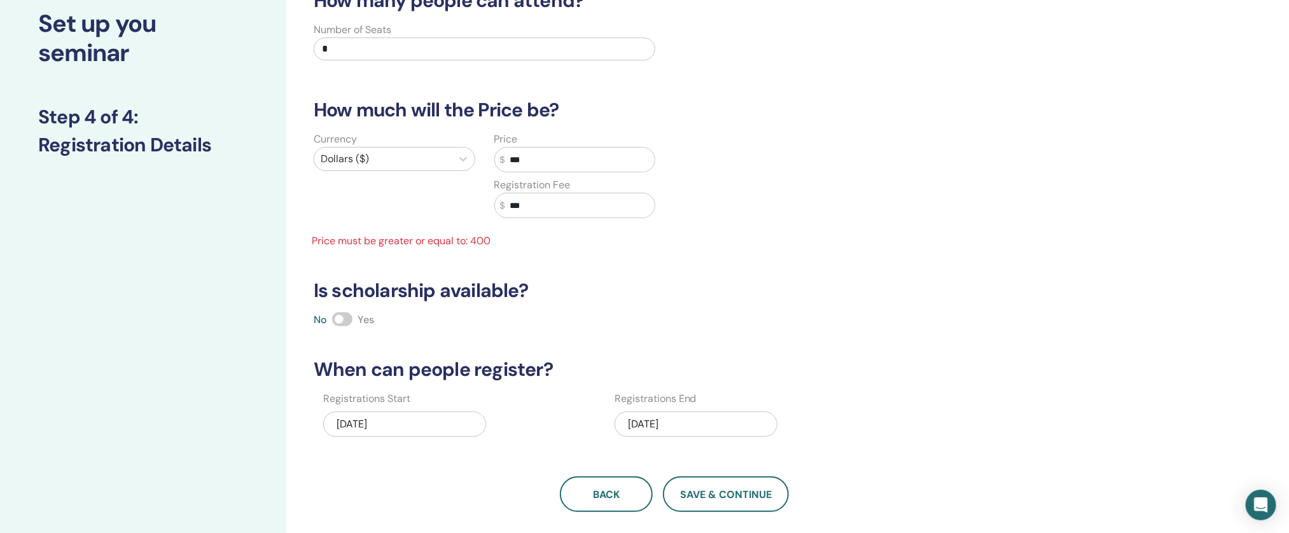
click at [531, 165] on input "***" at bounding box center [580, 160] width 150 height 24
drag, startPoint x: 548, startPoint y: 204, endPoint x: 514, endPoint y: 212, distance: 34.7
click at [514, 212] on input "***" at bounding box center [580, 205] width 150 height 24
type input "***"
click at [622, 346] on div "How many people can attend? Number of Seats * How much will the Price be? Curre…" at bounding box center [675, 250] width 738 height 523
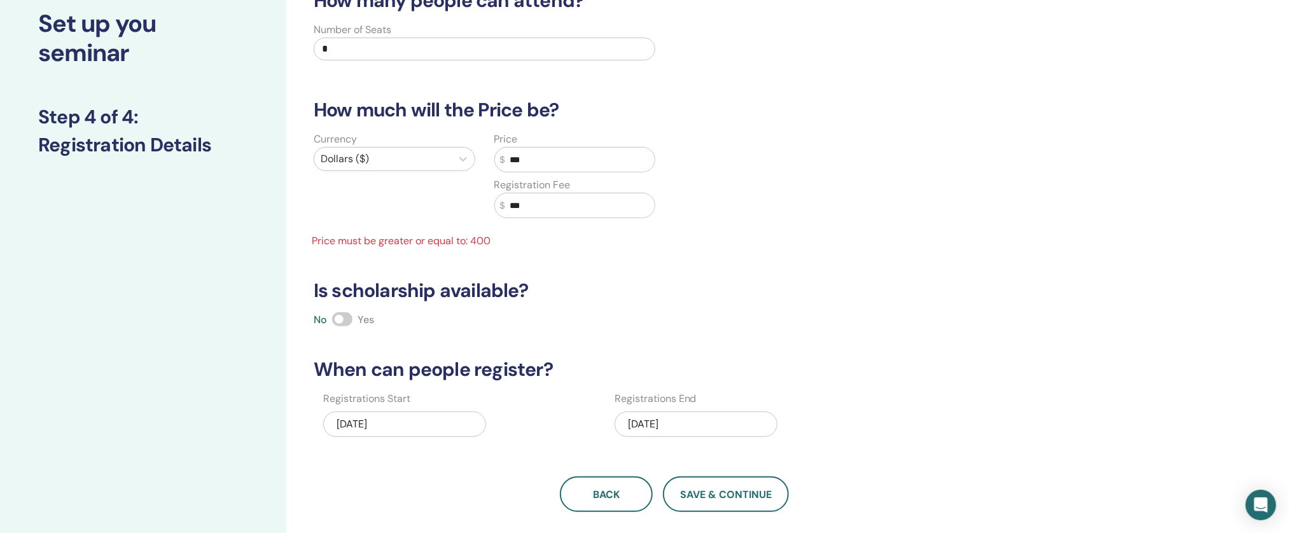
click at [687, 412] on div "09/02/2025" at bounding box center [696, 424] width 163 height 25
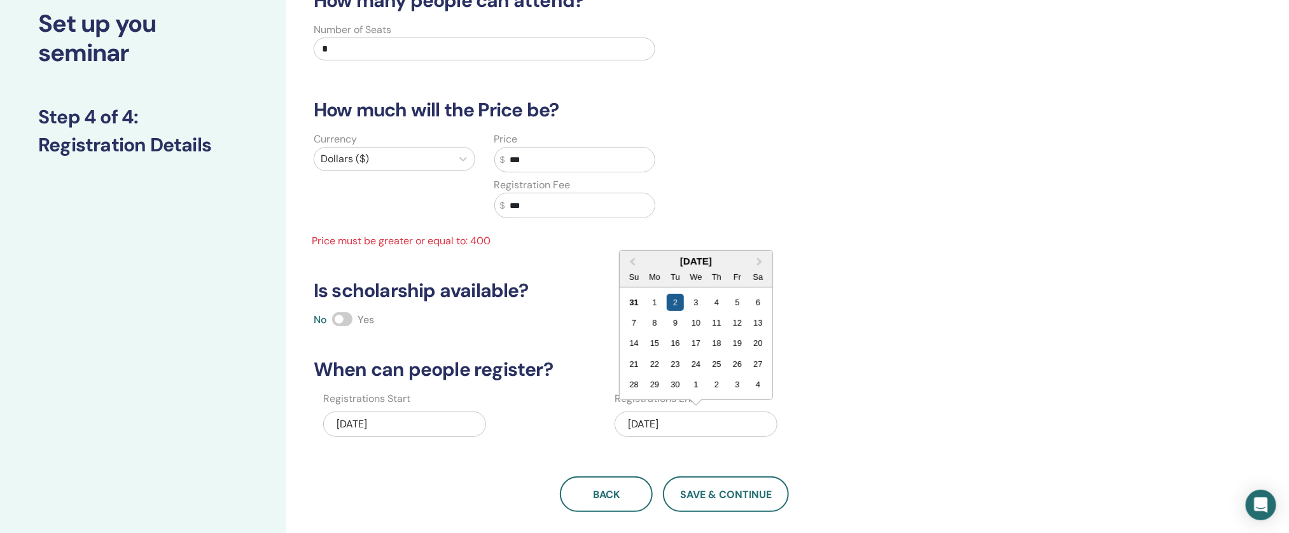
click at [677, 302] on div "2" at bounding box center [675, 302] width 17 height 17
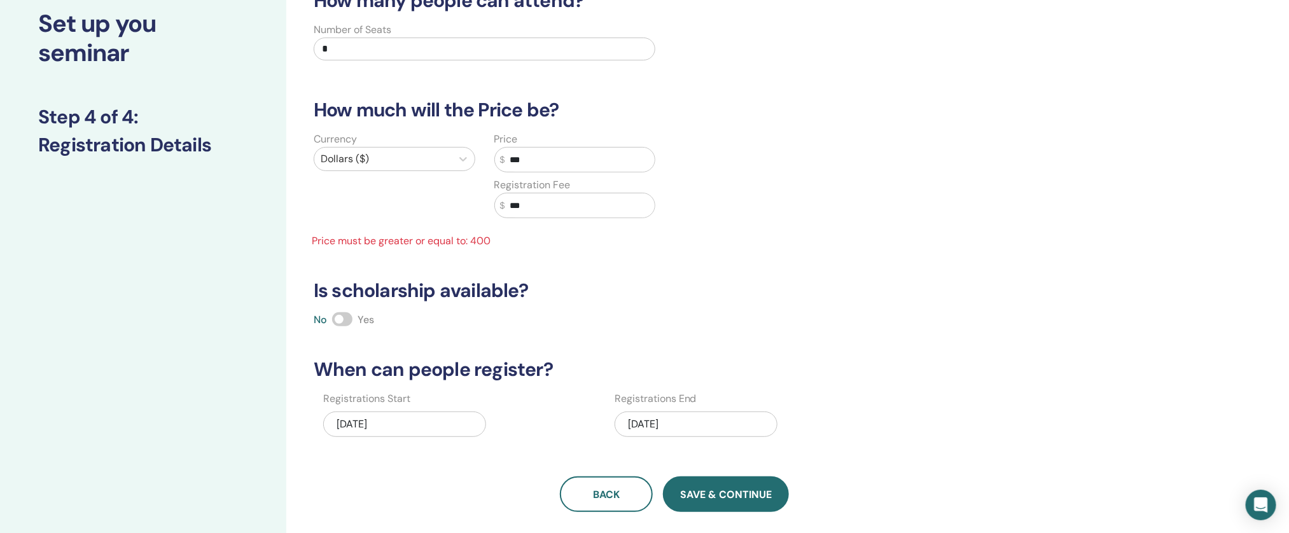
click at [732, 487] on button "Save & Continue" at bounding box center [726, 495] width 126 height 36
click at [731, 492] on span "Save & Continue" at bounding box center [726, 494] width 92 height 13
click at [731, 493] on span "Save & Continue" at bounding box center [726, 494] width 92 height 13
click at [723, 491] on span "Save & Continue" at bounding box center [726, 494] width 92 height 13
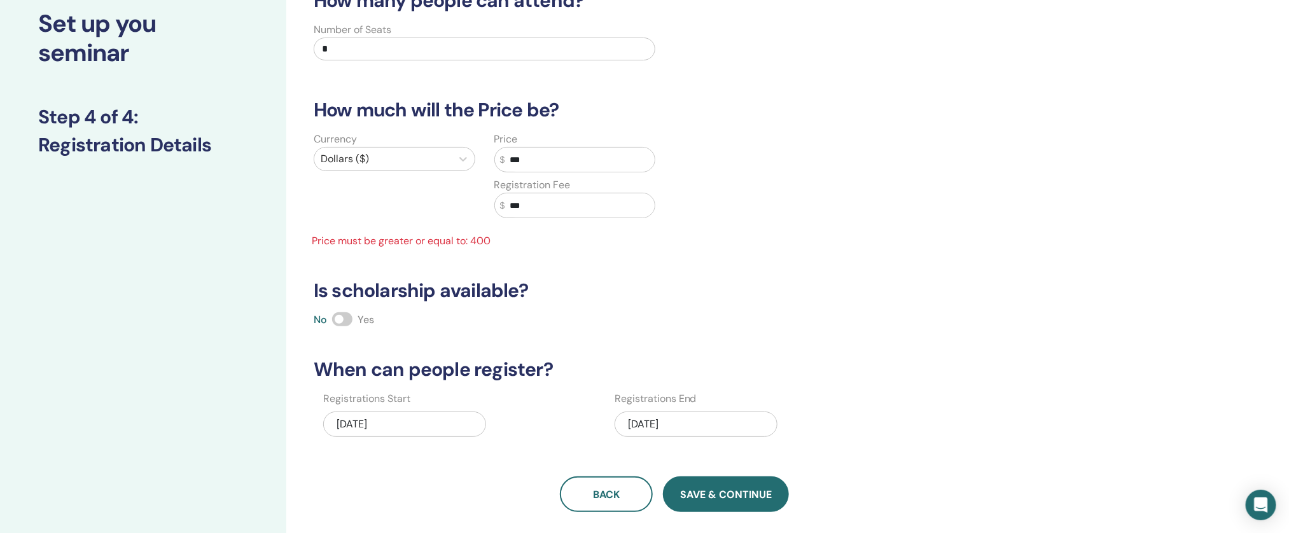
click at [722, 491] on span "Save & Continue" at bounding box center [726, 494] width 92 height 13
click at [721, 488] on span "Save & Continue" at bounding box center [726, 494] width 92 height 13
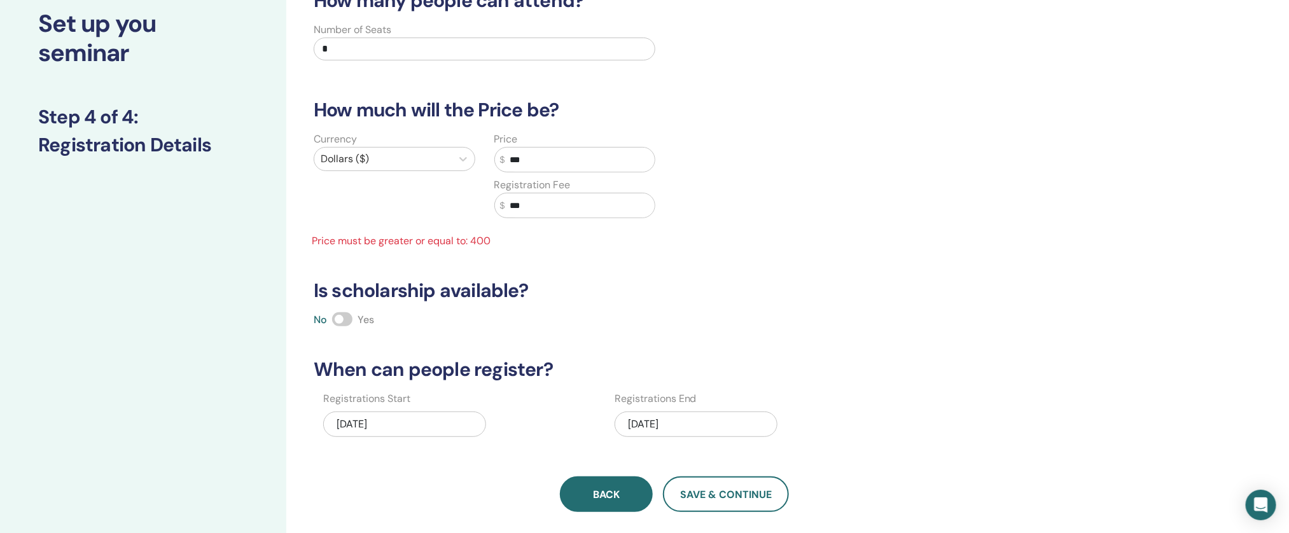
click at [641, 488] on button "Back" at bounding box center [606, 495] width 93 height 36
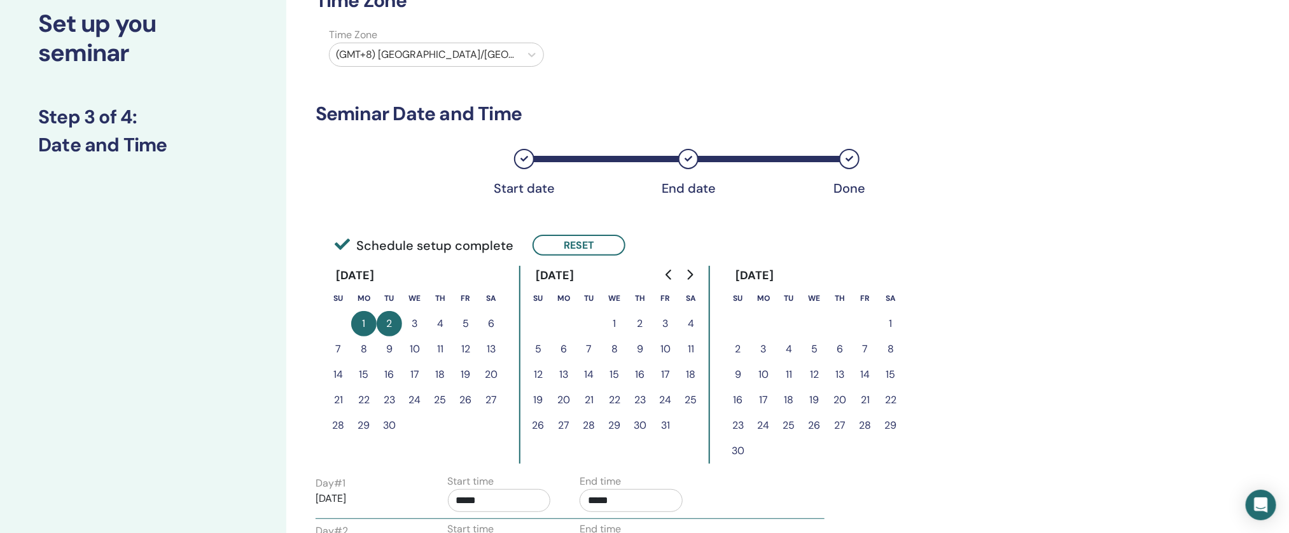
click at [393, 323] on button "2" at bounding box center [389, 323] width 25 height 25
click at [421, 320] on button "3" at bounding box center [414, 323] width 25 height 25
click at [557, 241] on button "Reset" at bounding box center [579, 245] width 93 height 21
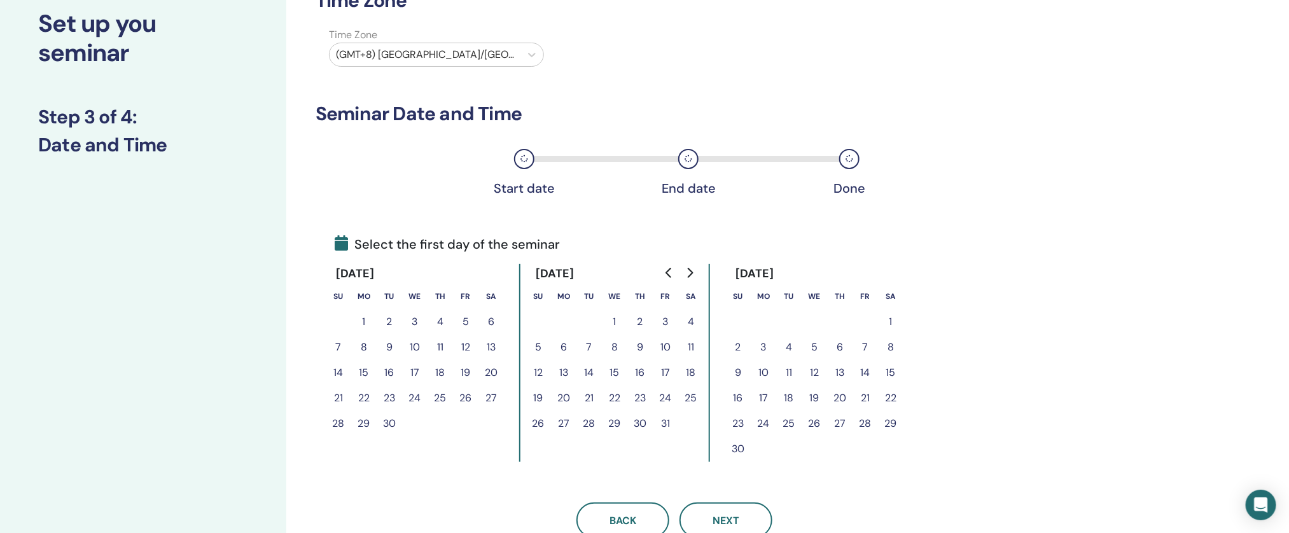
click at [384, 318] on button "2" at bounding box center [389, 321] width 25 height 25
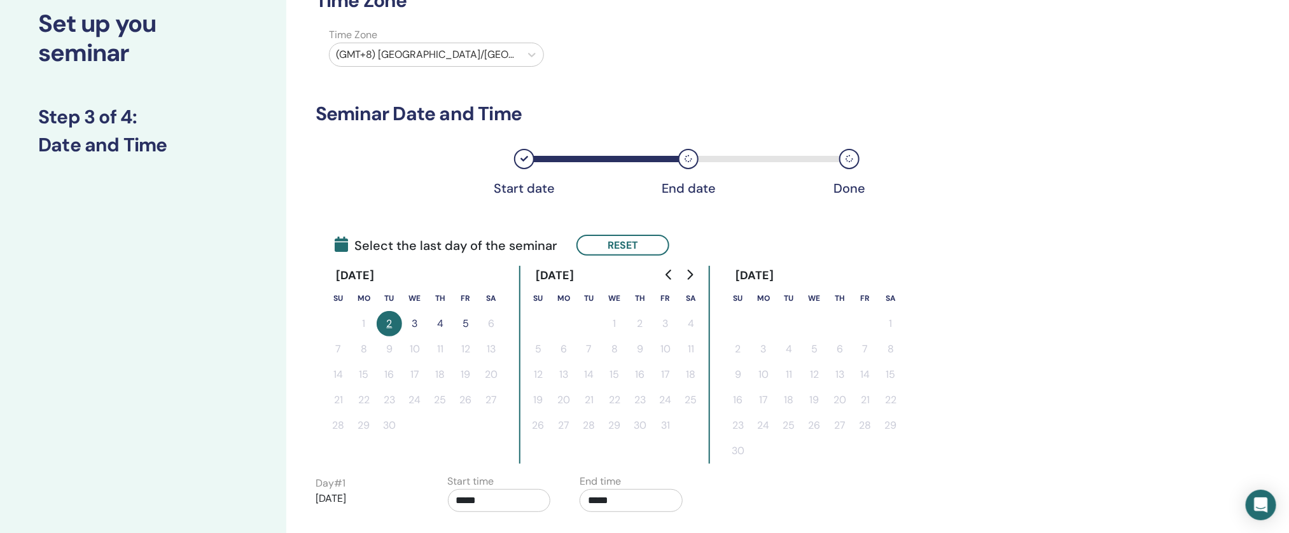
click at [419, 323] on button "3" at bounding box center [414, 323] width 25 height 25
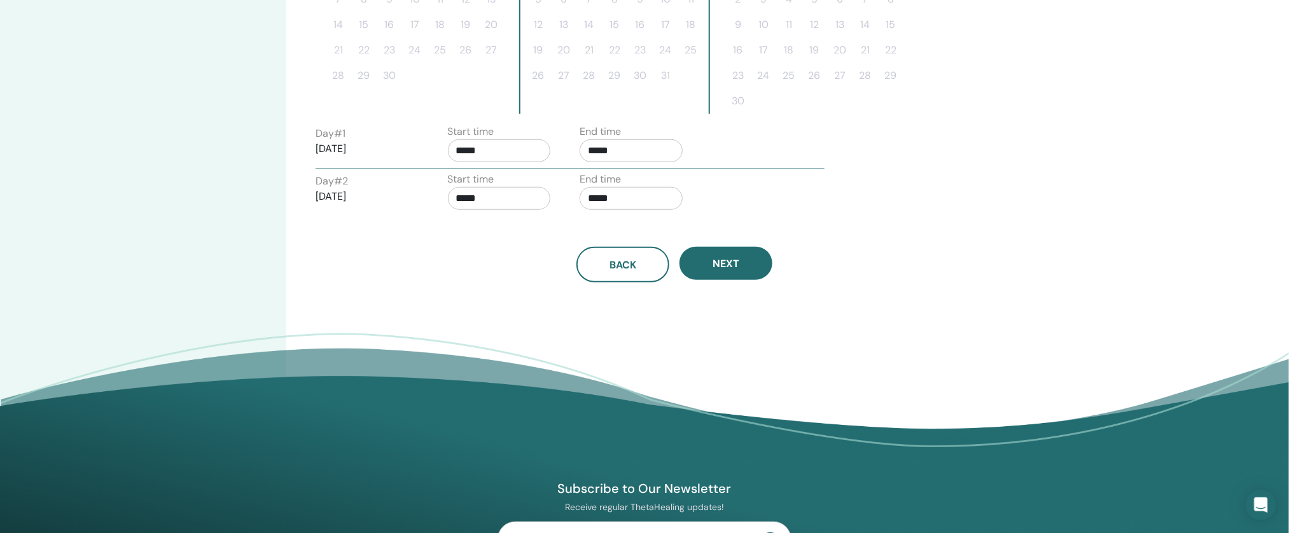
scroll to position [426, 0]
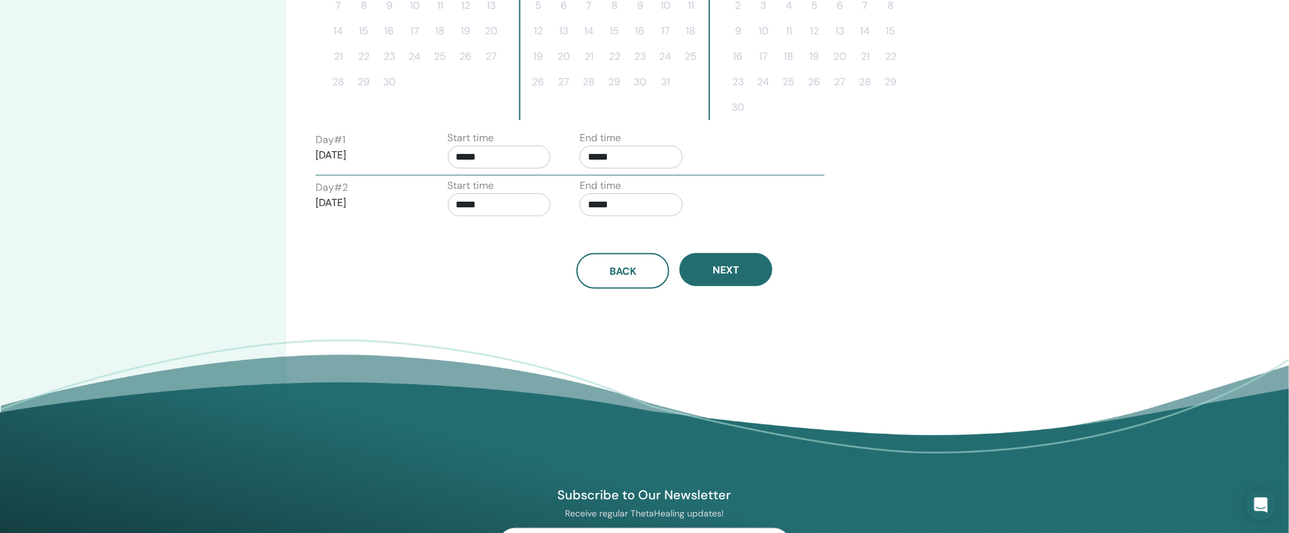
click at [509, 143] on div "Start time *****" at bounding box center [499, 152] width 103 height 45
click at [509, 151] on input "*****" at bounding box center [499, 157] width 103 height 23
click at [509, 178] on span "▲" at bounding box center [512, 189] width 25 height 25
type input "*****"
click at [461, 285] on div "Back Next" at bounding box center [675, 271] width 738 height 36
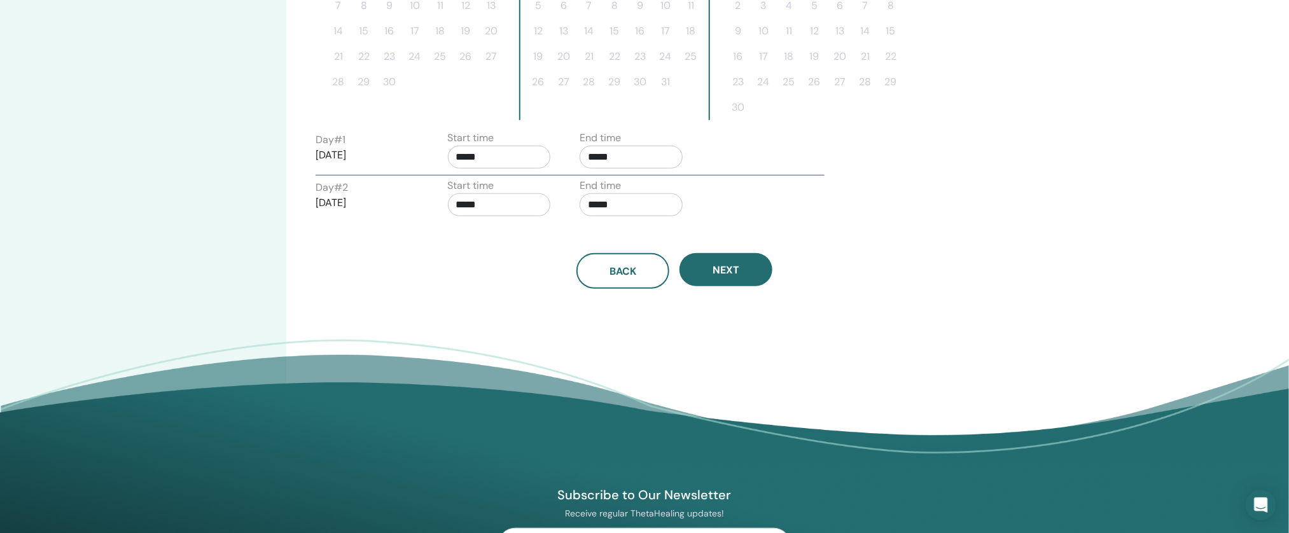
click at [470, 227] on div "Back Next" at bounding box center [675, 256] width 738 height 66
click at [480, 202] on input "*****" at bounding box center [499, 204] width 103 height 23
click at [500, 234] on td "▲ 9 ▼ : ▲ 00 ▼" at bounding box center [528, 258] width 158 height 81
click at [507, 235] on span "▲" at bounding box center [512, 237] width 25 height 25
type input "*****"
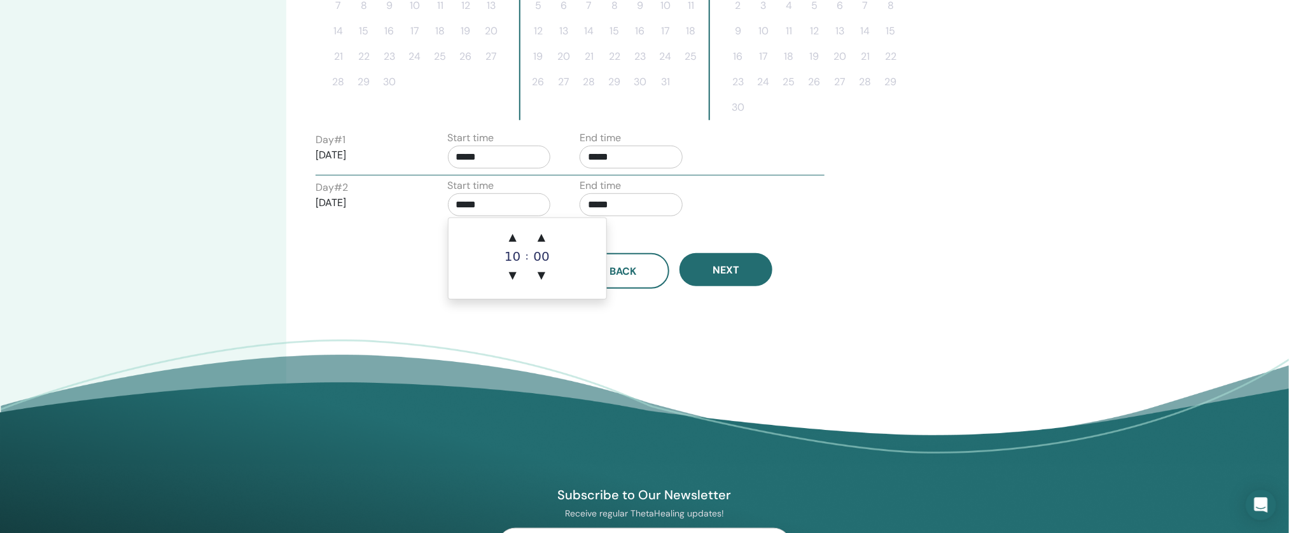
click at [619, 153] on input "*****" at bounding box center [631, 157] width 103 height 23
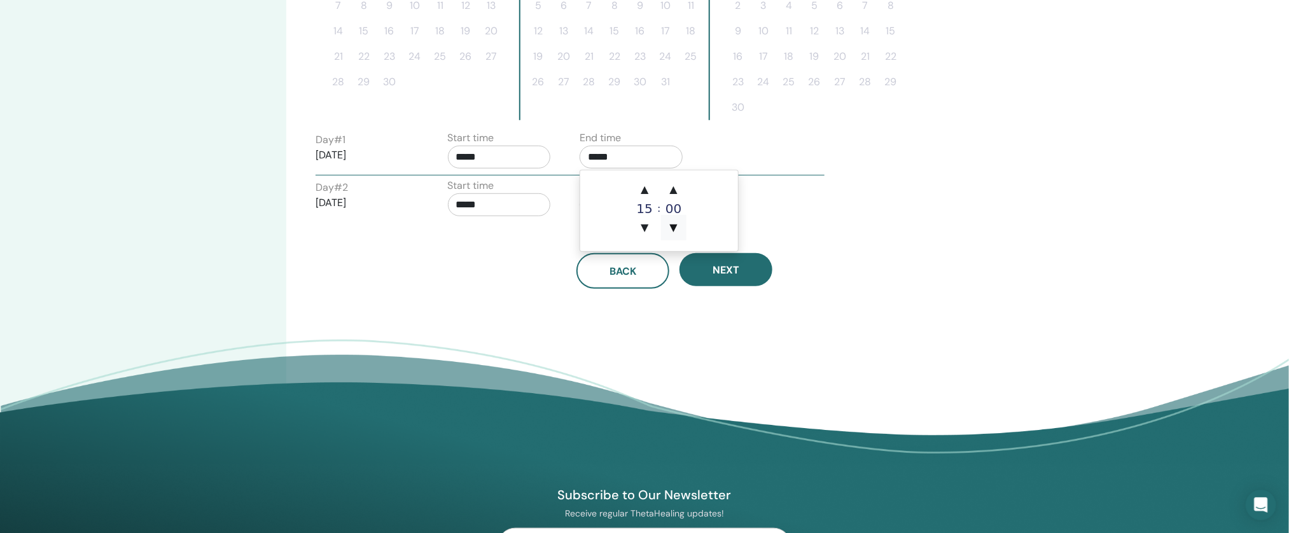
click at [675, 229] on span "▼" at bounding box center [673, 227] width 25 height 25
click at [684, 193] on span "▲" at bounding box center [673, 189] width 25 height 25
click at [684, 192] on span "▲" at bounding box center [673, 189] width 25 height 25
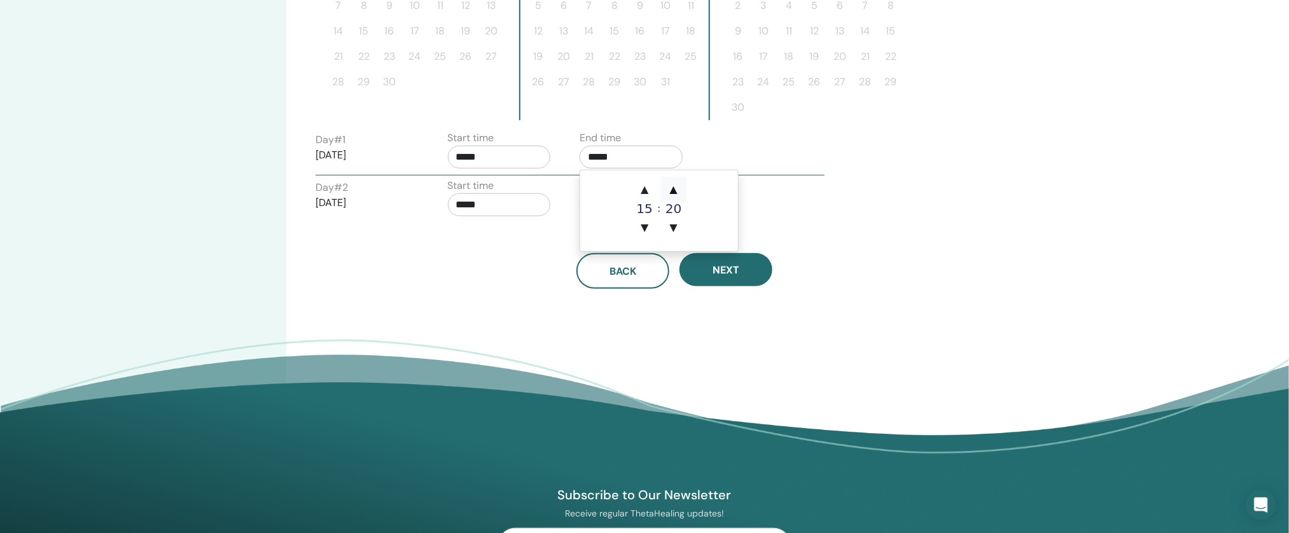
click at [684, 192] on span "▲" at bounding box center [673, 189] width 25 height 25
type input "*****"
click at [796, 195] on div "Day # 2 2025/09/03 Start time ***** End time *****" at bounding box center [570, 200] width 528 height 45
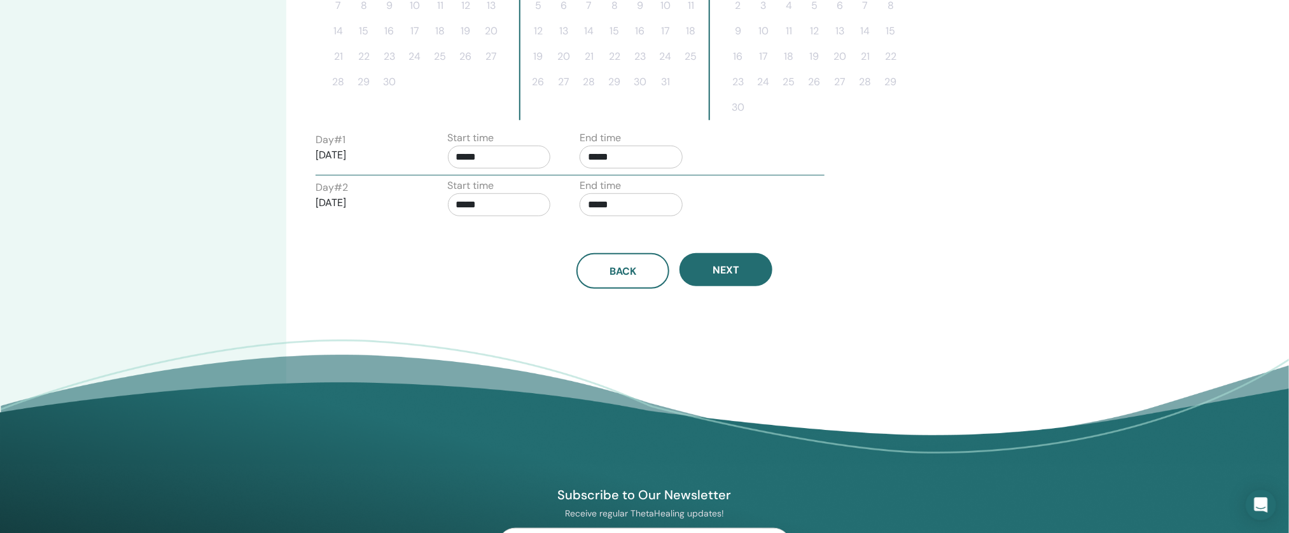
drag, startPoint x: 583, startPoint y: 198, endPoint x: 595, endPoint y: 205, distance: 14.0
click at [583, 198] on input "*****" at bounding box center [631, 204] width 103 height 23
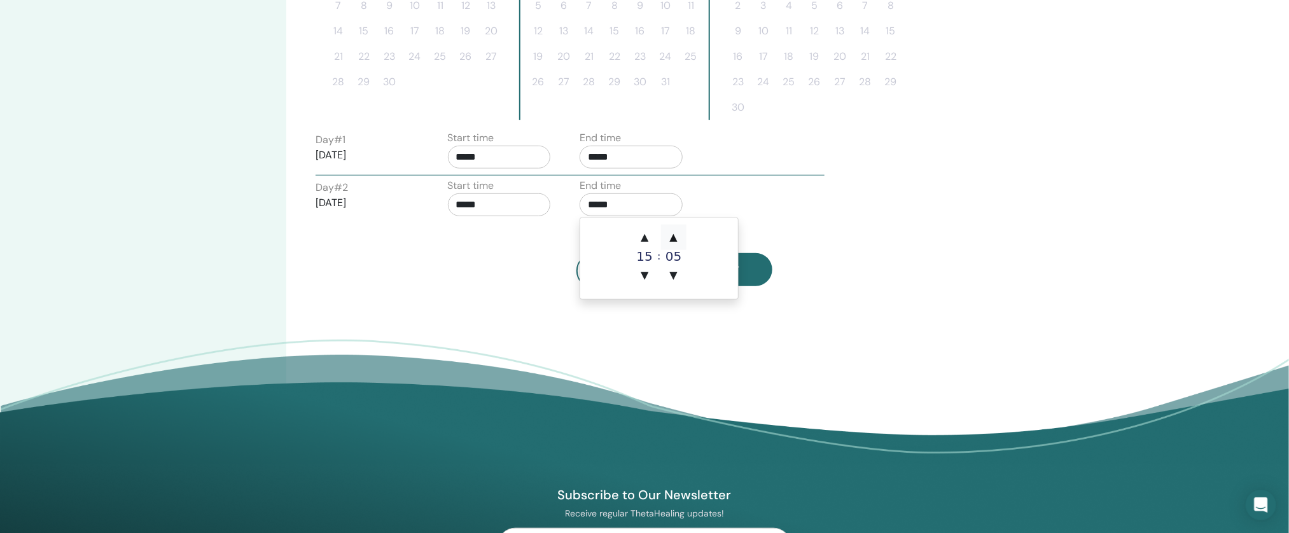
click at [677, 234] on span "▲" at bounding box center [673, 237] width 25 height 25
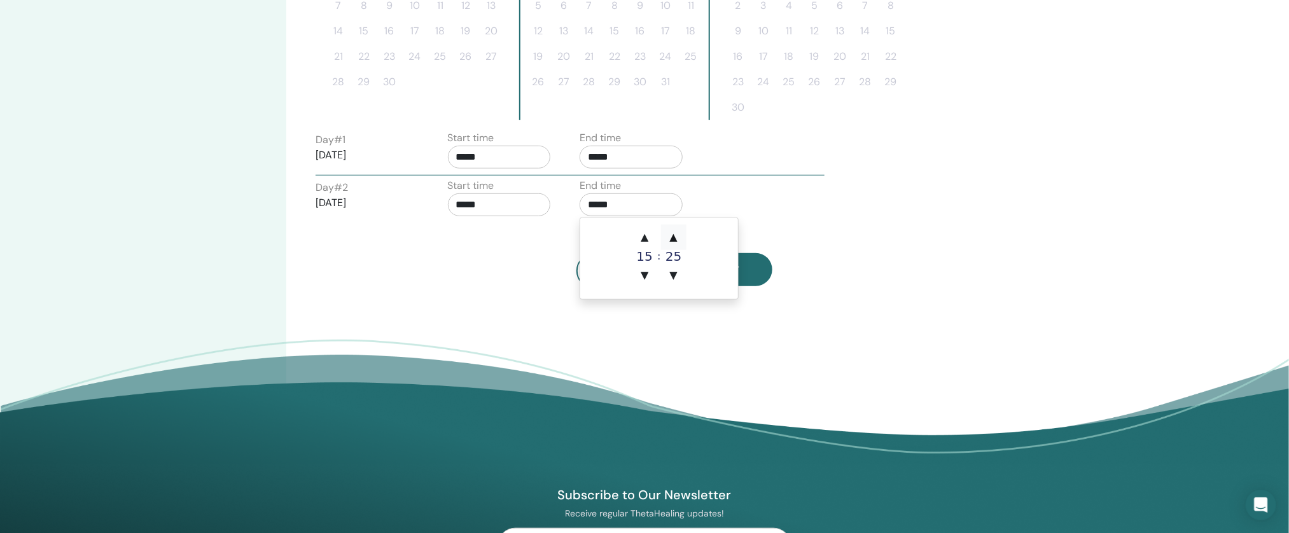
click at [677, 234] on span "▲" at bounding box center [673, 237] width 25 height 25
type input "*****"
click at [767, 221] on div "Day # 2 2025/09/03 Start time ***** End time *****" at bounding box center [570, 200] width 528 height 45
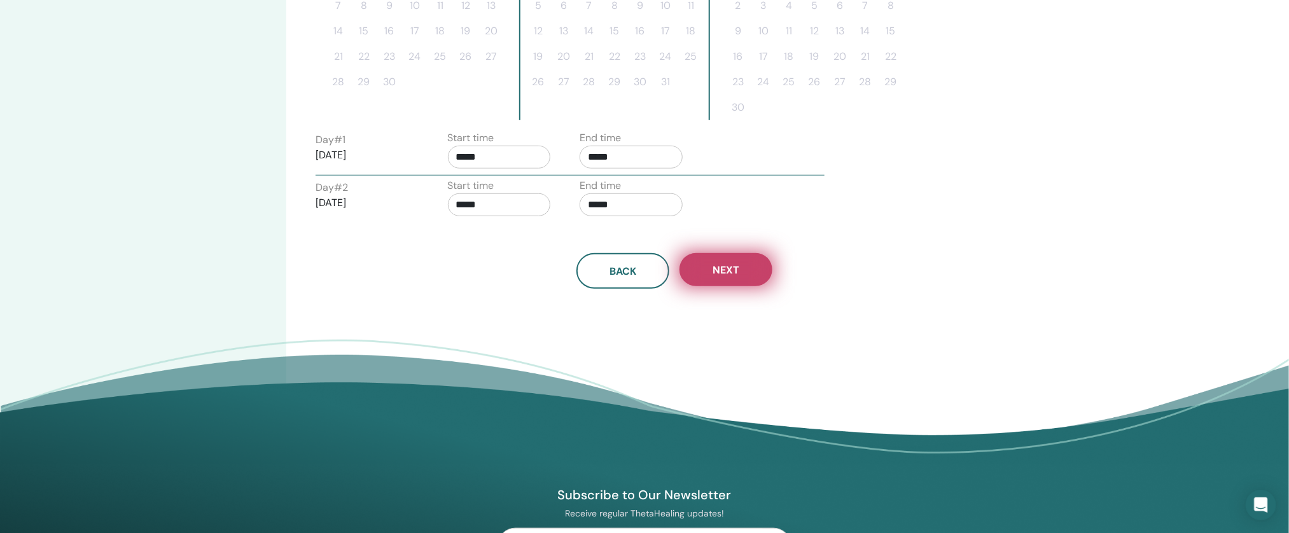
click at [759, 254] on button "Next" at bounding box center [726, 269] width 93 height 33
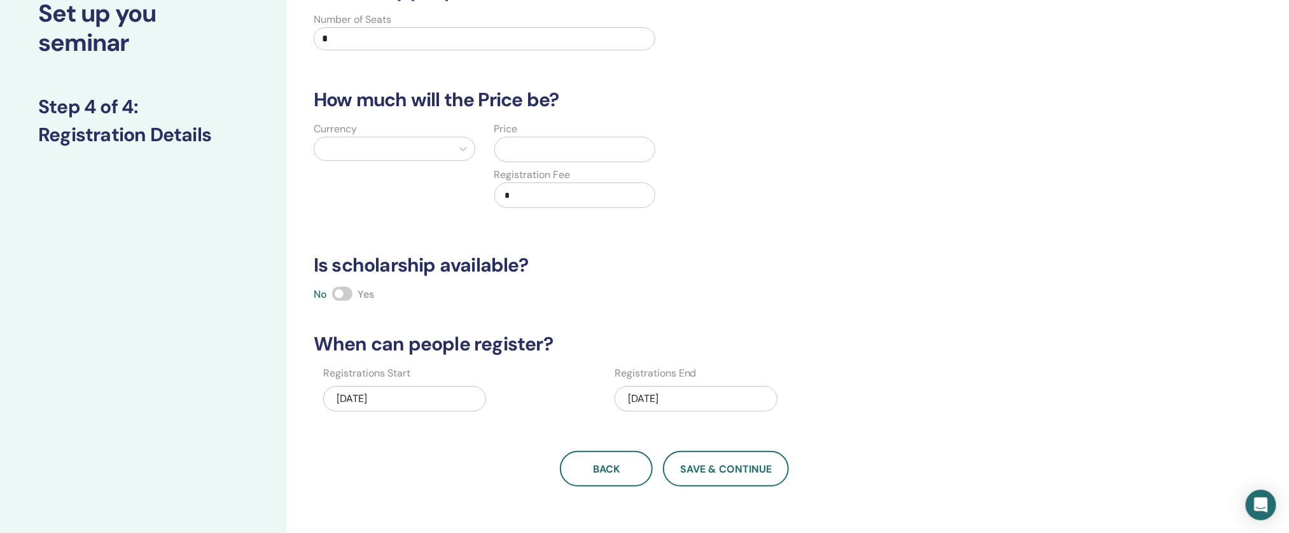
scroll to position [85, 0]
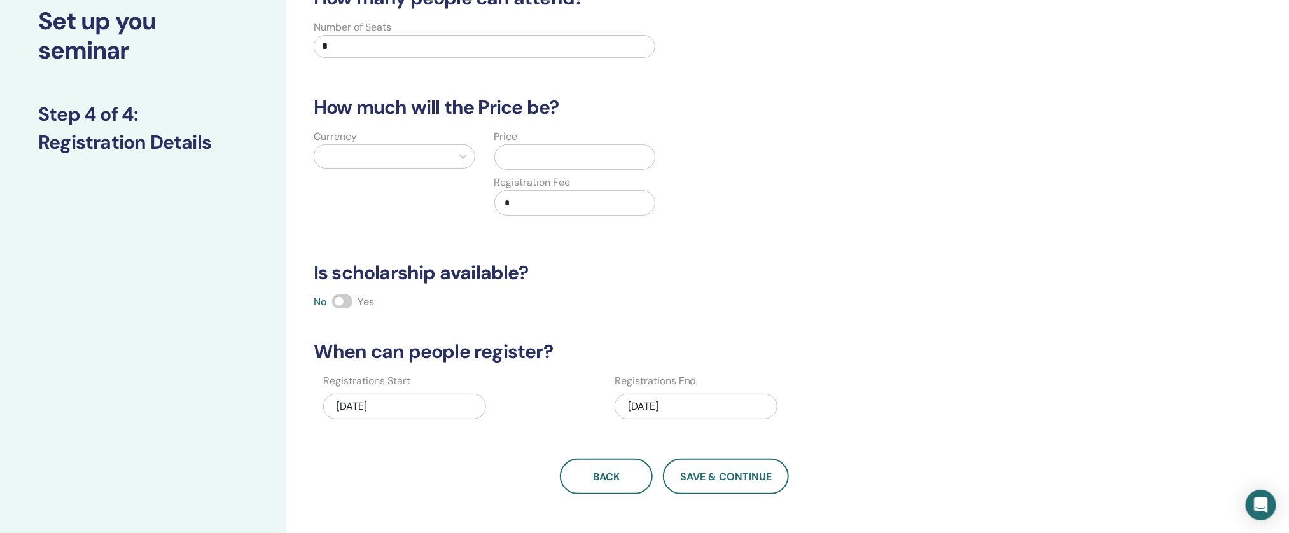
click at [390, 181] on div "Currency" at bounding box center [394, 180] width 181 height 102
click at [398, 155] on div at bounding box center [383, 157] width 125 height 18
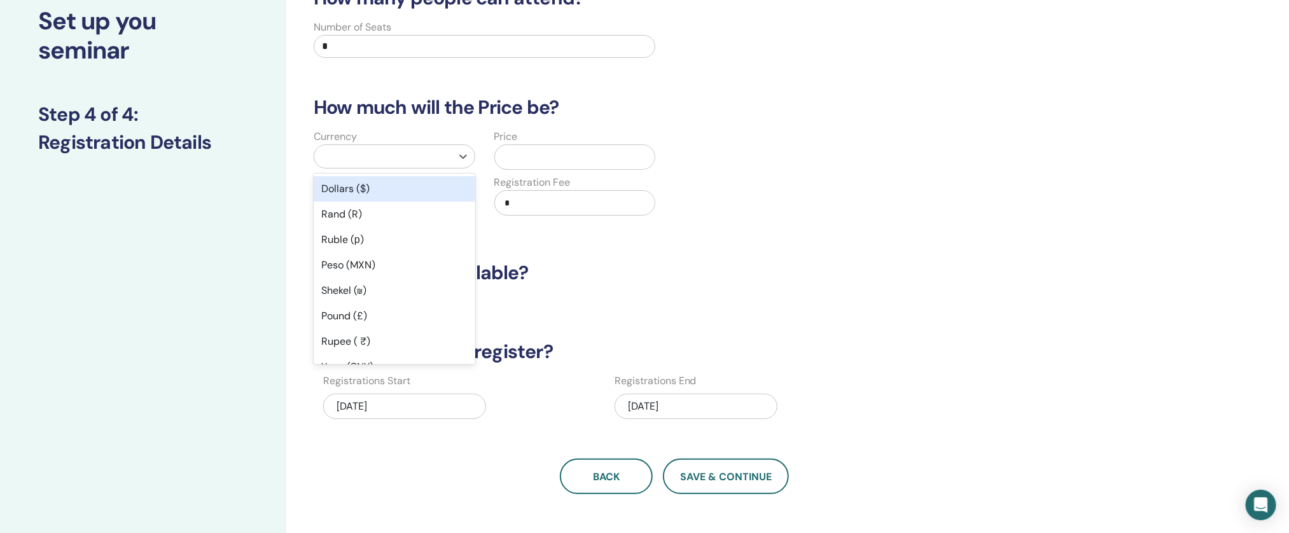
click at [393, 192] on div "Dollars ($)" at bounding box center [395, 188] width 162 height 25
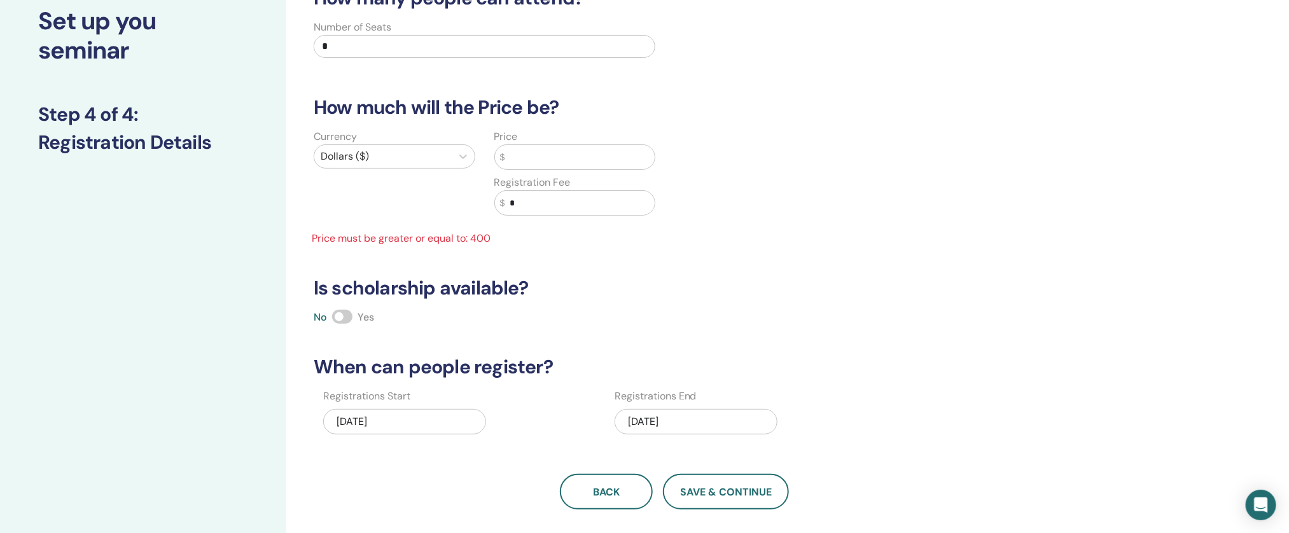
click at [553, 165] on input "text" at bounding box center [580, 157] width 150 height 24
type input "***"
click at [560, 197] on input "*" at bounding box center [580, 203] width 150 height 24
type input "***"
click at [706, 448] on div "How many people can attend? Number of Seats * How much will the Price be? Curre…" at bounding box center [675, 248] width 738 height 523
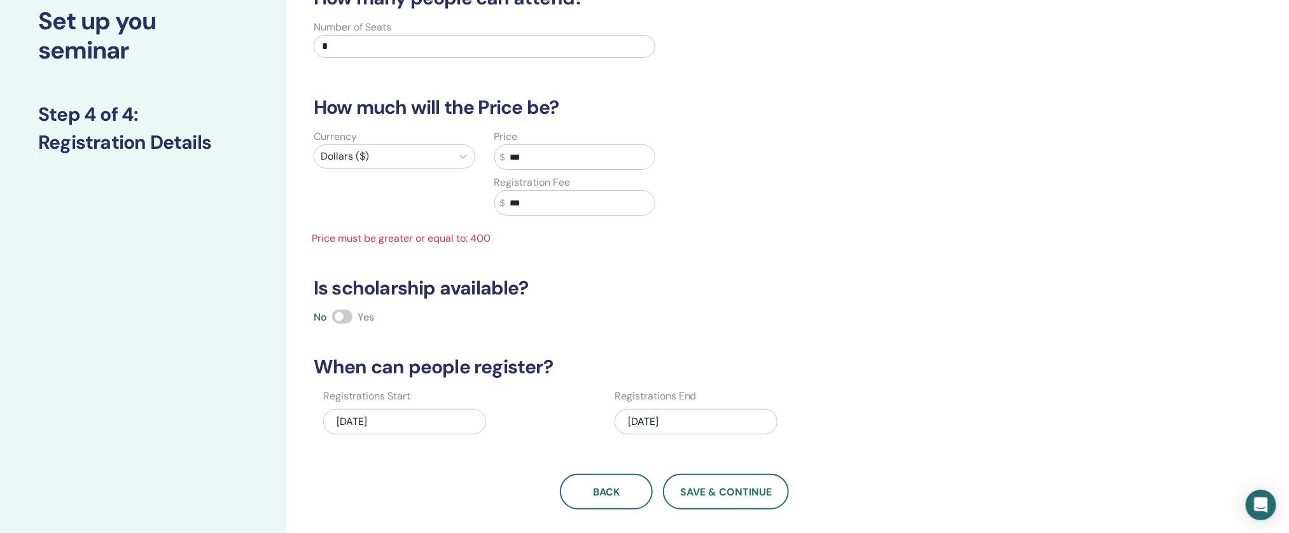
click at [698, 427] on div "09/03/2025" at bounding box center [696, 421] width 163 height 25
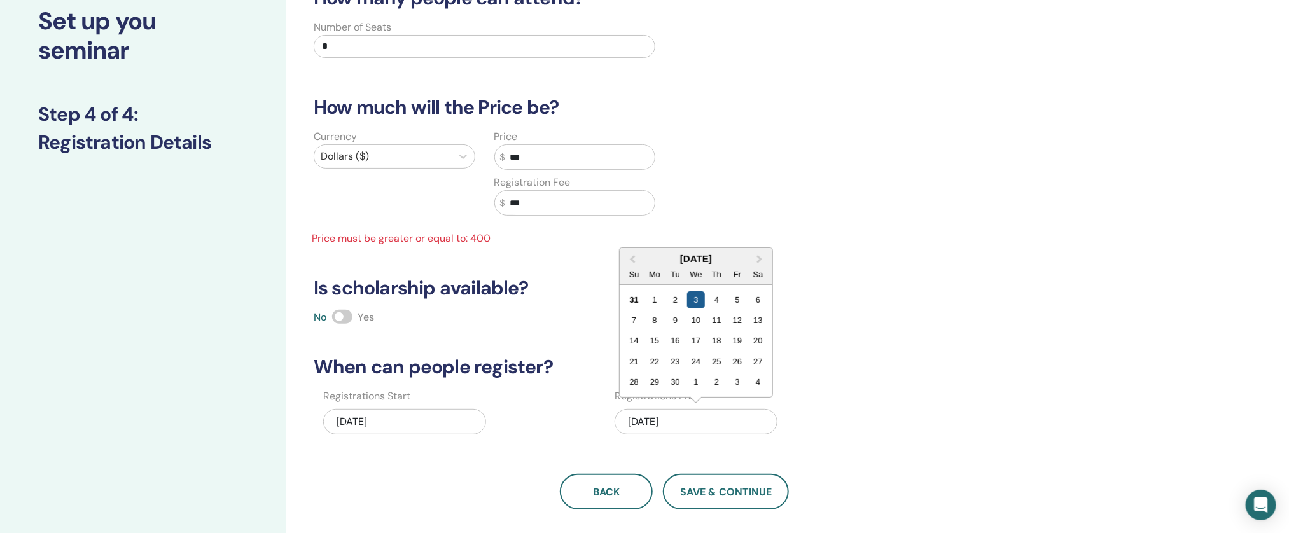
click at [696, 300] on div "3" at bounding box center [695, 300] width 17 height 17
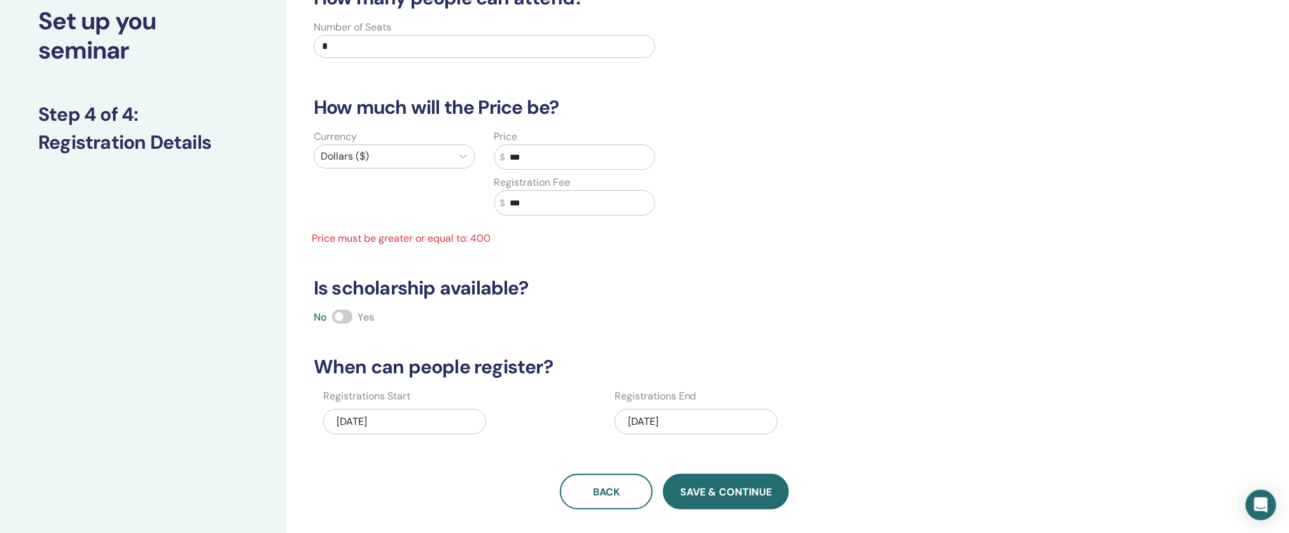
click at [706, 482] on button "Save & Continue" at bounding box center [726, 492] width 126 height 36
click at [706, 483] on button "Save & Continue" at bounding box center [726, 492] width 126 height 36
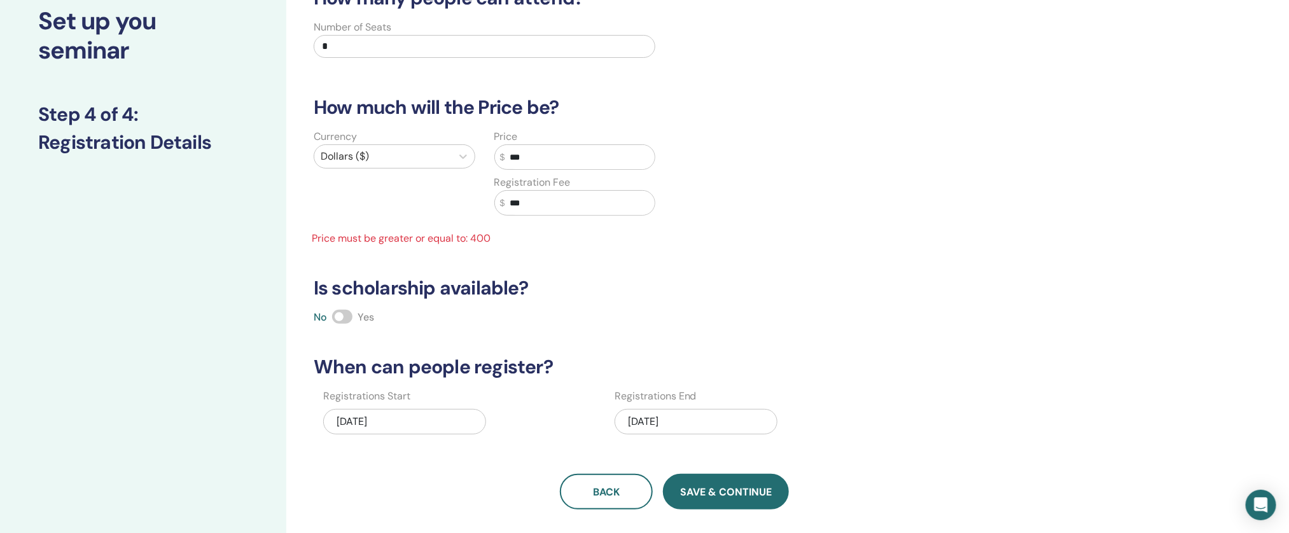
click at [706, 492] on span "Save & Continue" at bounding box center [726, 492] width 92 height 13
click at [444, 241] on span "Price must be greater or equal to: 400" at bounding box center [484, 238] width 361 height 15
click at [453, 242] on span "Price must be greater or equal to: 400" at bounding box center [484, 238] width 361 height 15
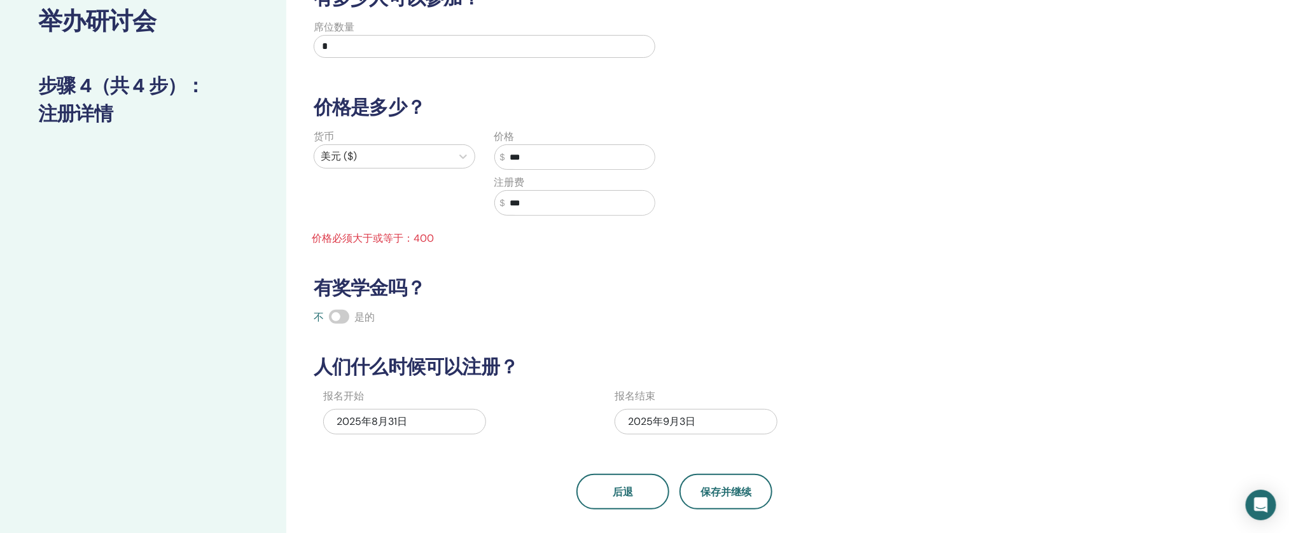
click at [563, 211] on input "***" at bounding box center [580, 203] width 150 height 24
click at [562, 154] on input "***" at bounding box center [580, 157] width 150 height 24
click at [560, 203] on input "***" at bounding box center [580, 203] width 150 height 24
click at [575, 160] on input "***" at bounding box center [580, 157] width 150 height 24
click at [573, 207] on input "***" at bounding box center [580, 203] width 150 height 24
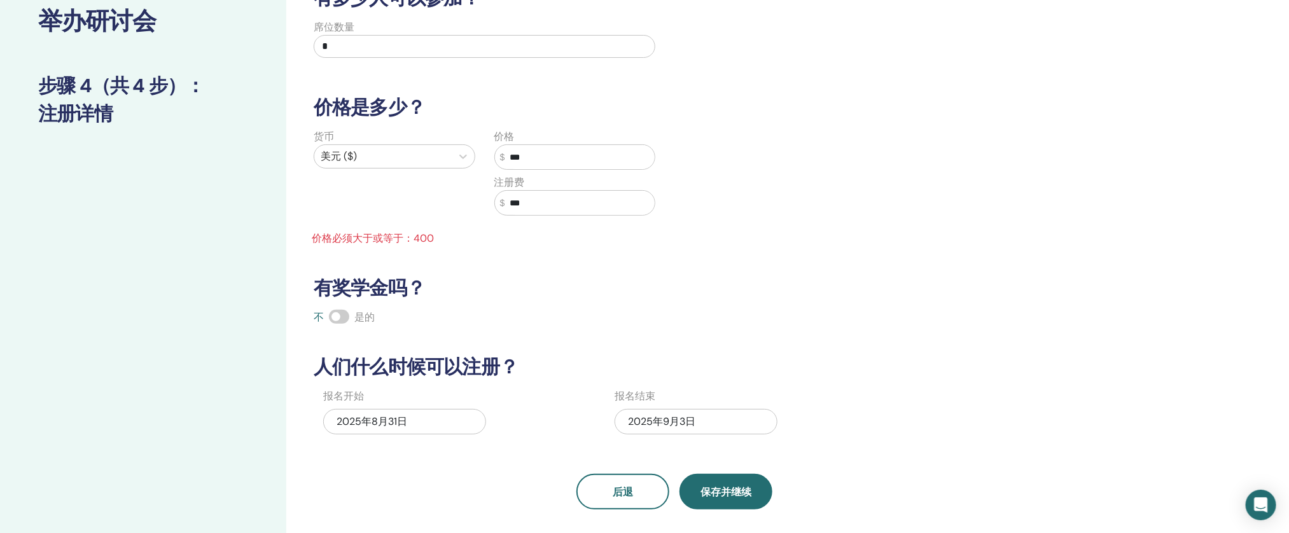
click at [729, 488] on font "保存并继续" at bounding box center [726, 492] width 51 height 13
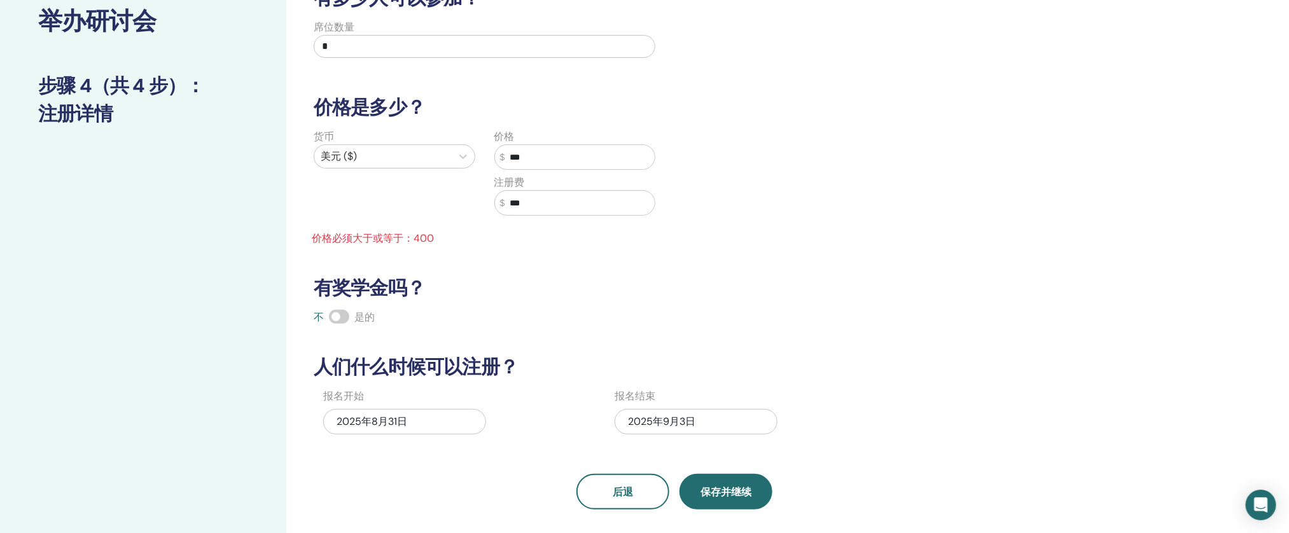
click at [729, 488] on font "保存并继续" at bounding box center [726, 492] width 51 height 13
click at [729, 486] on font "保存并继续" at bounding box center [726, 492] width 51 height 13
click at [452, 276] on div "有多少人可以参加？ 席位数量 * 价格是多少？ 货币 美元 ($) 价格 $ *** 注册费 $ *** 价格必须大于或等于：400 有奖学金吗？ 不 是的 …" at bounding box center [675, 248] width 738 height 523
click at [564, 40] on input "*" at bounding box center [485, 46] width 342 height 23
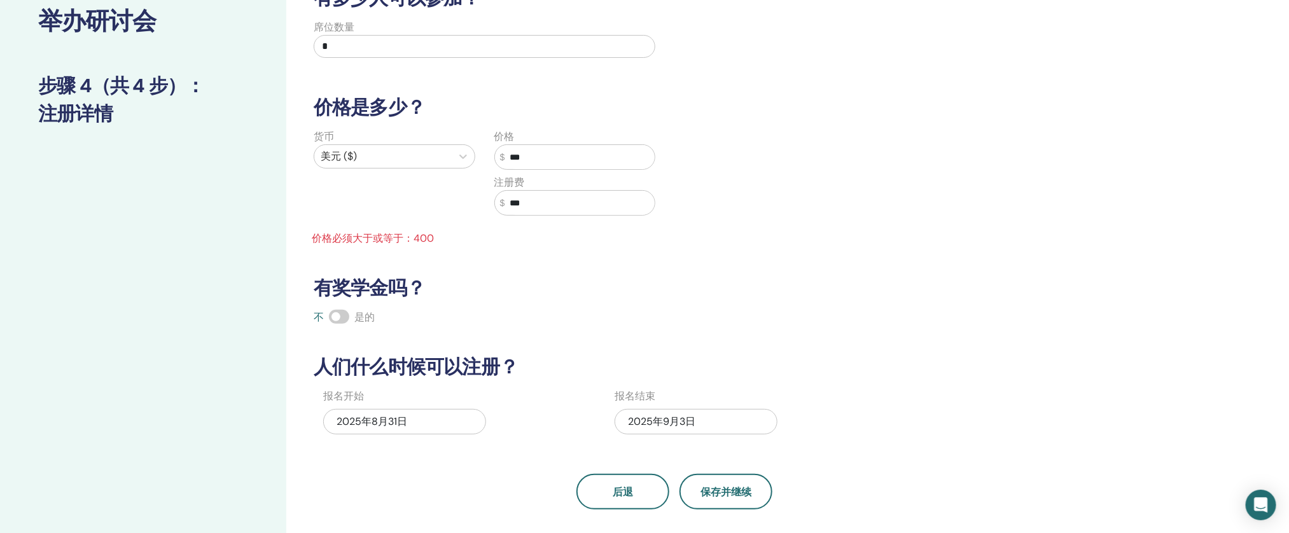
click at [507, 48] on input "*" at bounding box center [485, 46] width 342 height 23
type input "*"
click at [698, 216] on div "货币 美元 ($) 价格 $ *** 注册费 $ *** 价格必须大于或等于：400" at bounding box center [666, 187] width 738 height 117
click at [693, 489] on button "保存并继续" at bounding box center [726, 492] width 93 height 36
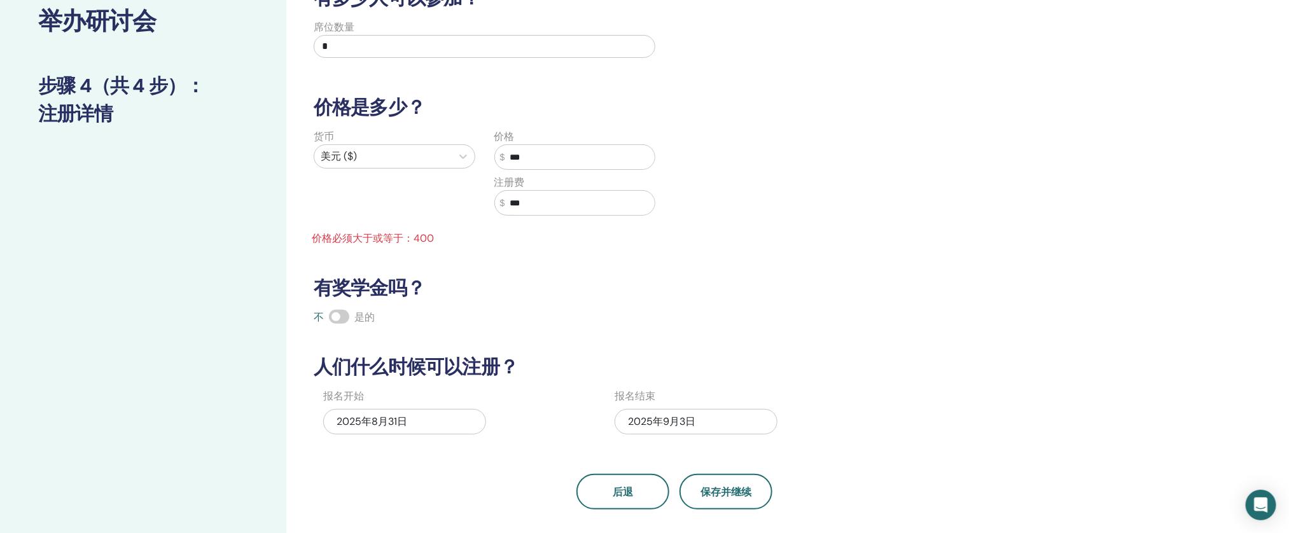
click at [897, 84] on div "有多少人可以参加？ 席位数量 * 价格是多少？ 货币 美元 ($) 价格 $ *** 注册费 $ *** 价格必须大于或等于：400 有奖学金吗？ 不 是的 …" at bounding box center [675, 248] width 738 height 523
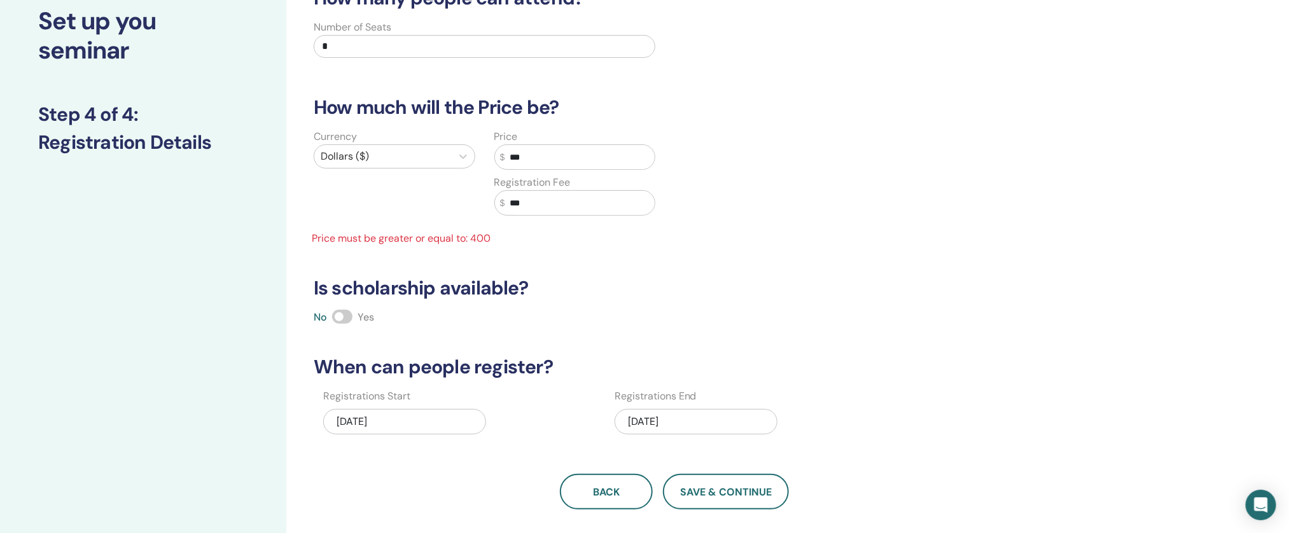
drag, startPoint x: 664, startPoint y: 180, endPoint x: 653, endPoint y: 181, distance: 10.8
click at [664, 180] on div "Price $ *** Registration Fee $ ***" at bounding box center [575, 180] width 181 height 102
click at [572, 167] on input "***" at bounding box center [580, 157] width 150 height 24
click at [587, 207] on input "***" at bounding box center [580, 203] width 150 height 24
click at [671, 244] on div "Currency Dollars ($) Price $ *** Registration Fee $ *** Price must be greater o…" at bounding box center [666, 187] width 738 height 117
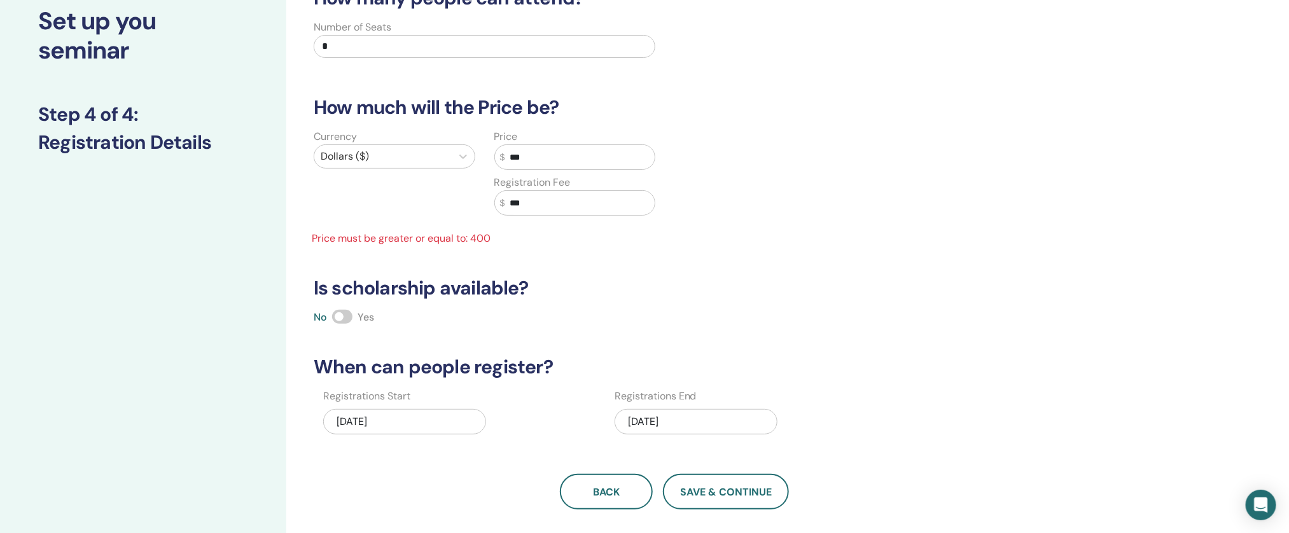
click at [761, 524] on div "How many people can attend? Number of Seats * How much will the Price be? Curre…" at bounding box center [716, 322] width 860 height 732
click at [754, 499] on button "Save & Continue" at bounding box center [726, 492] width 126 height 36
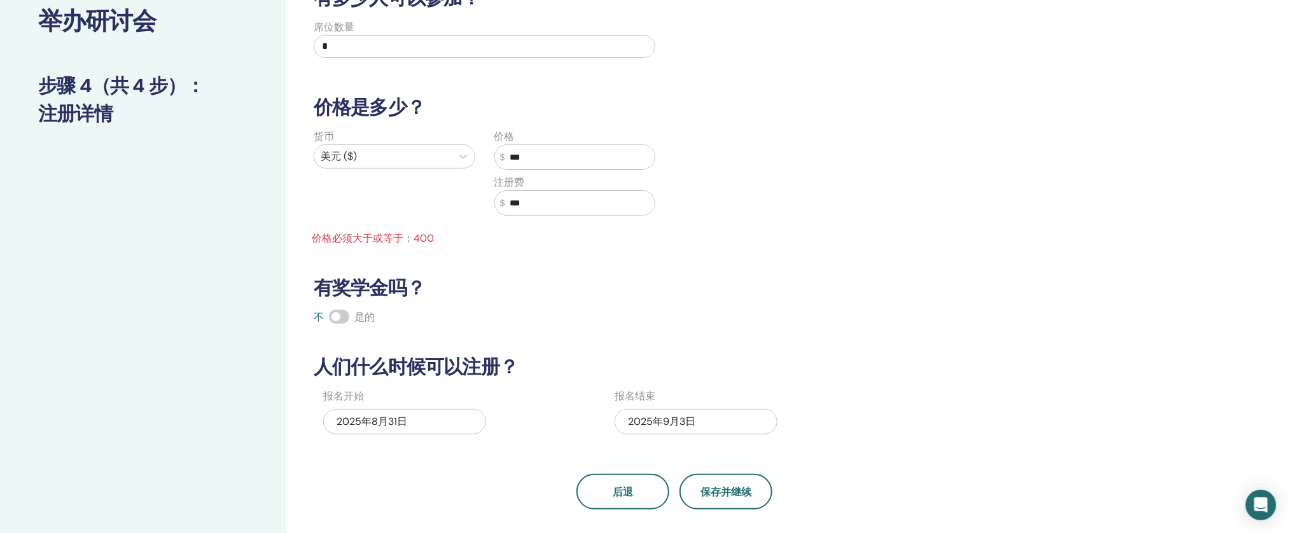
drag, startPoint x: 526, startPoint y: 209, endPoint x: 461, endPoint y: 214, distance: 65.8
click at [461, 214] on div "货币 美元 ($) 价格 $ *** 注册费 $ *** 价格必须大于或等于：400" at bounding box center [484, 187] width 361 height 117
type input "***"
drag, startPoint x: 570, startPoint y: 158, endPoint x: 498, endPoint y: 156, distance: 71.3
click at [498, 156] on div "$ ***" at bounding box center [576, 156] width 162 height 25
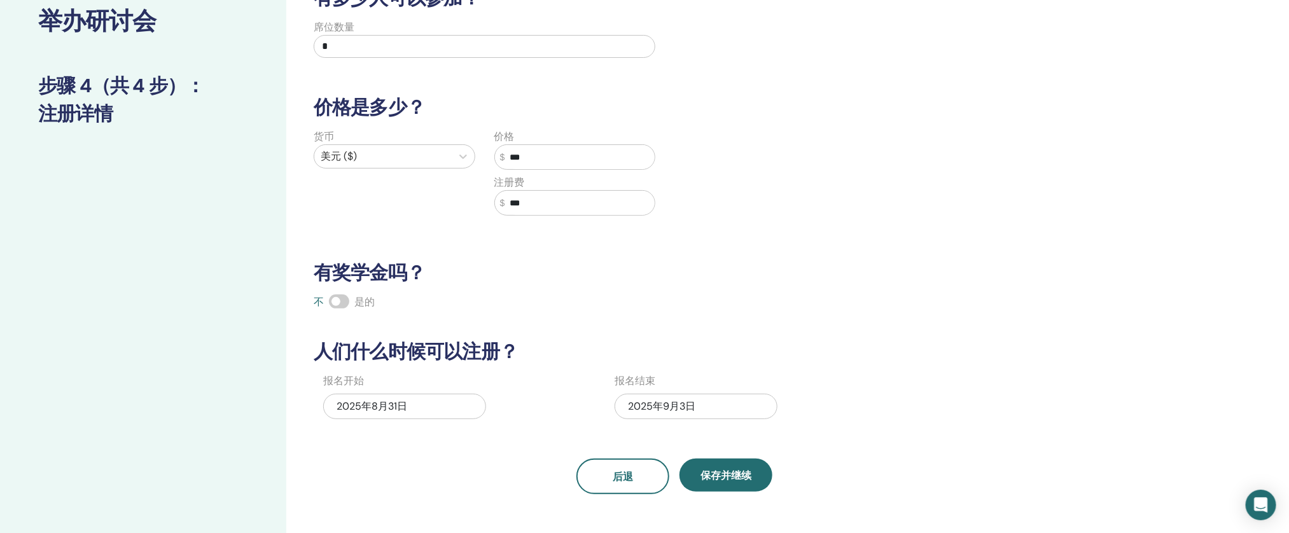
type input "***"
click at [651, 278] on h3 "有奖学金吗？" at bounding box center [675, 273] width 738 height 23
drag, startPoint x: 352, startPoint y: 49, endPoint x: 276, endPoint y: 46, distance: 76.4
click at [276, 46] on div "举办研讨会 步骤 4（共 4 步） ： 注册详情 有多少人可以参加？ 席位数量 * 价格是多少？ 货币 美元 ($) 价格 $ *** 注册费 $ *** 有…" at bounding box center [644, 314] width 1289 height 717
type input "*"
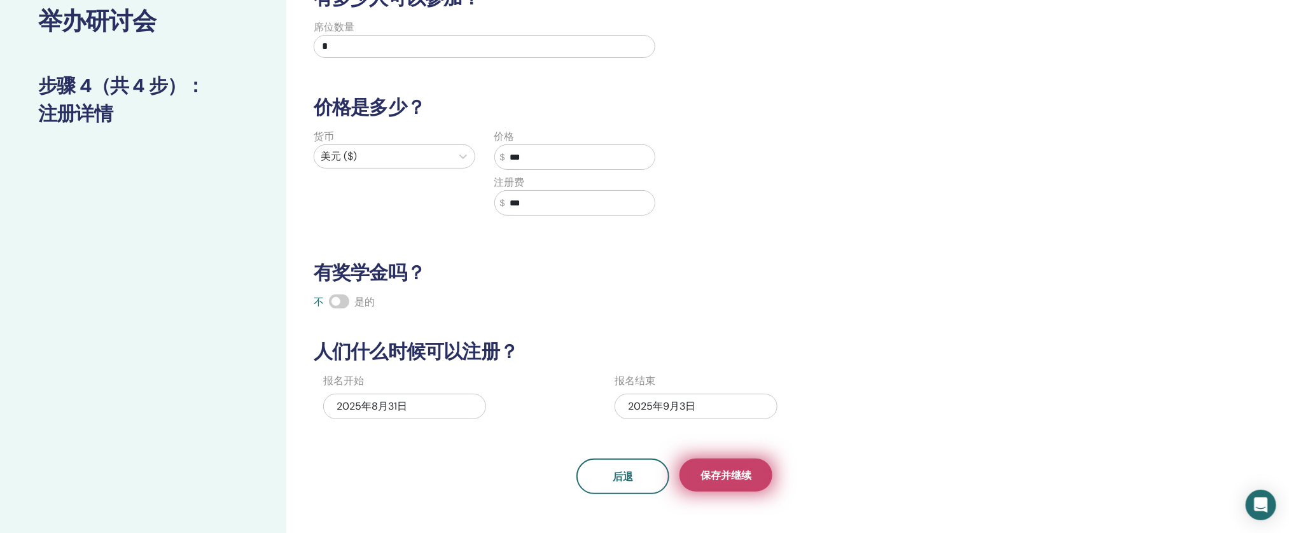
click at [726, 472] on font "保存并继续" at bounding box center [726, 475] width 51 height 13
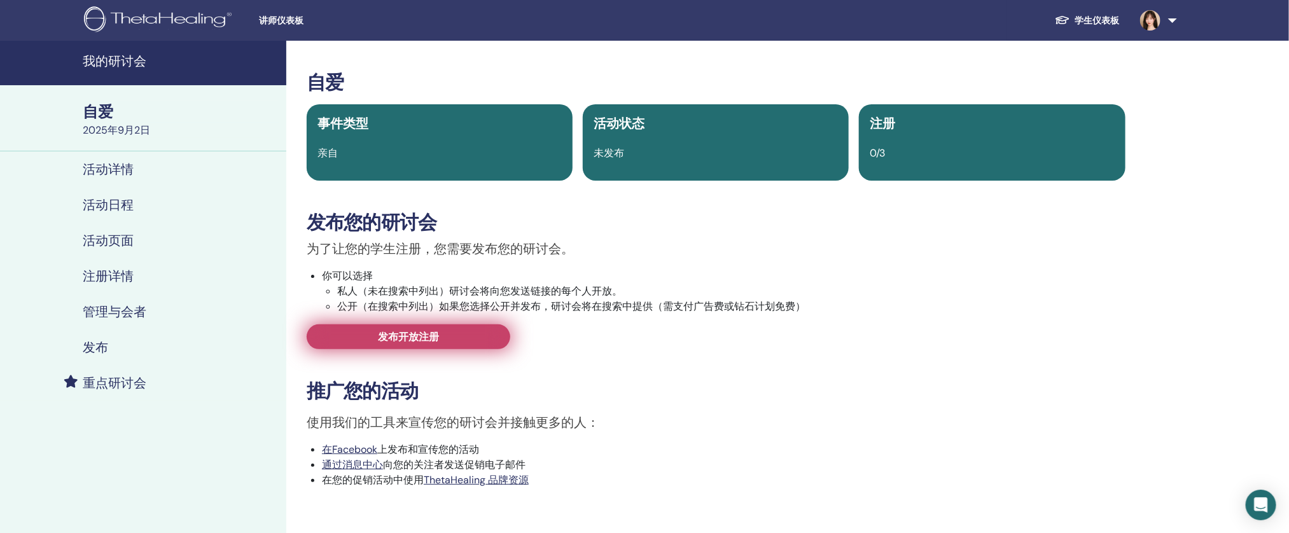
click at [476, 331] on link "发布开放注册" at bounding box center [409, 337] width 204 height 25
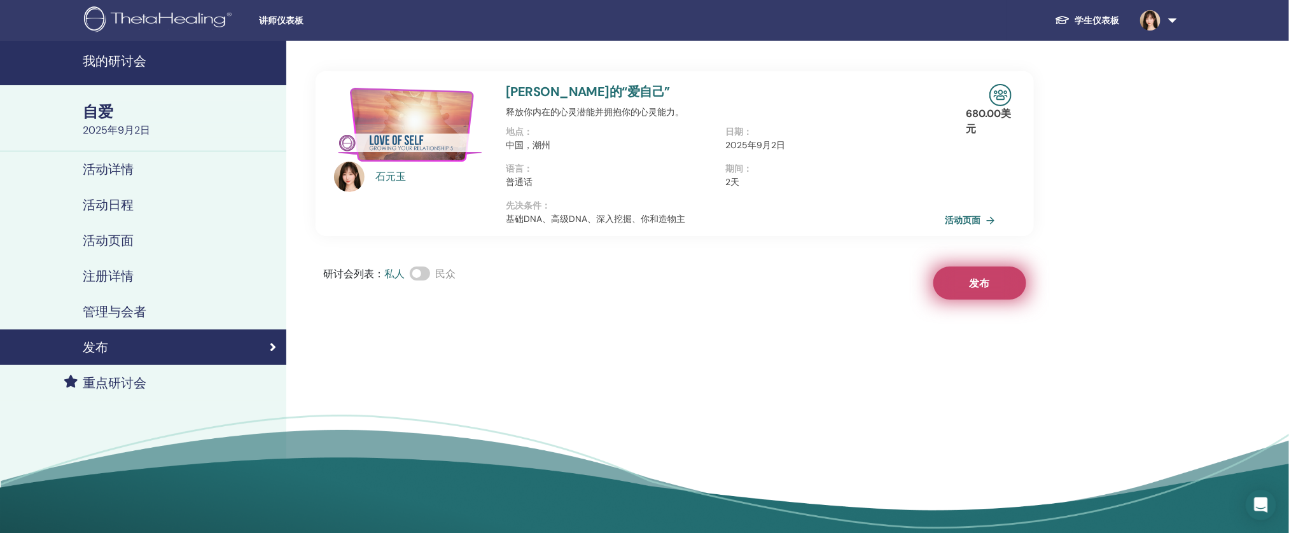
click at [988, 283] on font "发布" at bounding box center [980, 283] width 20 height 13
click at [972, 220] on font "活动页面" at bounding box center [966, 220] width 36 height 11
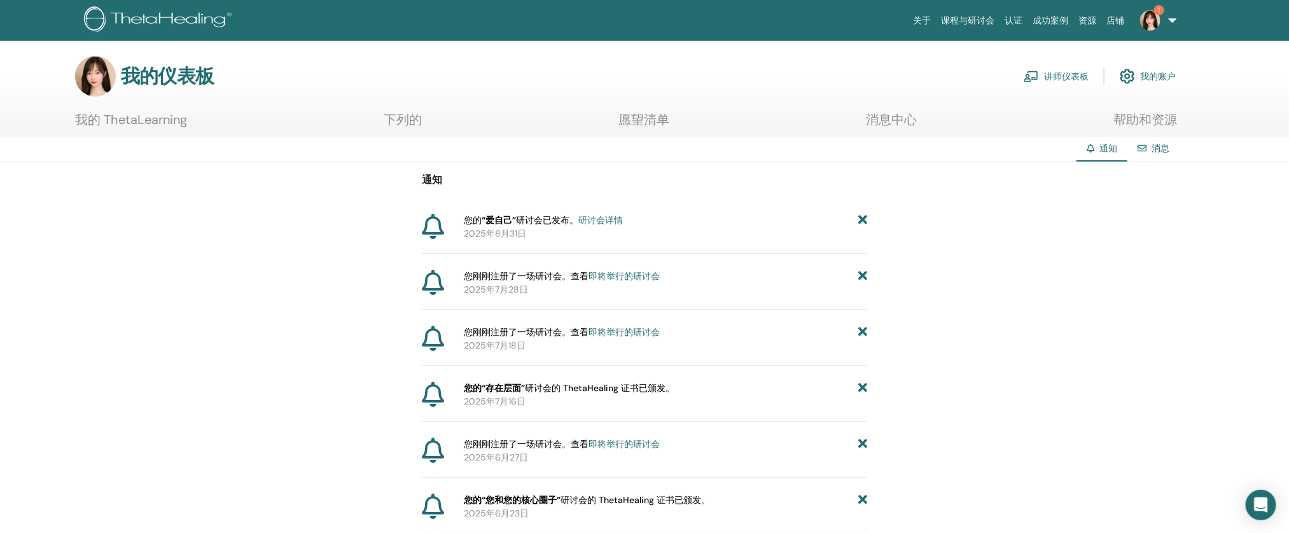
click at [1142, 24] on img at bounding box center [1151, 20] width 20 height 20
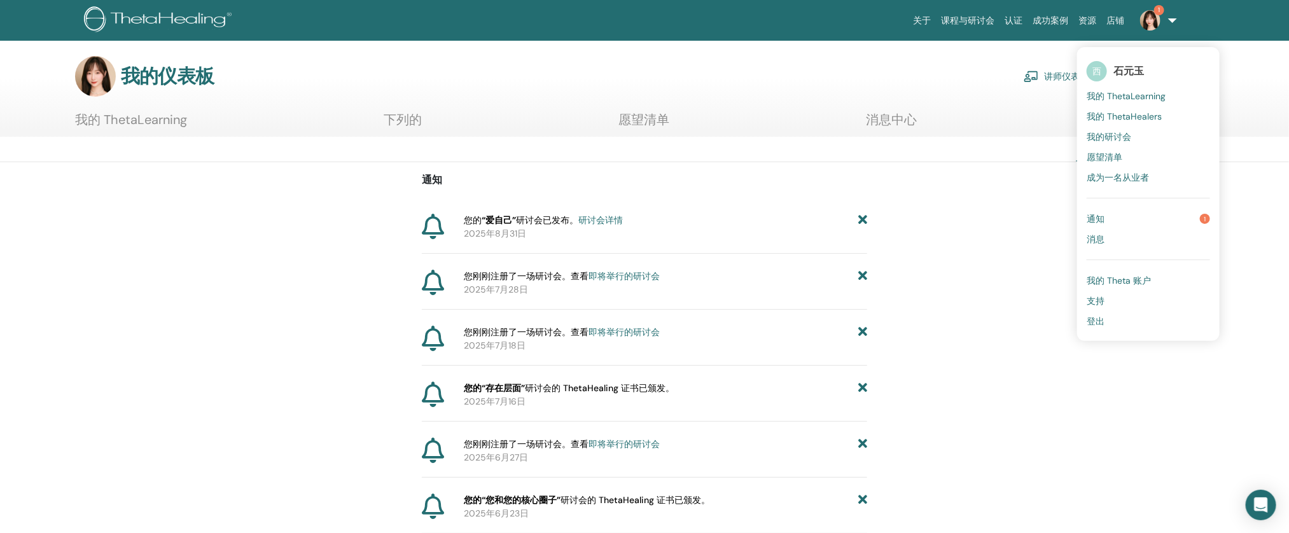
click at [1124, 116] on font "我的 ThetaHealers" at bounding box center [1124, 116] width 75 height 11
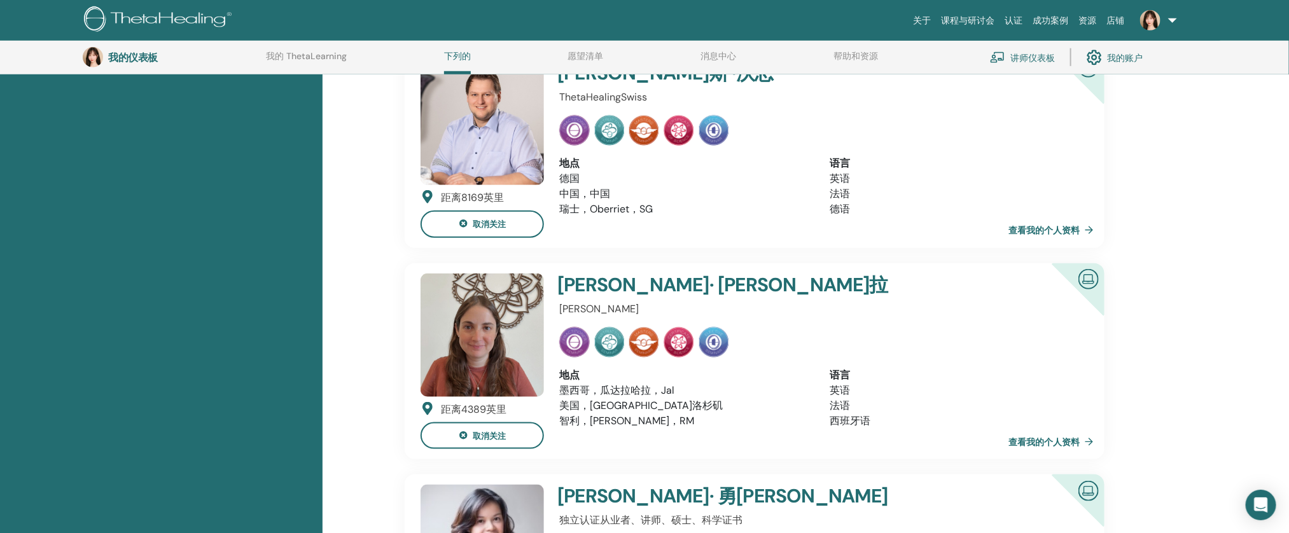
scroll to position [516, 0]
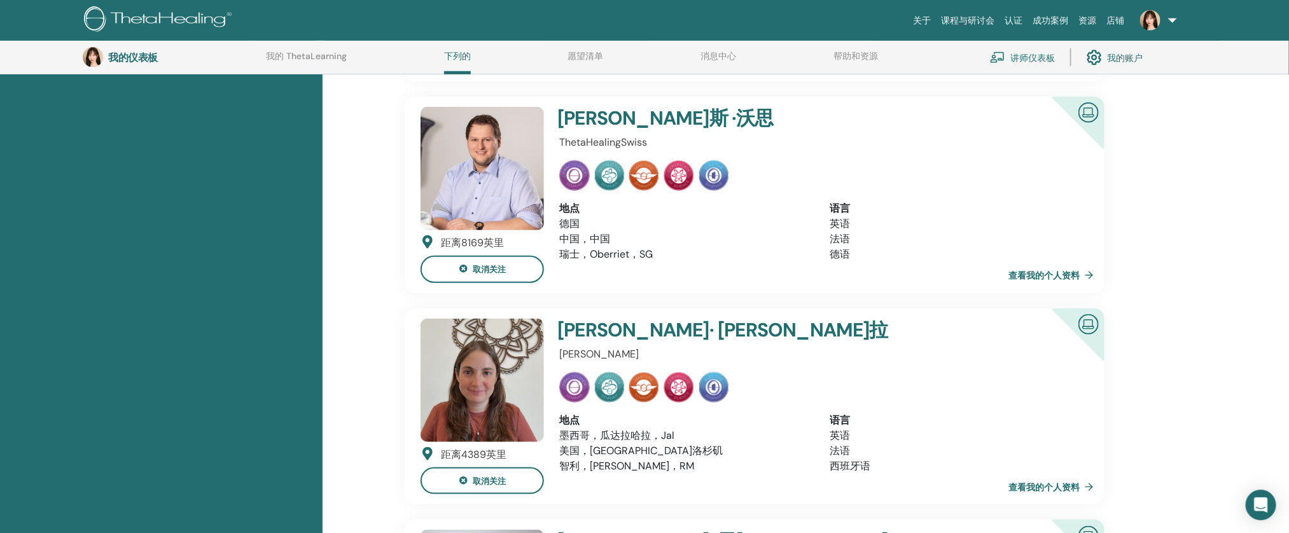
click at [1043, 272] on font "查看我的个人资料" at bounding box center [1044, 275] width 71 height 11
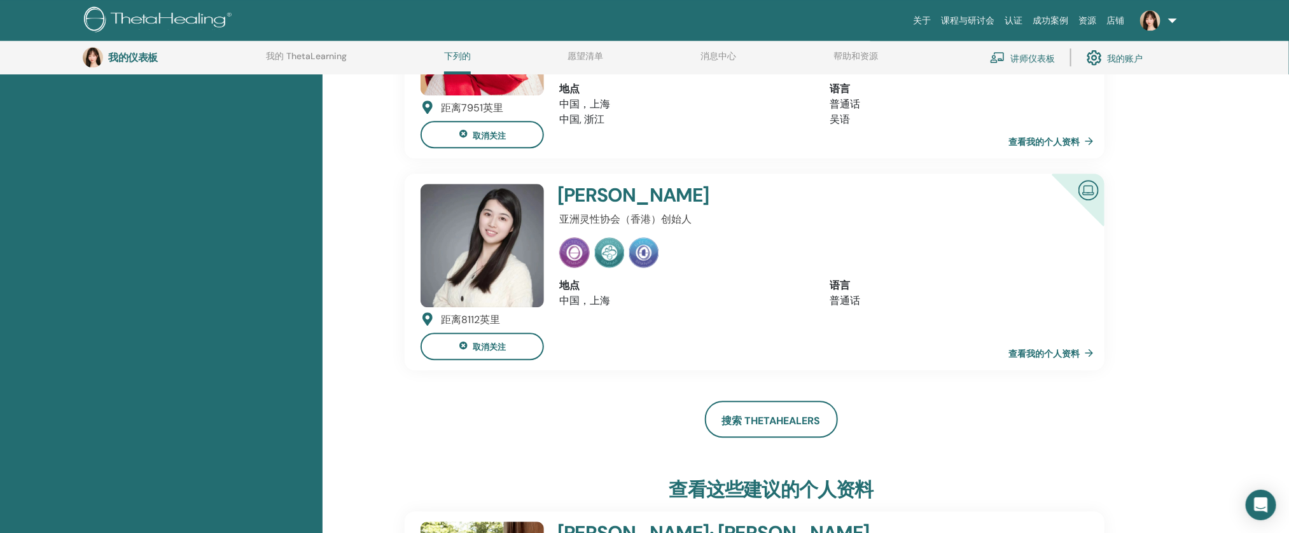
scroll to position [4304, 0]
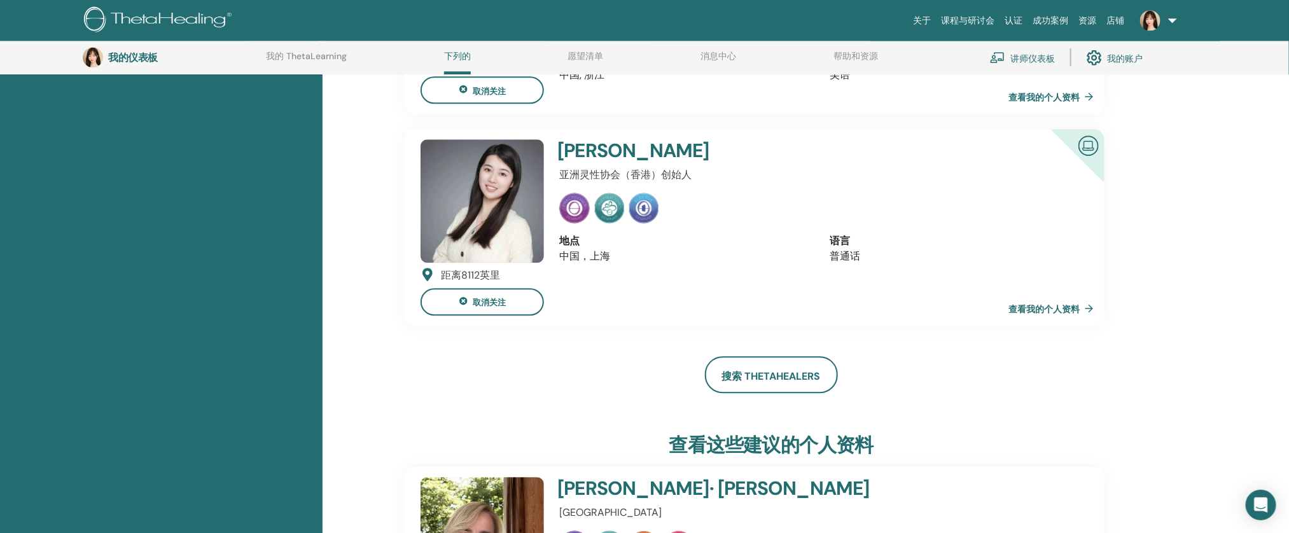
click at [974, 20] on font "课程与研讨会" at bounding box center [968, 20] width 53 height 10
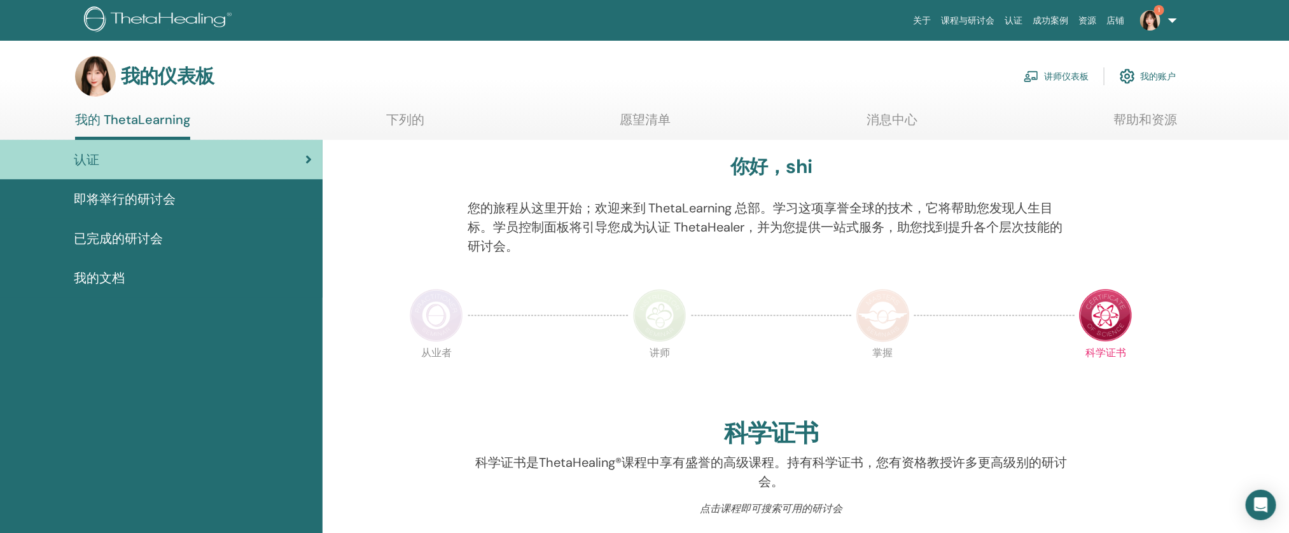
click at [1053, 75] on font "讲师仪表板" at bounding box center [1066, 76] width 45 height 11
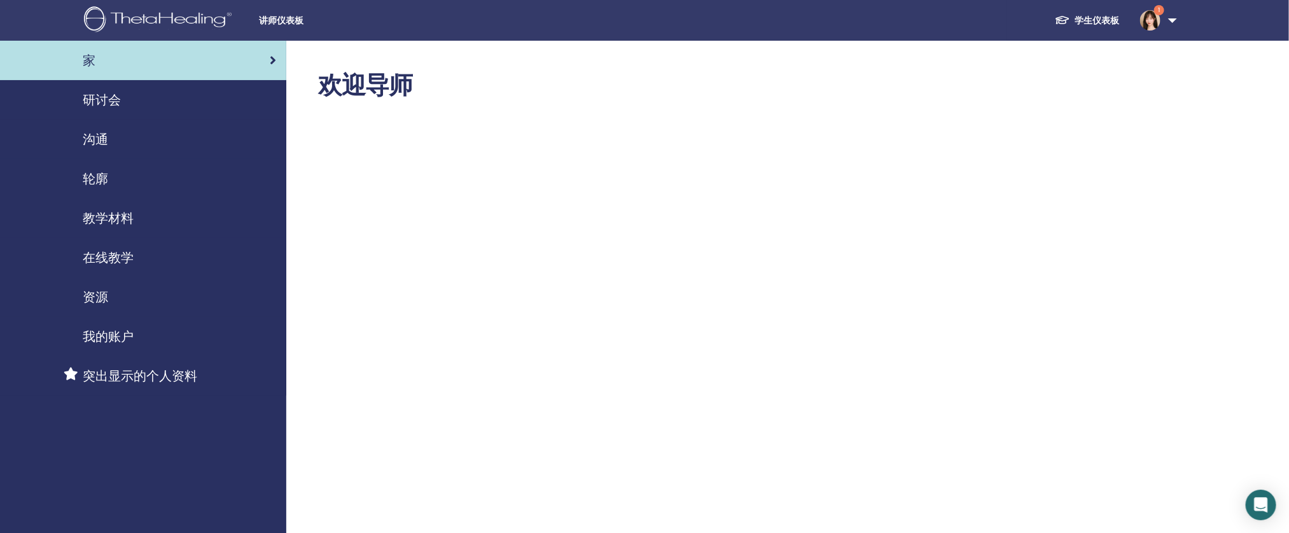
click at [135, 101] on div "研讨会" at bounding box center [143, 99] width 266 height 19
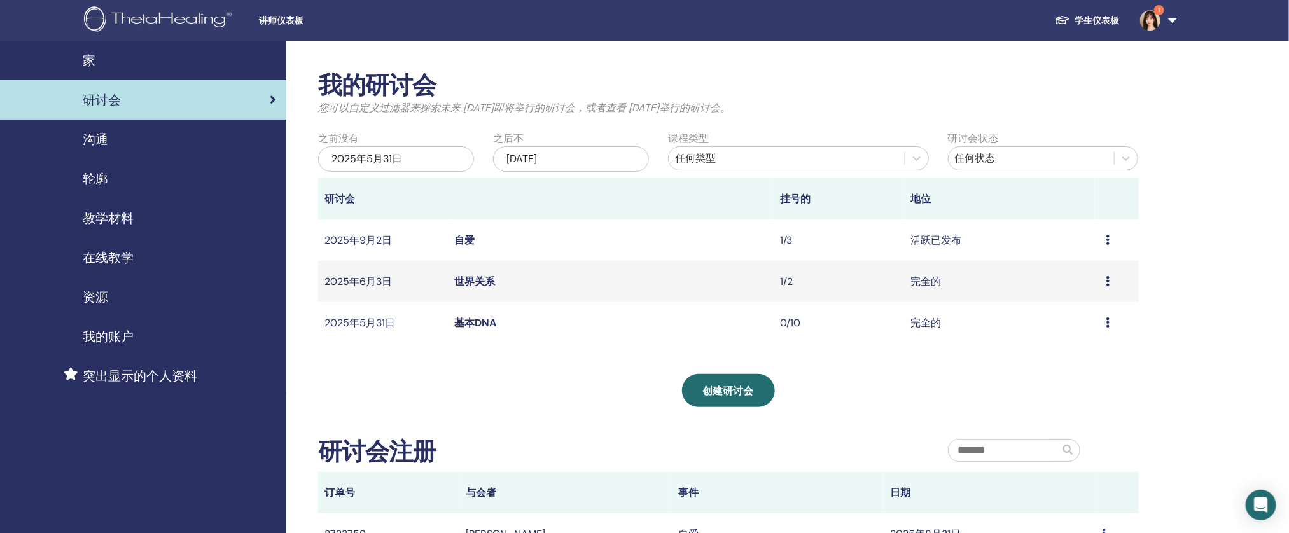
click at [1117, 236] on div "预览 编辑 参会者 取消" at bounding box center [1119, 240] width 26 height 15
click at [1071, 259] on li "编辑" at bounding box center [1064, 265] width 51 height 19
click at [1101, 245] on td "预览 编辑 参会者 取消" at bounding box center [1119, 240] width 39 height 41
click at [1104, 242] on td "预览 编辑 参会者 取消" at bounding box center [1119, 240] width 39 height 41
click at [1108, 241] on icon at bounding box center [1108, 240] width 4 height 10
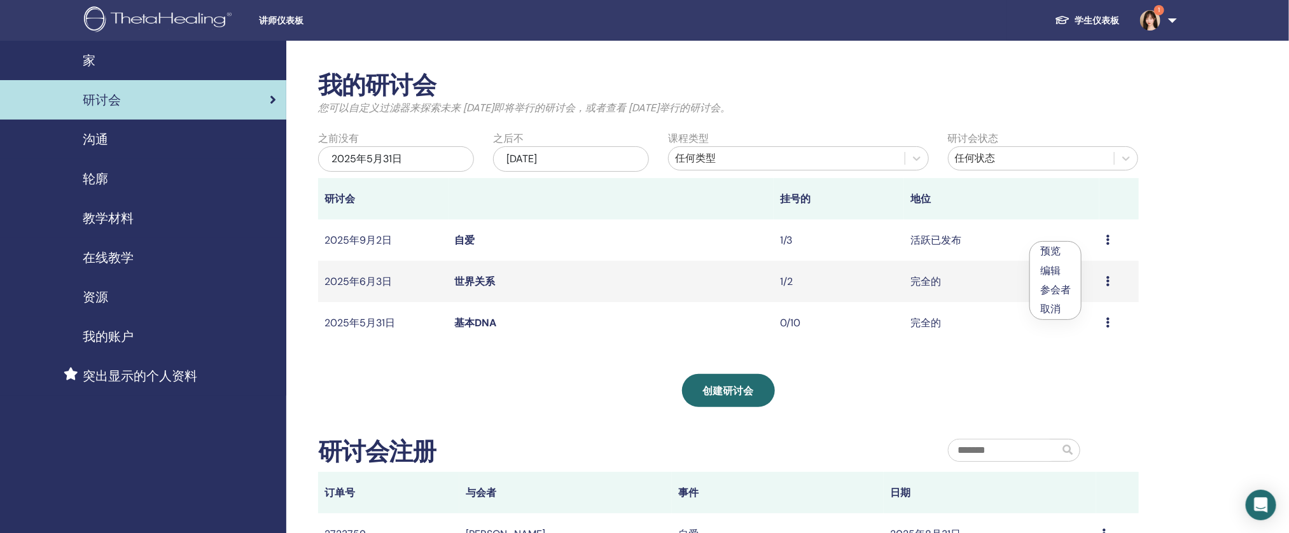
click at [1070, 265] on li "编辑" at bounding box center [1055, 270] width 51 height 19
click at [1111, 242] on div "预览 编辑 参会者 取消" at bounding box center [1119, 240] width 26 height 15
click at [1051, 269] on font "编辑" at bounding box center [1053, 271] width 20 height 13
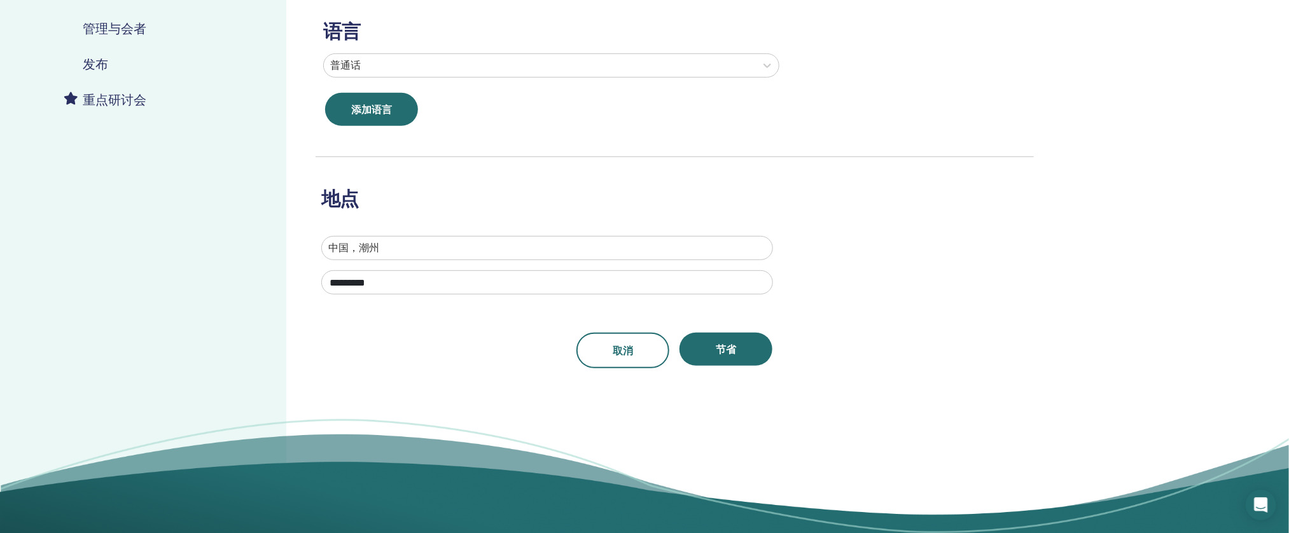
scroll to position [295, 0]
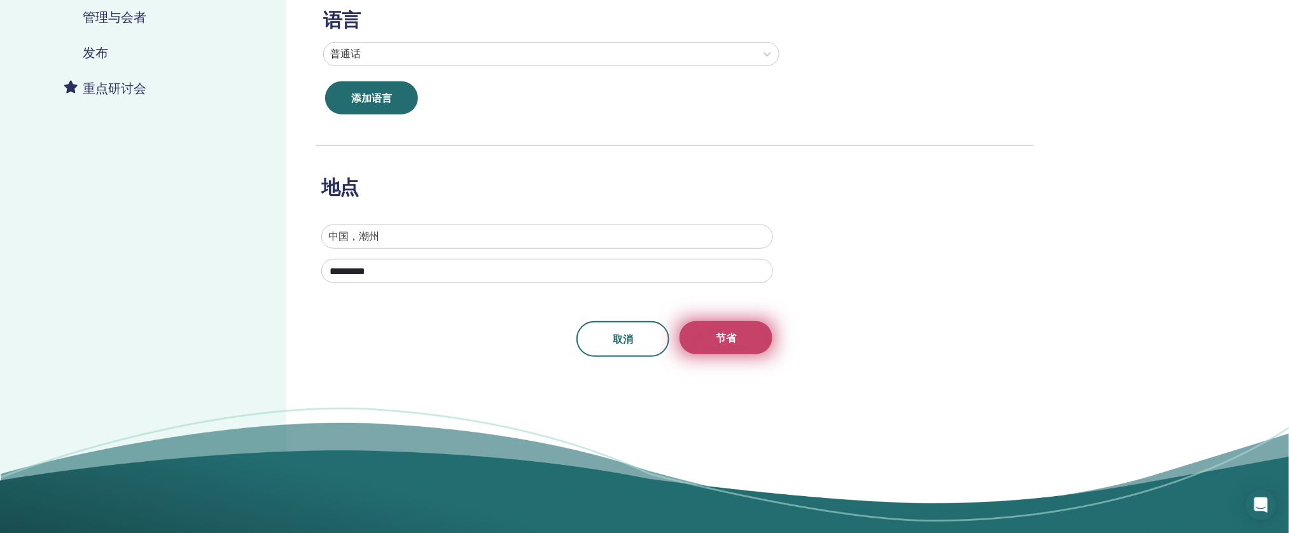
click at [733, 335] on font "节省" at bounding box center [726, 338] width 20 height 13
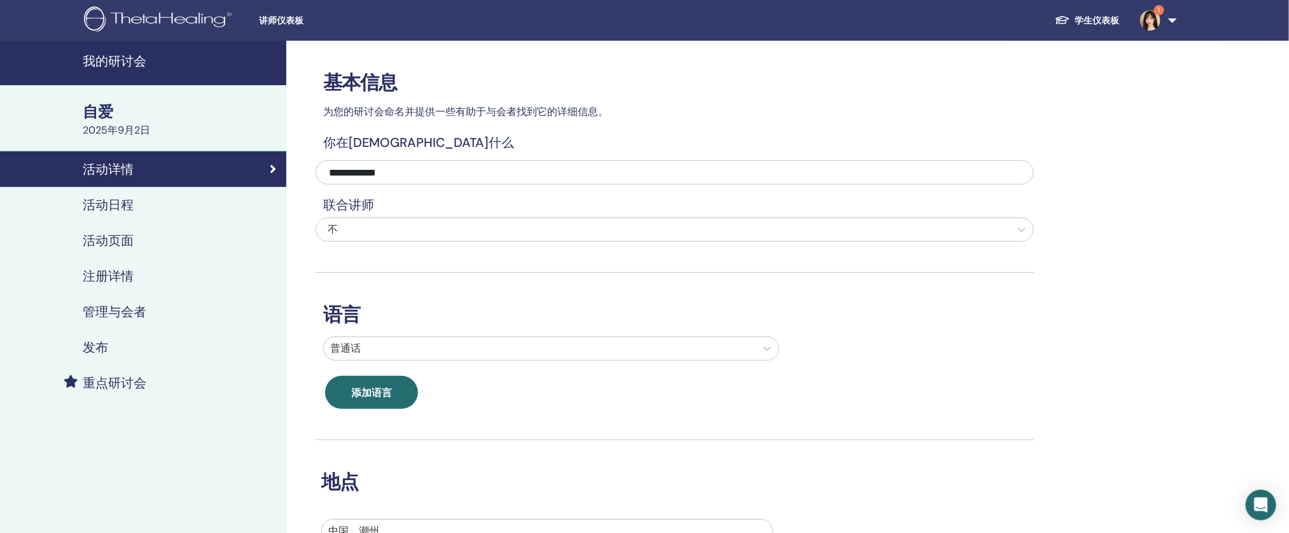
click at [174, 201] on div "活动日程" at bounding box center [143, 204] width 266 height 15
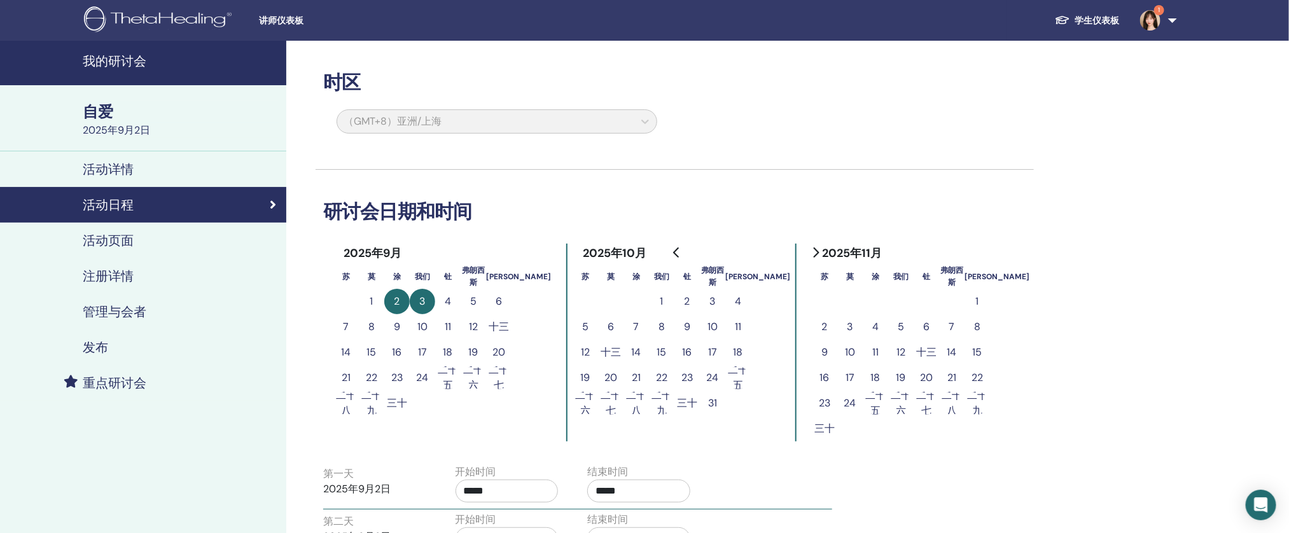
click at [383, 307] on td "1" at bounding box center [371, 301] width 25 height 25
click at [375, 304] on button "1" at bounding box center [371, 301] width 25 height 25
click at [377, 302] on button "1" at bounding box center [371, 301] width 25 height 25
click at [376, 302] on button "1" at bounding box center [371, 301] width 25 height 25
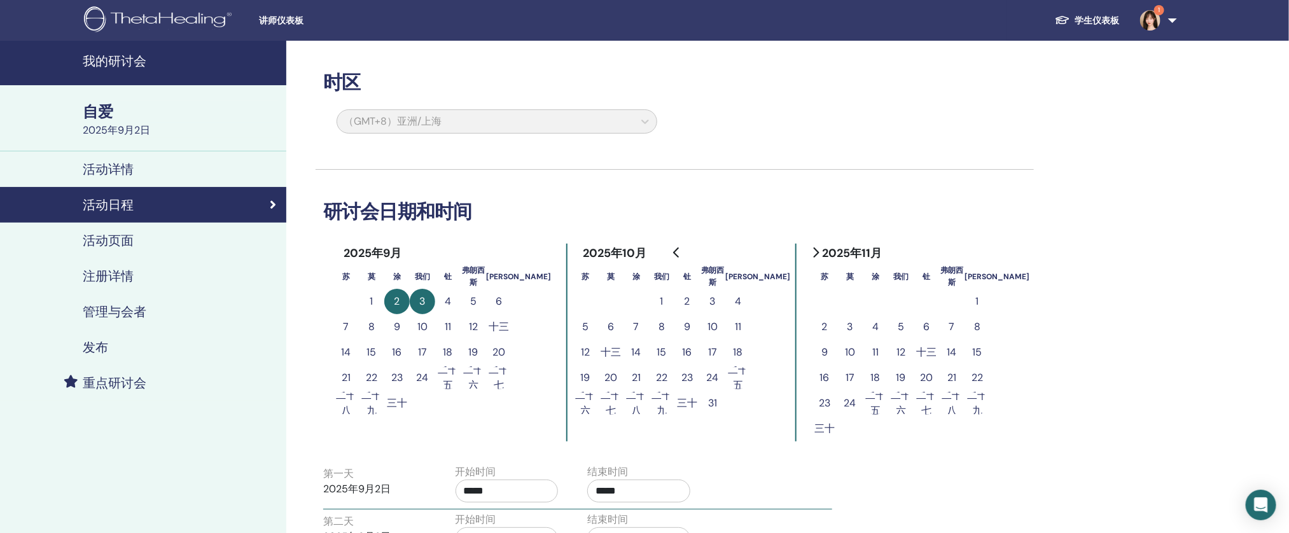
click at [376, 302] on button "1" at bounding box center [371, 301] width 25 height 25
click at [392, 300] on button "2" at bounding box center [396, 301] width 25 height 25
click at [412, 304] on button "3" at bounding box center [422, 301] width 25 height 25
click at [440, 302] on button "4" at bounding box center [447, 301] width 25 height 25
click at [455, 301] on button "4" at bounding box center [447, 301] width 25 height 25
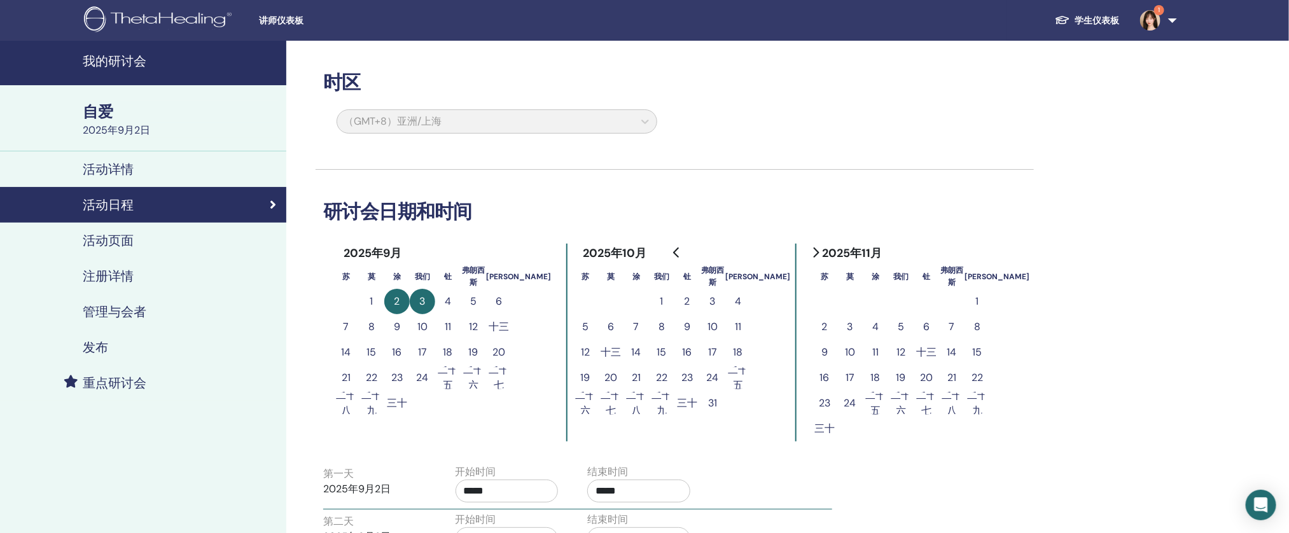
drag, startPoint x: 454, startPoint y: 302, endPoint x: 493, endPoint y: 301, distance: 39.5
click at [453, 302] on button "4" at bounding box center [447, 301] width 25 height 25
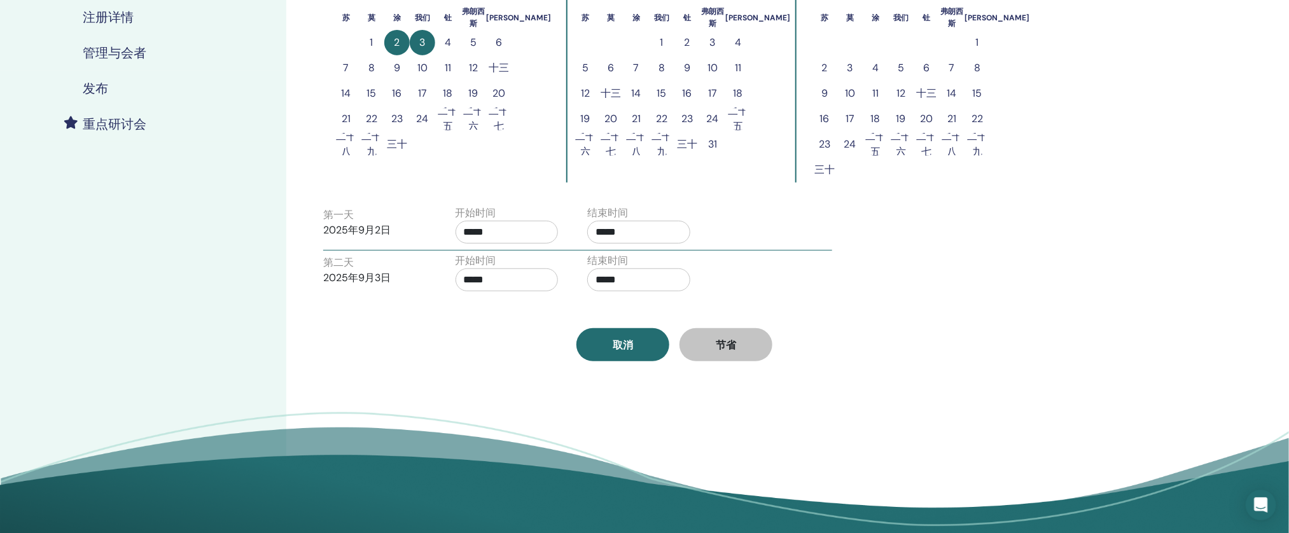
scroll to position [261, 0]
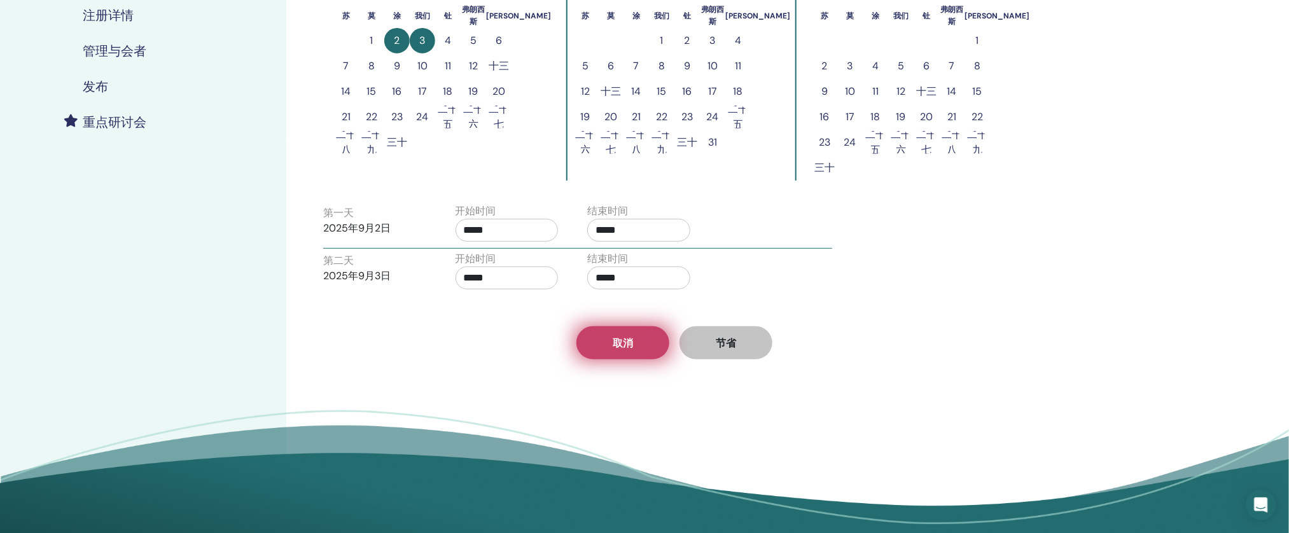
click at [610, 338] on link "取消" at bounding box center [623, 343] width 93 height 33
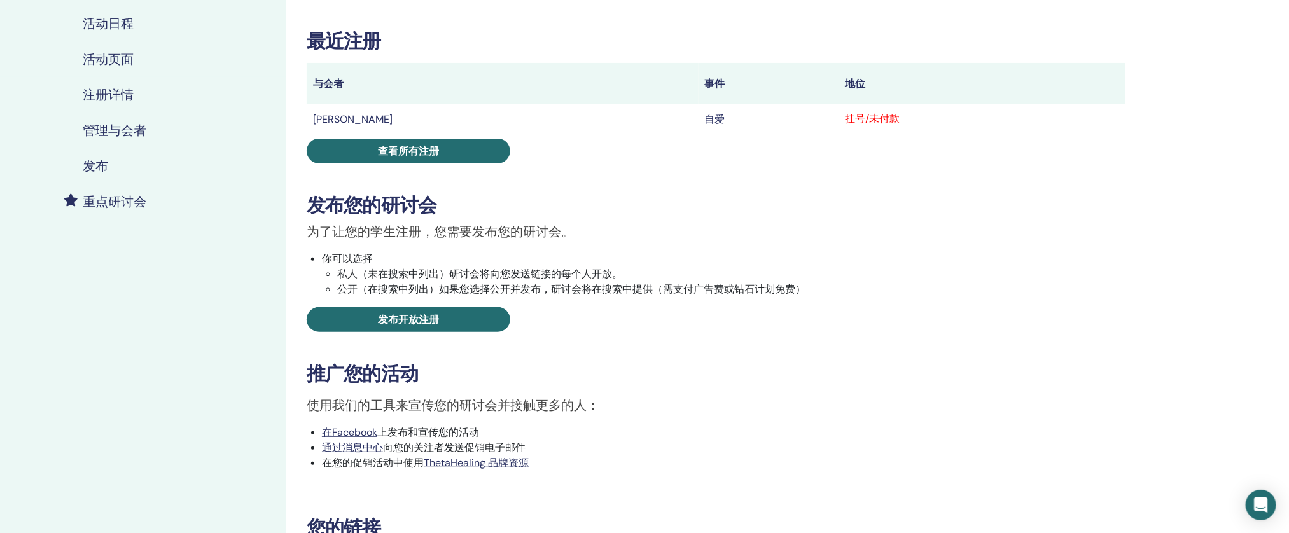
scroll to position [164, 0]
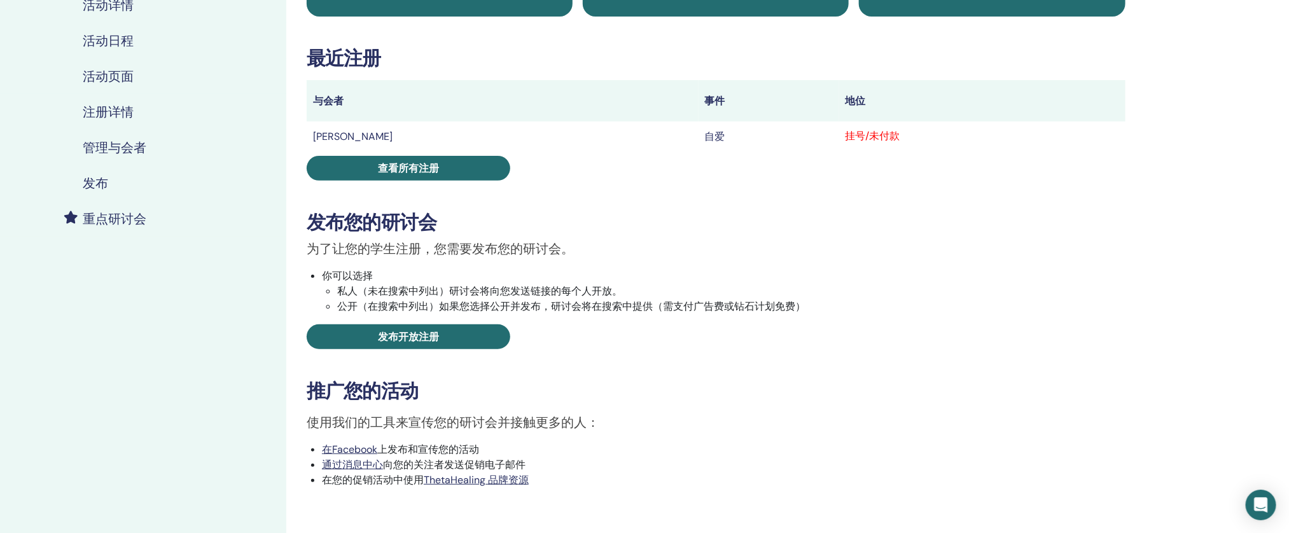
click at [129, 39] on font "活动日程" at bounding box center [108, 40] width 51 height 17
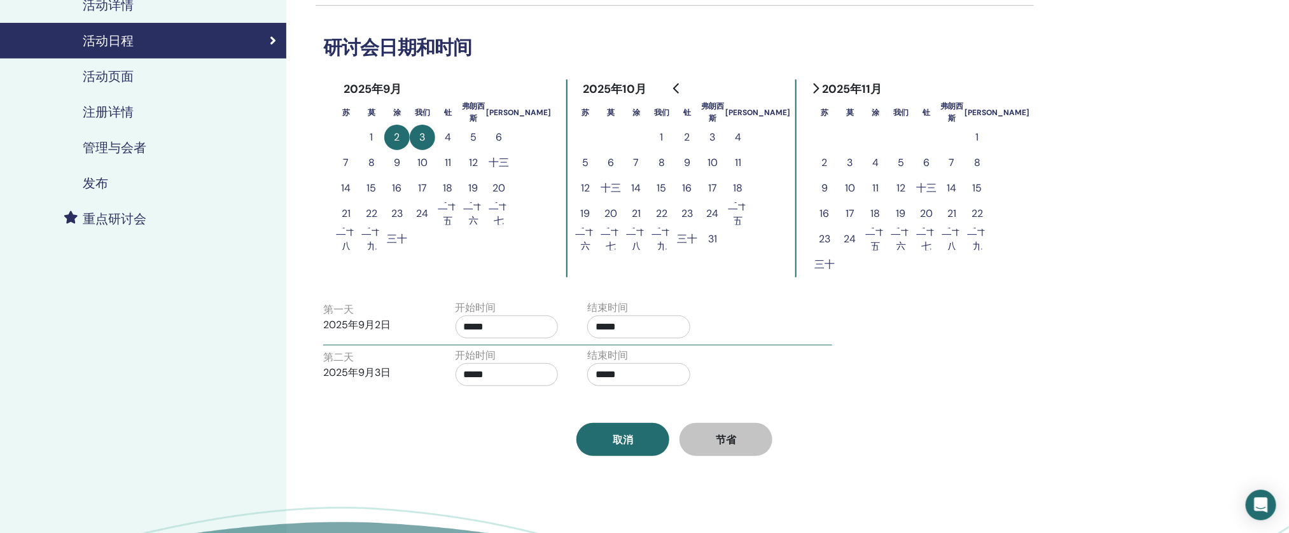
click at [661, 344] on div "结束时间 *****" at bounding box center [638, 322] width 103 height 45
click at [375, 130] on button "1" at bounding box center [371, 137] width 25 height 25
click at [417, 141] on button "3" at bounding box center [422, 137] width 25 height 25
click at [426, 144] on button "3" at bounding box center [422, 137] width 25 height 25
click at [407, 311] on div "第一 天 ​ 2025年9月2日" at bounding box center [374, 322] width 103 height 41
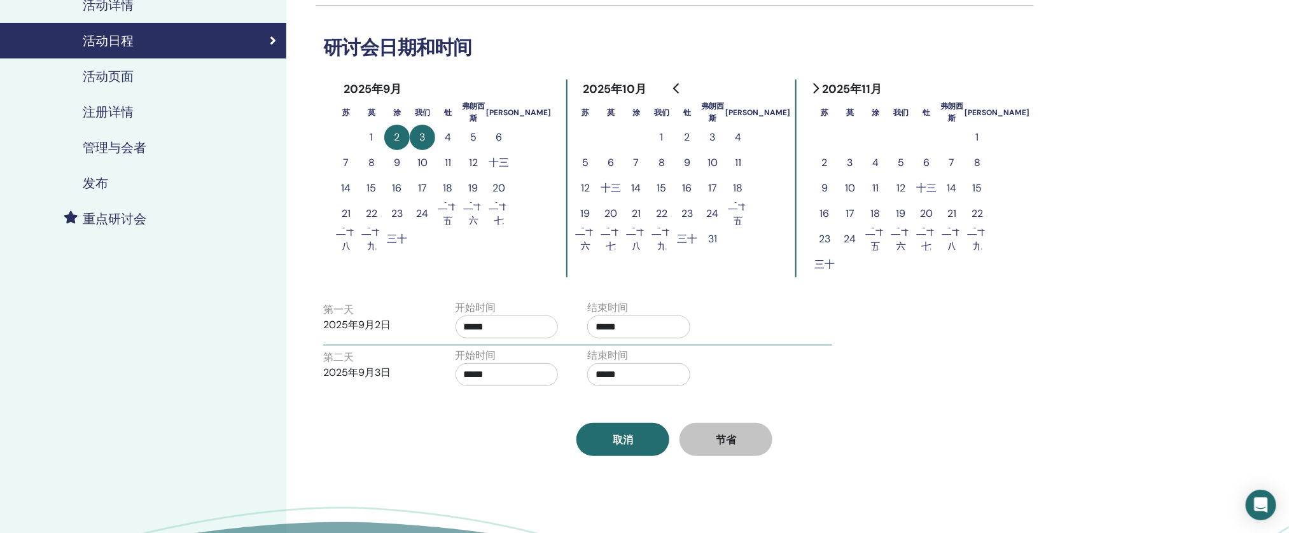
click at [348, 313] on font "天" at bounding box center [349, 309] width 10 height 13
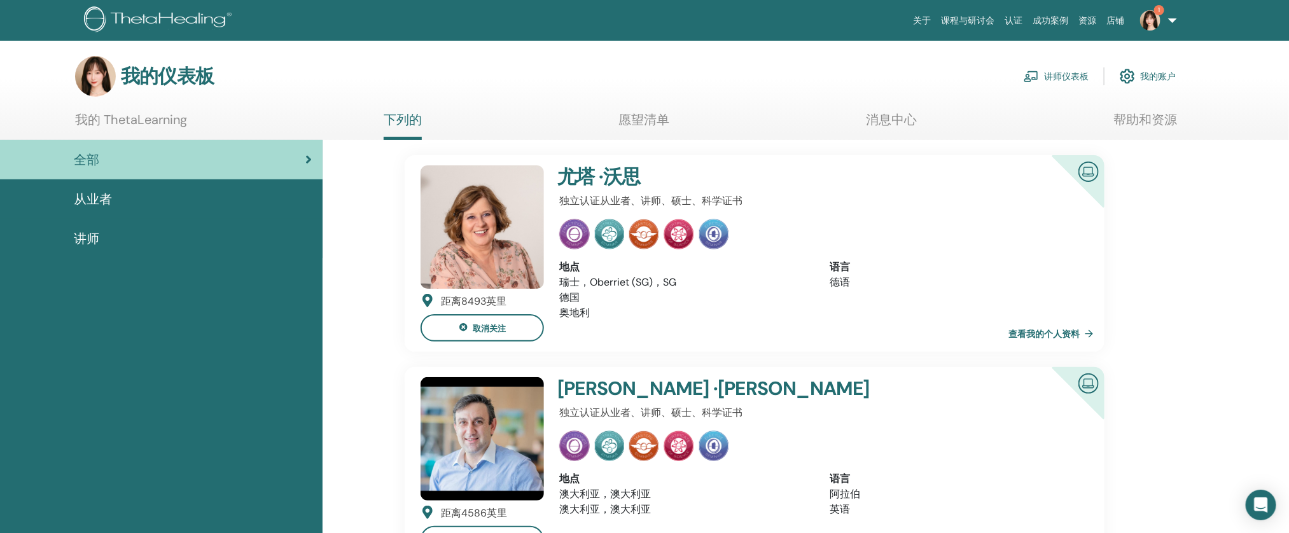
click at [1032, 73] on img at bounding box center [1031, 76] width 15 height 11
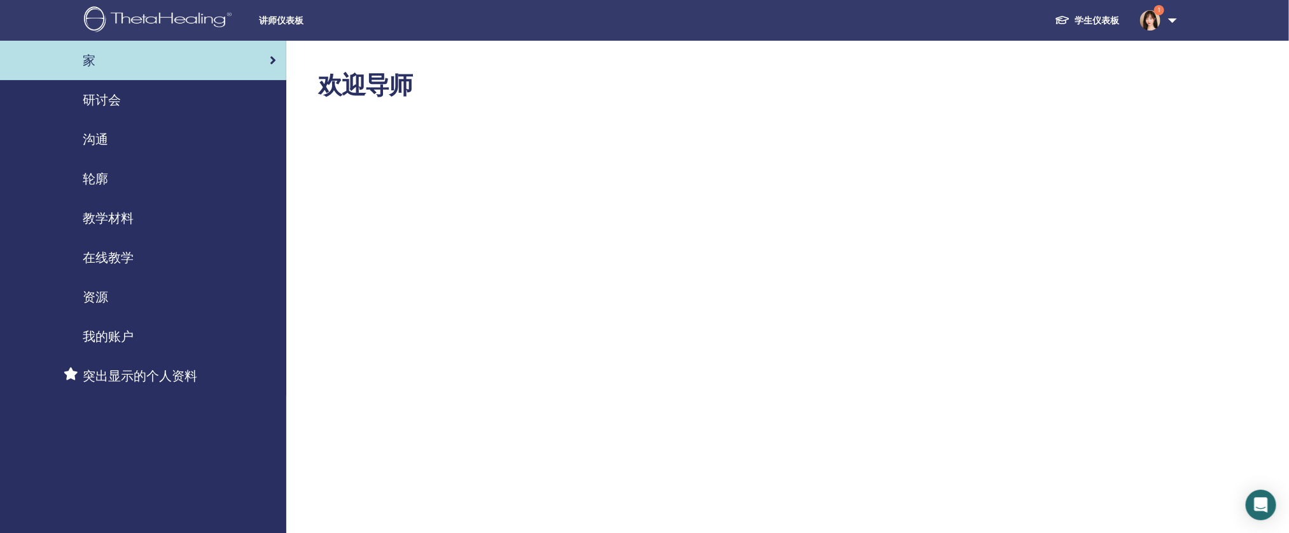
click at [130, 102] on div "研讨会" at bounding box center [143, 99] width 266 height 19
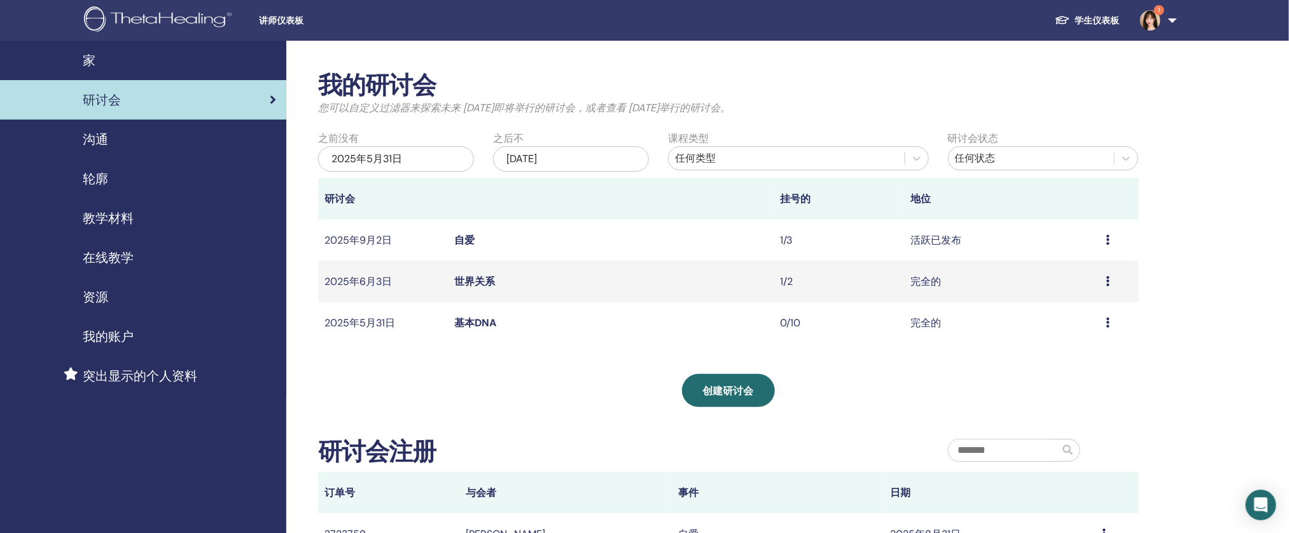
click at [464, 237] on font "自爱" at bounding box center [465, 240] width 20 height 13
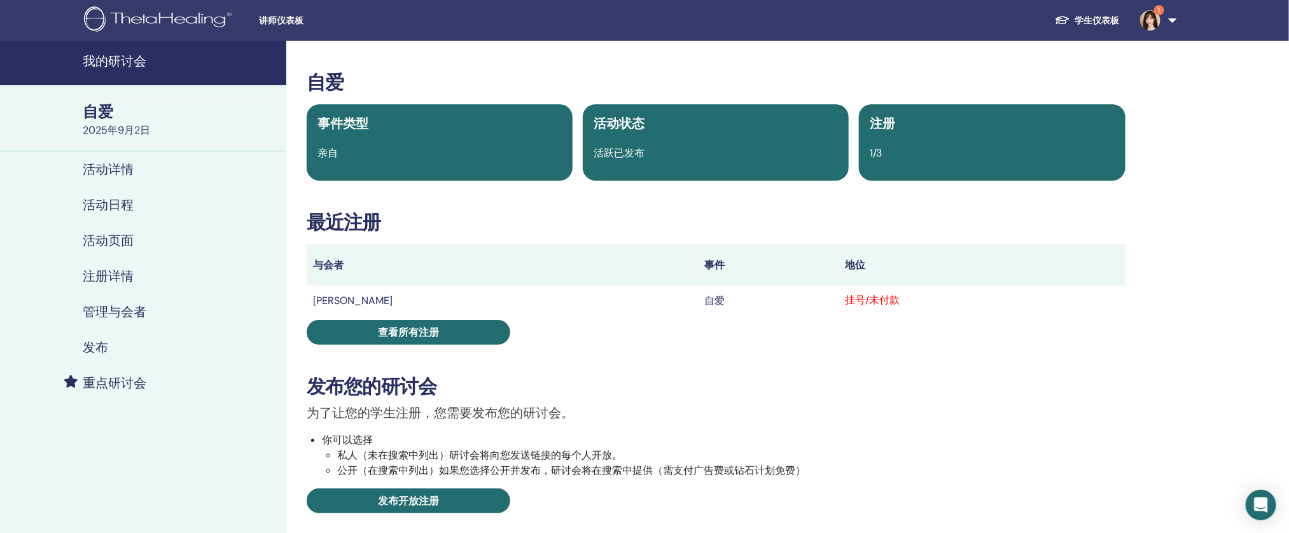
click at [336, 297] on font "张昭月" at bounding box center [353, 300] width 80 height 13
click at [338, 303] on font "张昭月" at bounding box center [353, 300] width 80 height 13
click at [416, 302] on td "张昭月" at bounding box center [503, 300] width 392 height 29
click at [114, 313] on font "管理与会者" at bounding box center [115, 312] width 64 height 17
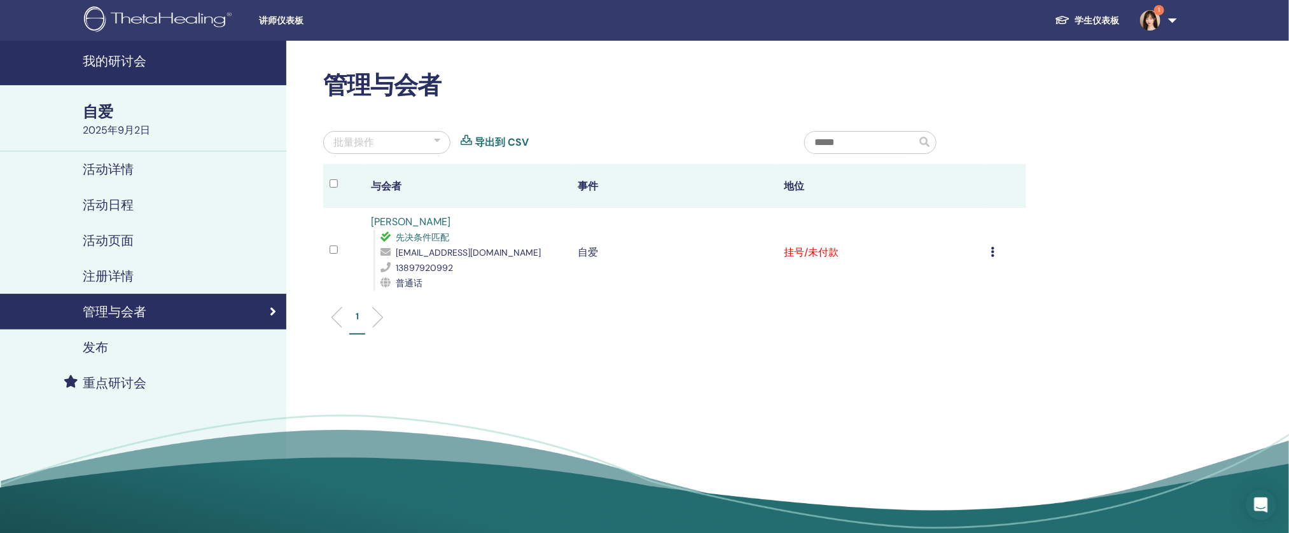
click at [391, 219] on font "张昭月" at bounding box center [411, 221] width 80 height 13
click at [391, 221] on font "张昭月" at bounding box center [411, 221] width 80 height 13
click at [1001, 263] on td "取消注册 不自动认证 标记为已付款 标记为未付款 标记为缺席 完成并证明 下载证书" at bounding box center [1005, 252] width 41 height 89
click at [995, 258] on div "取消注册 不自动认证 标记为已付款 标记为未付款 标记为缺席 完成并证明 下载证书" at bounding box center [1006, 252] width 29 height 15
click at [960, 388] on font "下载证书" at bounding box center [940, 389] width 41 height 13
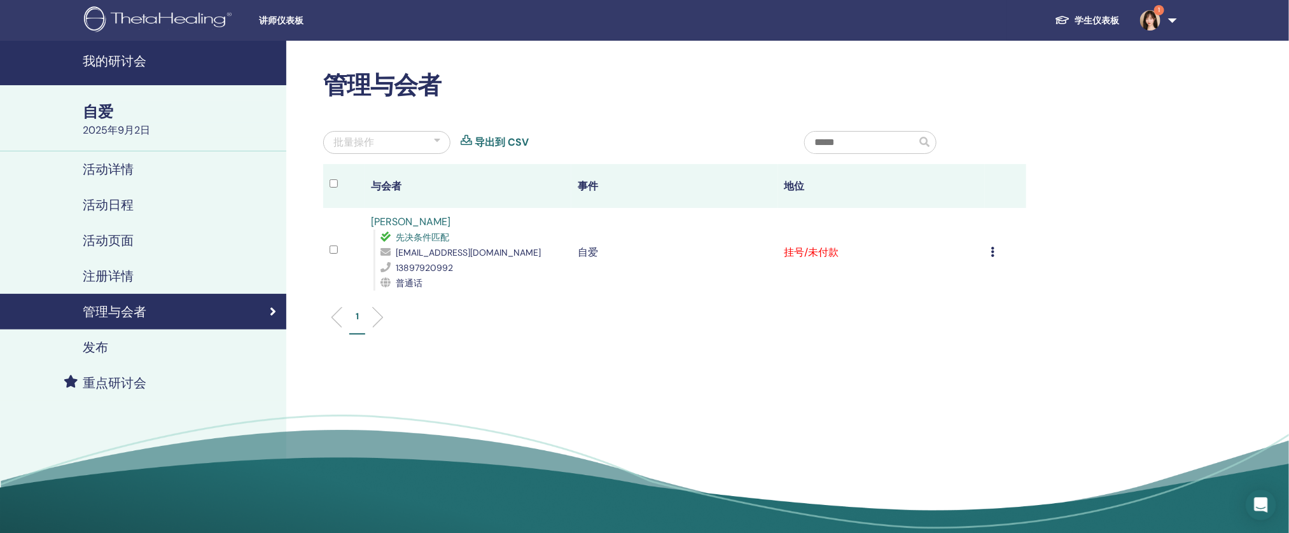
click at [297, 181] on div "管理与会者 批量操作 导出到 CSV 与会者 事件 地位 张昭月 先决条件匹配 878699662@qq.com 13897920992 普通话 自爱 挂号/…" at bounding box center [716, 292] width 860 height 502
